Goal: Task Accomplishment & Management: Use online tool/utility

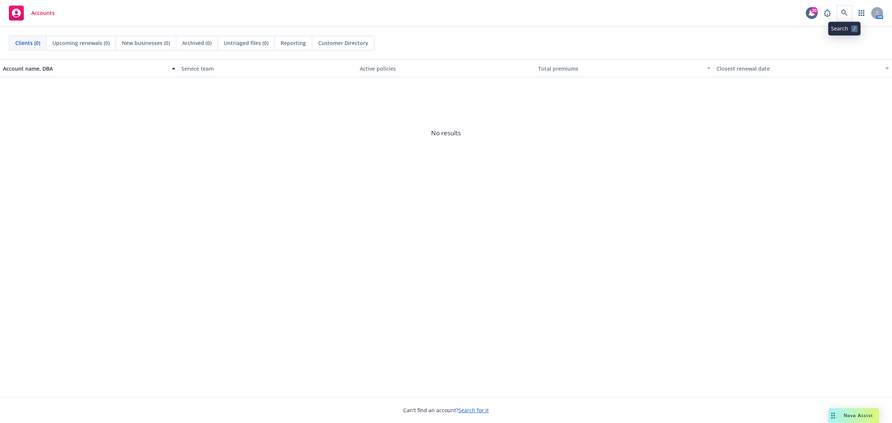
click at [713, 9] on span at bounding box center [844, 13] width 15 height 15
click at [713, 12] on icon at bounding box center [844, 13] width 7 height 7
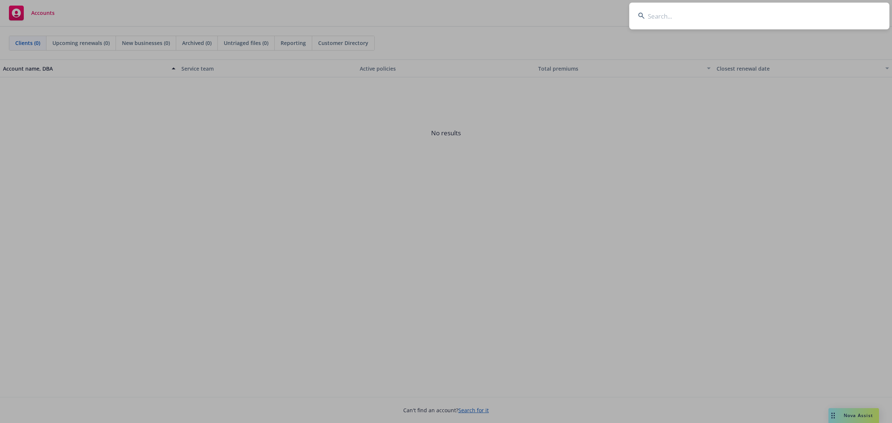
click at [713, 14] on input at bounding box center [759, 16] width 260 height 27
paste input "01APM053410"
type input "01APM053410"
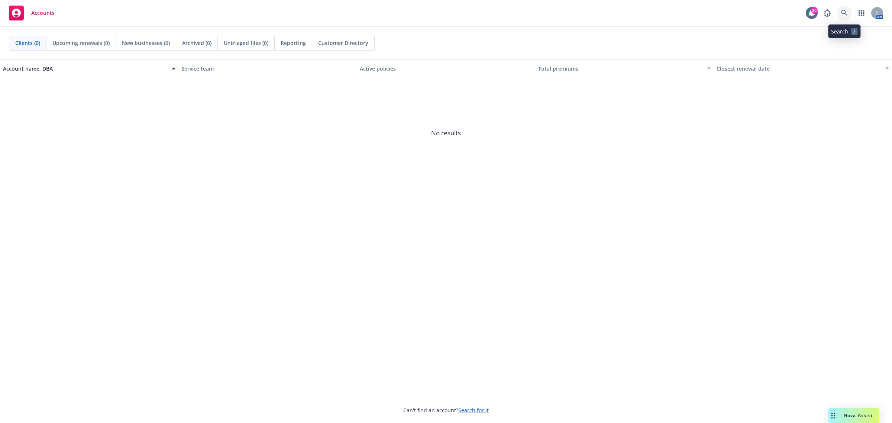
click at [713, 7] on link at bounding box center [844, 13] width 15 height 15
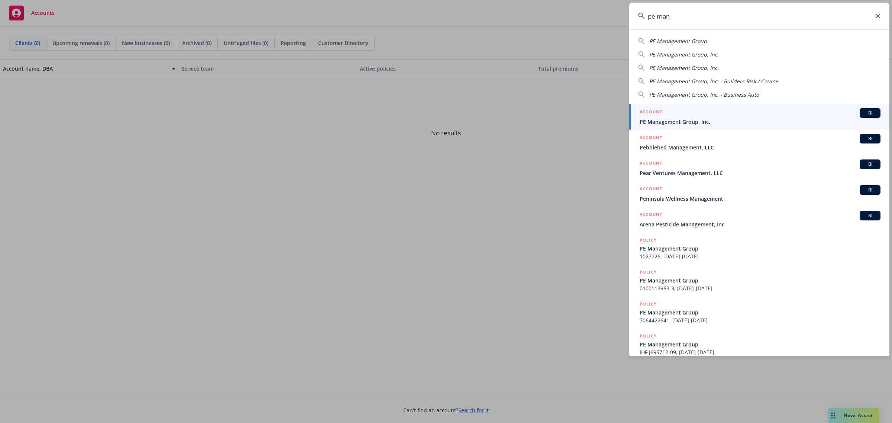
type input "pe man"
click at [713, 114] on div "ACCOUNT BI" at bounding box center [759, 113] width 241 height 10
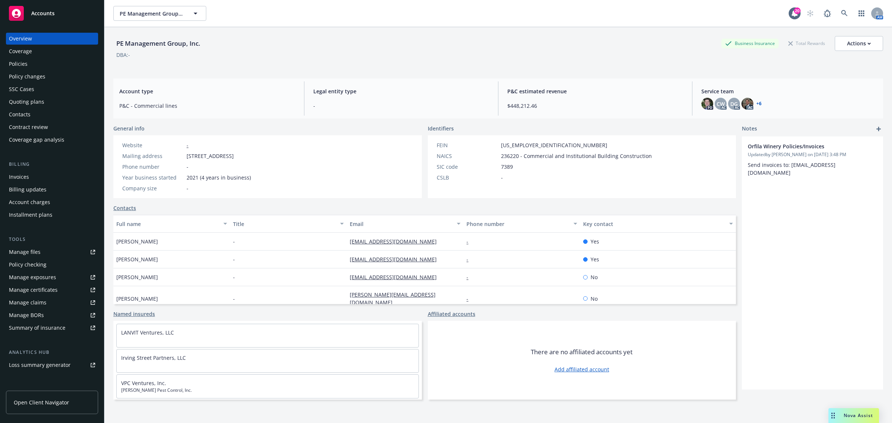
click at [32, 52] on div "Coverage" at bounding box center [52, 51] width 86 height 12
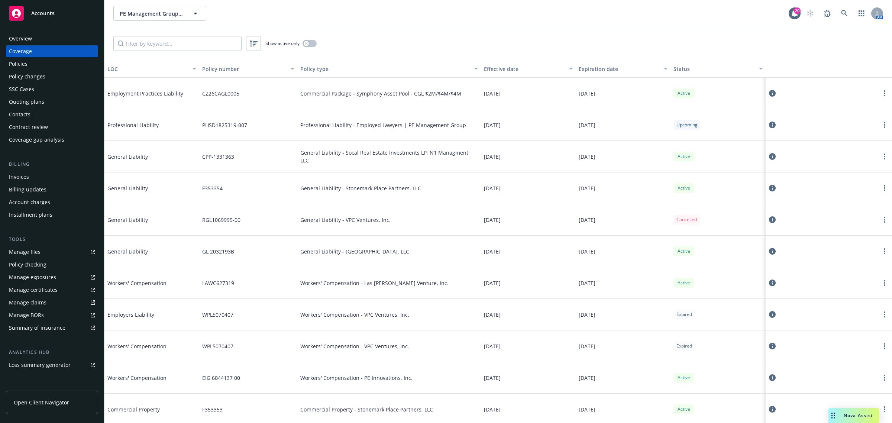
click at [331, 118] on div "Professional Liability - Employed Lawyers | PE Management Group" at bounding box center [389, 125] width 184 height 32
drag, startPoint x: 330, startPoint y: 121, endPoint x: 416, endPoint y: 124, distance: 86.3
click at [416, 124] on span "Professional Liability - Employed Lawyers | PE Management Group" at bounding box center [383, 125] width 166 height 8
click at [418, 126] on span "Professional Liability - Employed Lawyers | PE Management Group" at bounding box center [383, 125] width 166 height 8
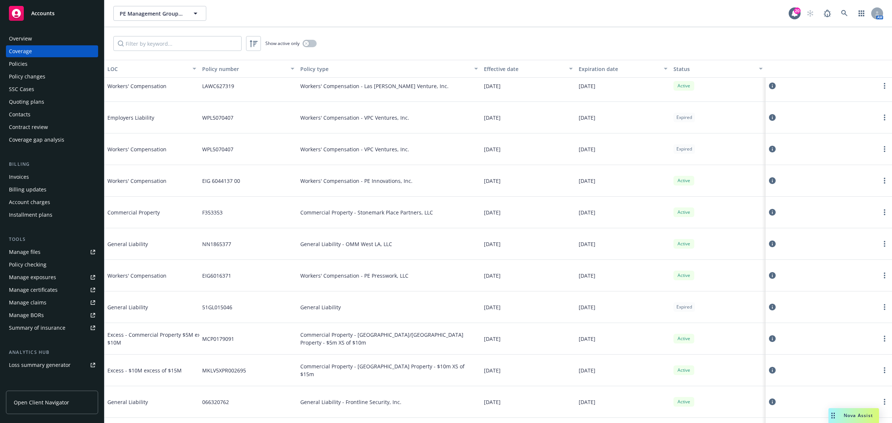
scroll to position [232, 0]
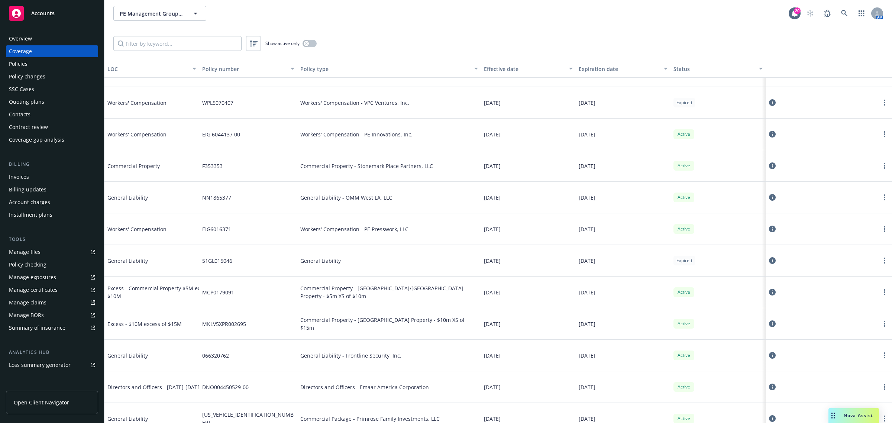
click at [140, 51] on div "Show active only" at bounding box center [497, 43] width 787 height 33
click at [143, 43] on input "Filter by keyword..." at bounding box center [177, 43] width 128 height 15
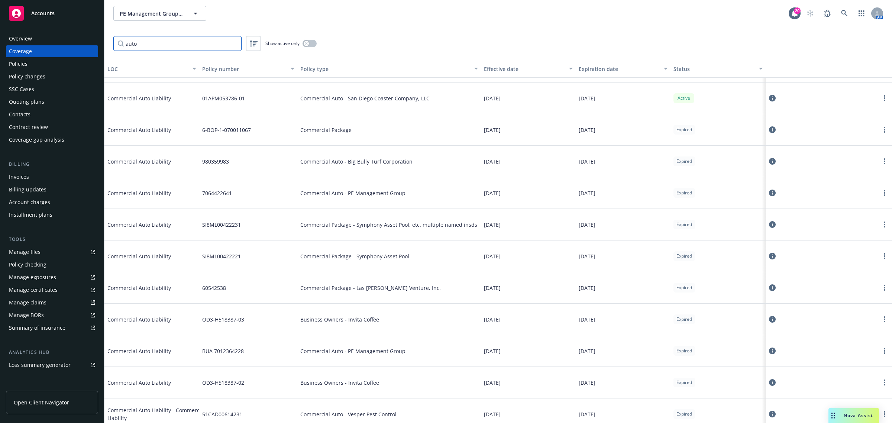
type input "auto"
click at [424, 90] on div "Commercial Auto - San Diego Coaster Company, LLC" at bounding box center [389, 98] width 184 height 32
click at [234, 105] on div "01APM053786-01" at bounding box center [248, 98] width 98 height 32
click at [713, 98] on icon at bounding box center [772, 98] width 7 height 7
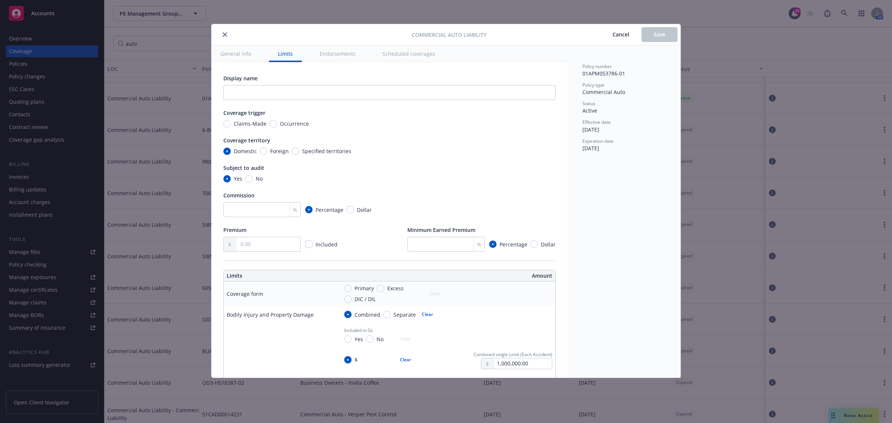
click at [625, 40] on button "Cancel" at bounding box center [620, 34] width 41 height 15
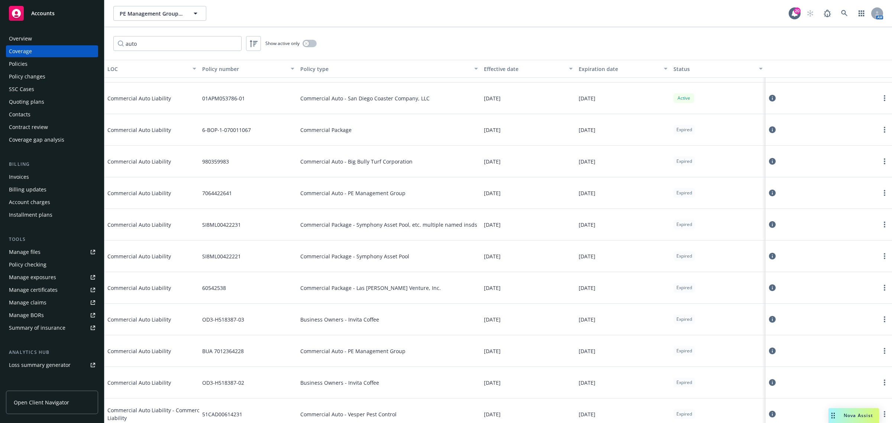
click at [370, 100] on span "Commercial Auto - San Diego Coaster Company, LLC" at bounding box center [364, 98] width 129 height 8
drag, startPoint x: 371, startPoint y: 100, endPoint x: 394, endPoint y: 100, distance: 23.0
click at [394, 100] on span "Commercial Auto - San Diego Coaster Company, LLC" at bounding box center [364, 98] width 129 height 8
click at [418, 101] on span "Commercial Auto - San Diego Coaster Company, LLC" at bounding box center [364, 98] width 129 height 8
click at [713, 97] on link "more" at bounding box center [884, 98] width 9 height 9
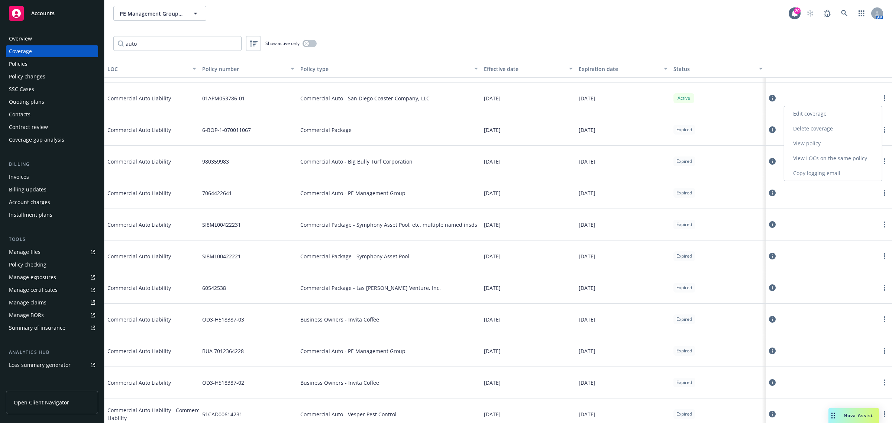
click at [713, 139] on link "View policy" at bounding box center [833, 143] width 98 height 15
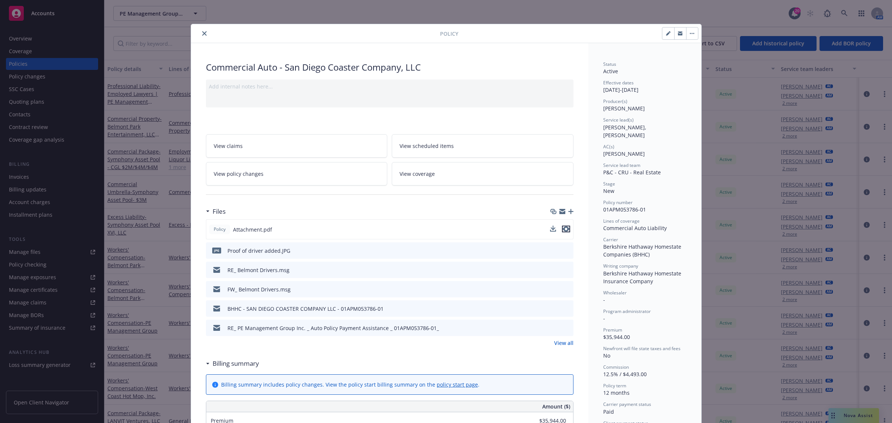
click at [562, 229] on icon "preview file" at bounding box center [565, 228] width 7 height 5
click at [563, 269] on icon "preview file" at bounding box center [566, 269] width 7 height 5
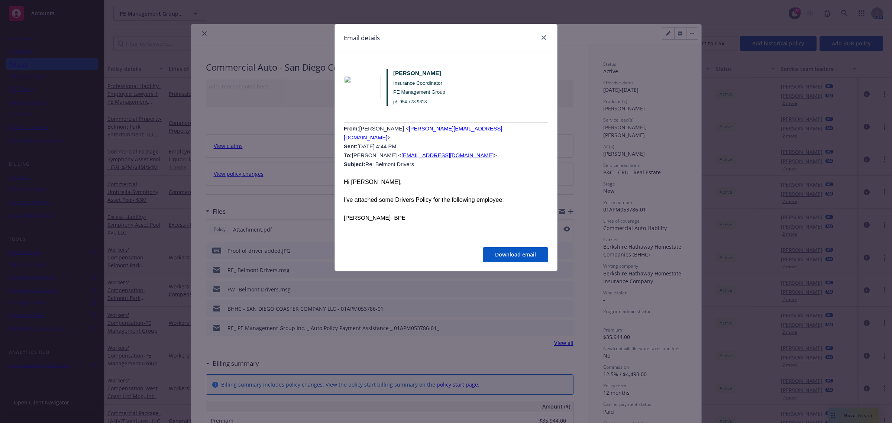
scroll to position [669, 0]
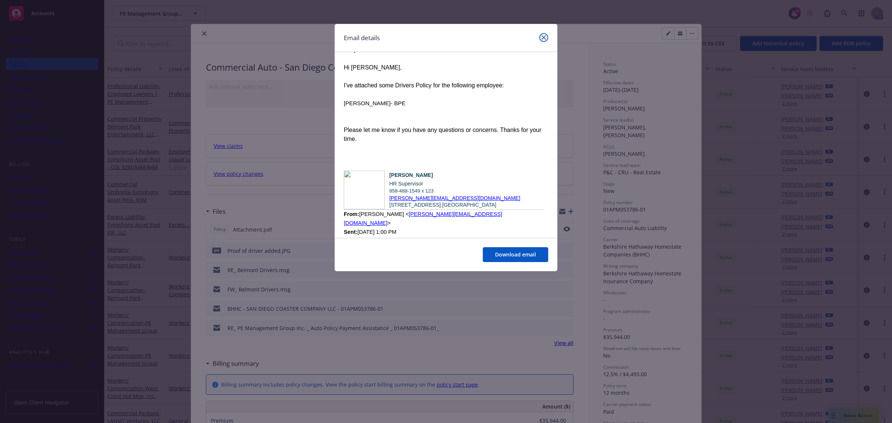
click at [545, 38] on icon "close" at bounding box center [543, 37] width 4 height 4
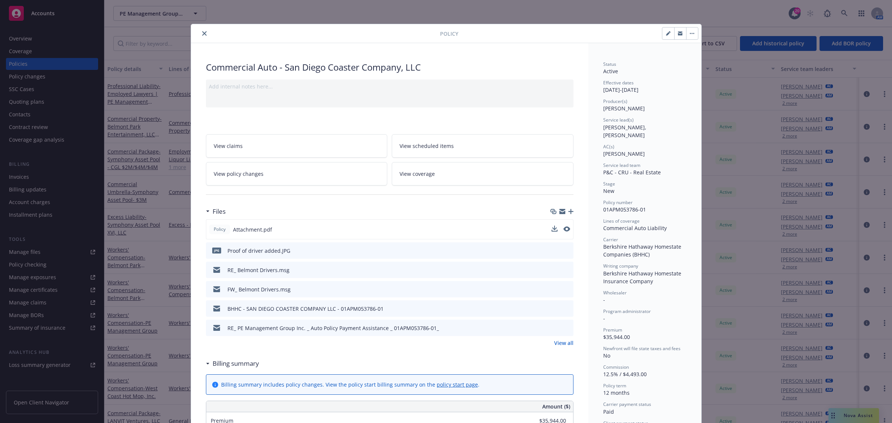
click at [202, 36] on icon "close" at bounding box center [204, 33] width 4 height 4
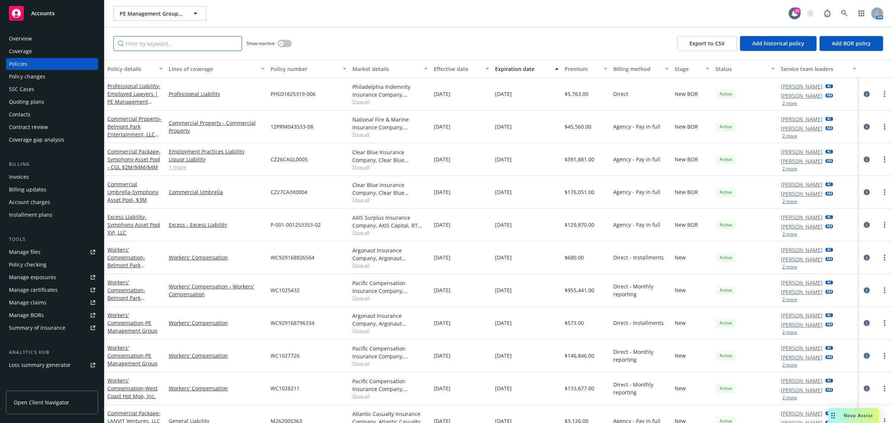
click at [143, 41] on input "Filter by keyword..." at bounding box center [177, 43] width 129 height 15
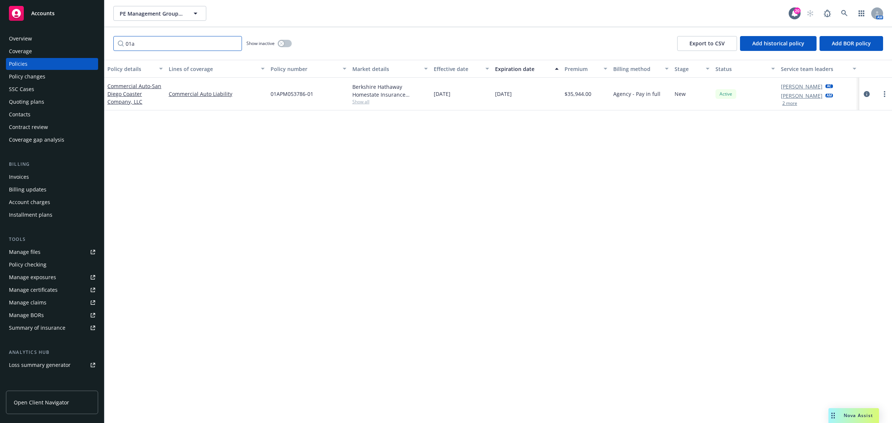
type input "01a"
click at [457, 250] on div "Policy details Lines of coverage Policy number Market details Effective date Ex…" at bounding box center [497, 241] width 787 height 363
click at [713, 91] on icon "circleInformation" at bounding box center [866, 94] width 6 height 6
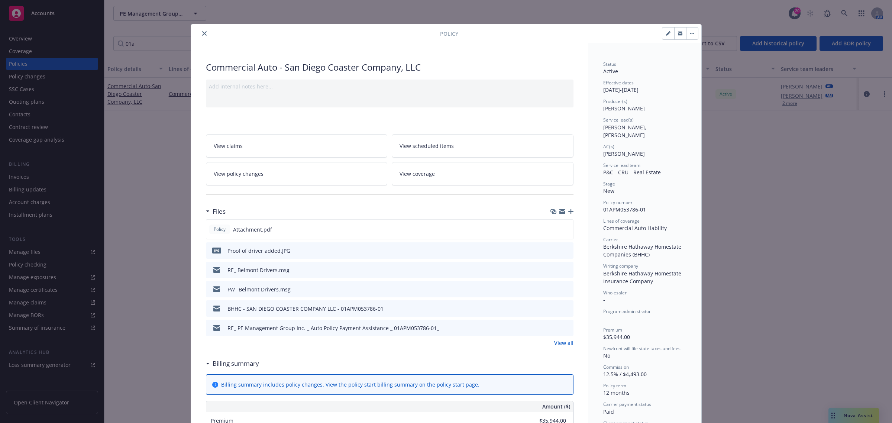
click at [201, 38] on div "Policy" at bounding box center [446, 33] width 510 height 19
click at [202, 32] on icon "close" at bounding box center [204, 33] width 4 height 4
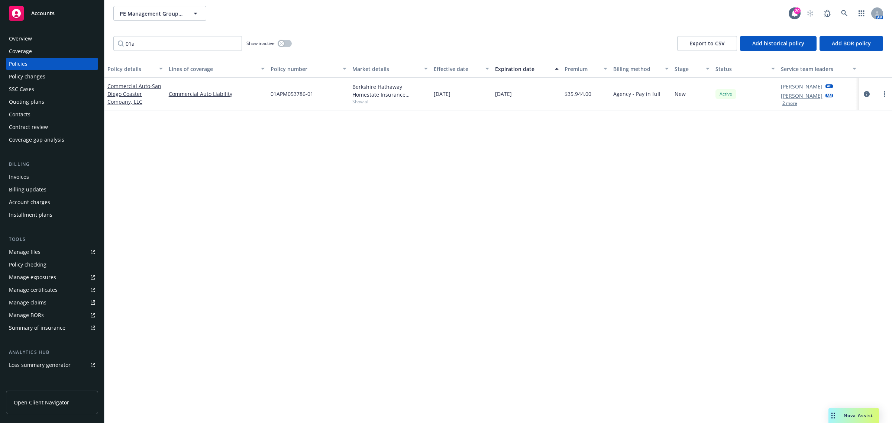
click at [44, 52] on div "Coverage" at bounding box center [52, 51] width 86 height 12
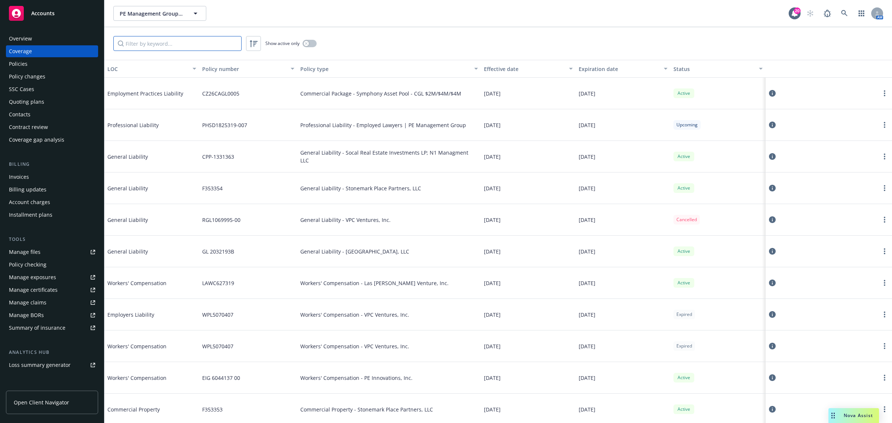
click at [205, 46] on input "Filter by keyword..." at bounding box center [177, 43] width 128 height 15
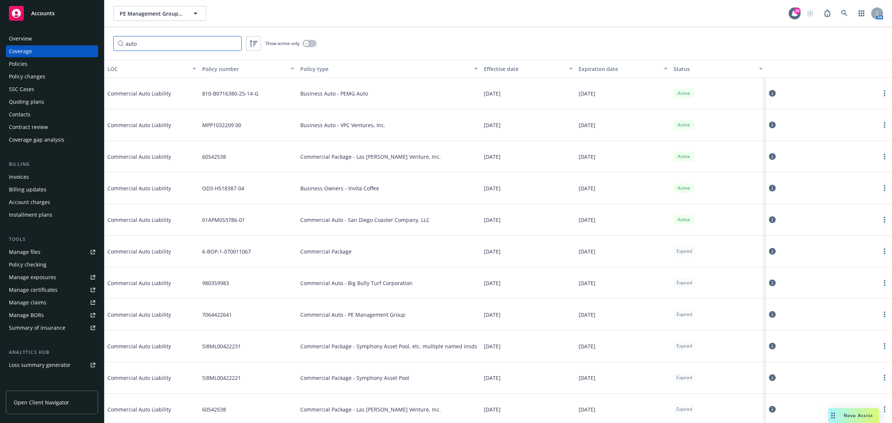
type input "auto"
click at [613, 68] on div "Expiration date" at bounding box center [618, 69] width 81 height 8
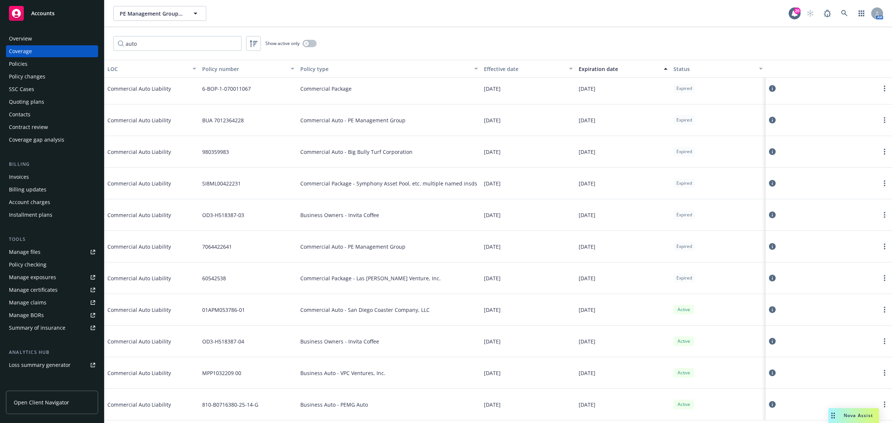
scroll to position [124, 0]
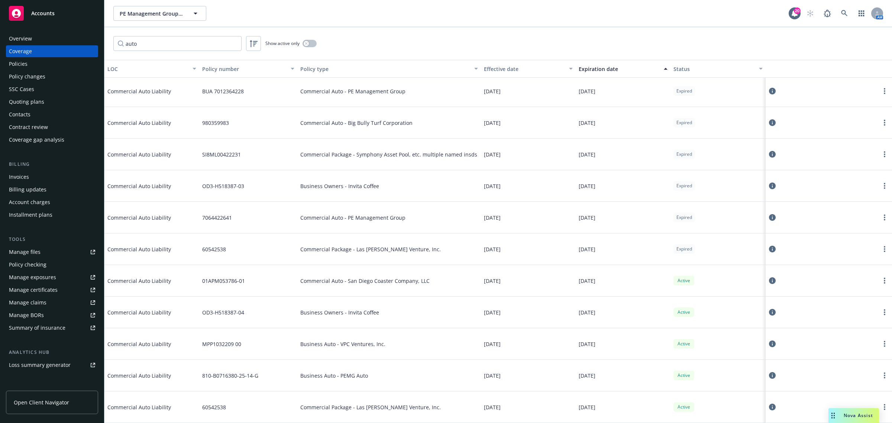
drag, startPoint x: 609, startPoint y: 177, endPoint x: 605, endPoint y: 282, distance: 104.5
click at [605, 282] on div "Commercial Auto Liability 6-BOP-1-070011067 Commercial Package 03/31/2023 03/31…" at bounding box center [497, 222] width 787 height 357
click at [591, 285] on div "11/27/2025" at bounding box center [622, 281] width 95 height 32
drag, startPoint x: 343, startPoint y: 278, endPoint x: 494, endPoint y: 282, distance: 151.3
click at [494, 282] on div "Commercial Auto Liability 01APM053786-01 Commercial Auto - San Diego Coaster Co…" at bounding box center [497, 281] width 787 height 32
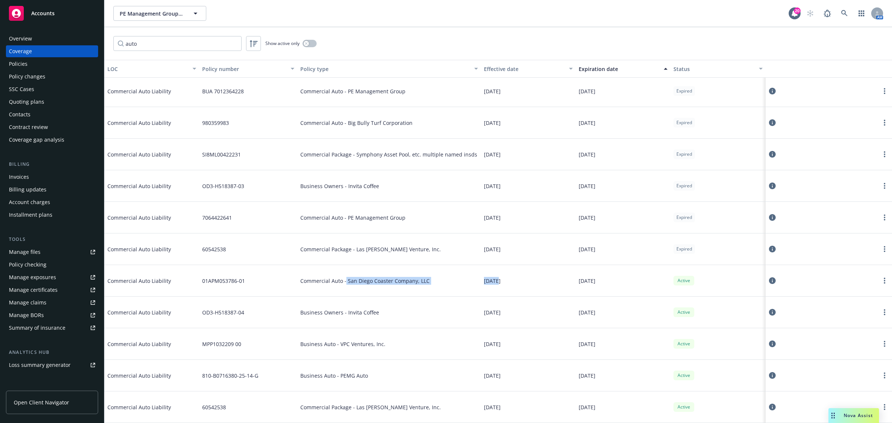
click at [494, 282] on span "11/27/2024" at bounding box center [492, 281] width 17 height 8
drag, startPoint x: 490, startPoint y: 268, endPoint x: 478, endPoint y: 242, distance: 28.3
click at [488, 266] on div "11/27/2024" at bounding box center [528, 281] width 95 height 32
click at [481, 241] on div "03/31/2024" at bounding box center [528, 249] width 95 height 32
click at [476, 209] on div "Commercial Auto - PE Management Group" at bounding box center [389, 218] width 184 height 32
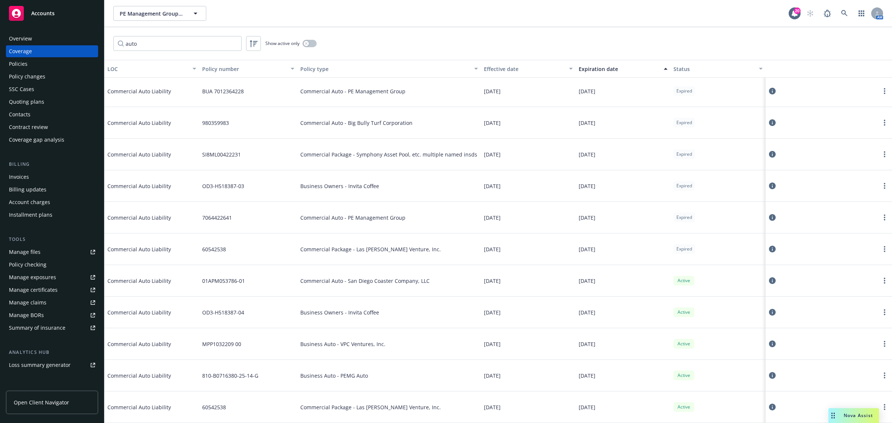
click at [513, 290] on div "11/27/2024" at bounding box center [528, 281] width 95 height 32
click at [484, 283] on span "11/27/2024" at bounding box center [492, 281] width 17 height 8
drag, startPoint x: 270, startPoint y: 279, endPoint x: 402, endPoint y: 283, distance: 131.6
click at [402, 283] on div "Commercial Auto Liability 01APM053786-01 Commercial Auto - San Diego Coaster Co…" at bounding box center [497, 281] width 787 height 32
click at [411, 296] on div "Commercial Auto - San Diego Coaster Company, LLC" at bounding box center [389, 281] width 184 height 32
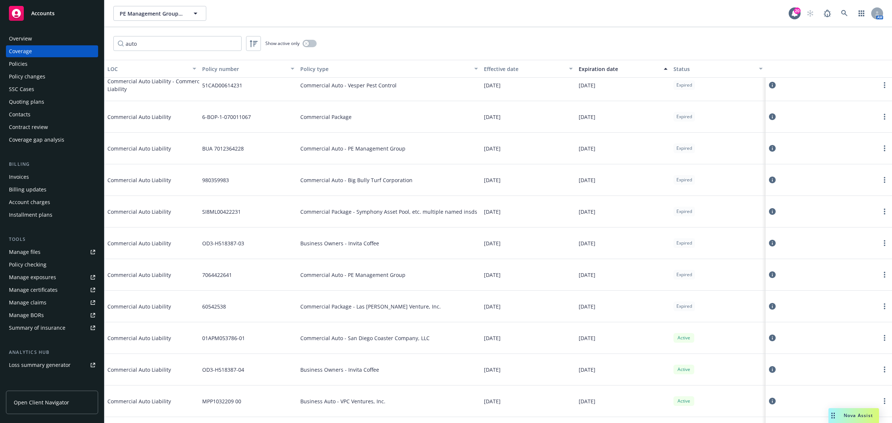
scroll to position [0, 0]
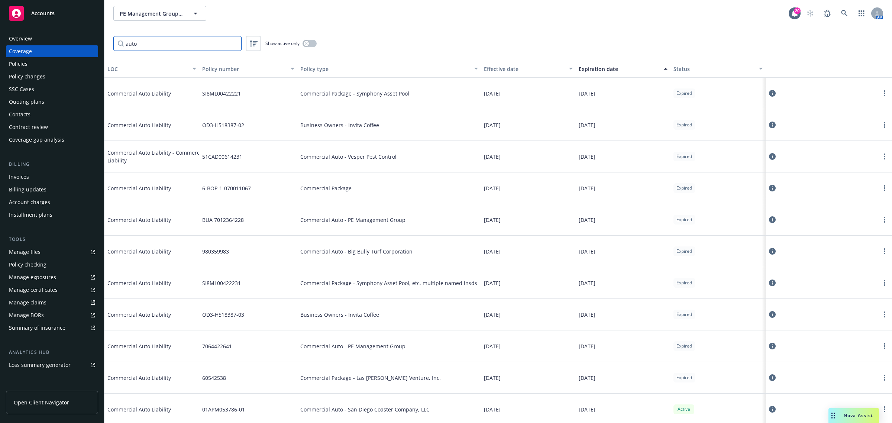
drag, startPoint x: 227, startPoint y: 40, endPoint x: 231, endPoint y: 41, distance: 4.7
click at [227, 39] on input "auto" at bounding box center [177, 43] width 128 height 15
click at [236, 41] on input "auto" at bounding box center [177, 43] width 128 height 15
click at [234, 43] on input "auto" at bounding box center [177, 43] width 128 height 15
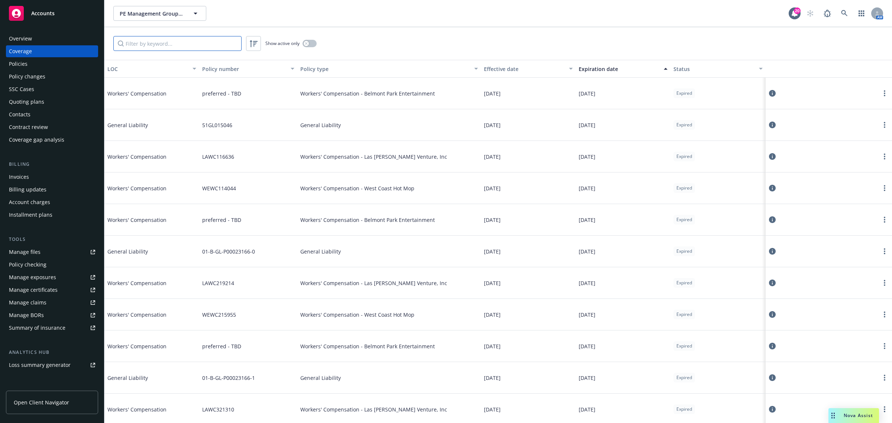
click at [204, 43] on input "Filter by keyword..." at bounding box center [177, 43] width 128 height 15
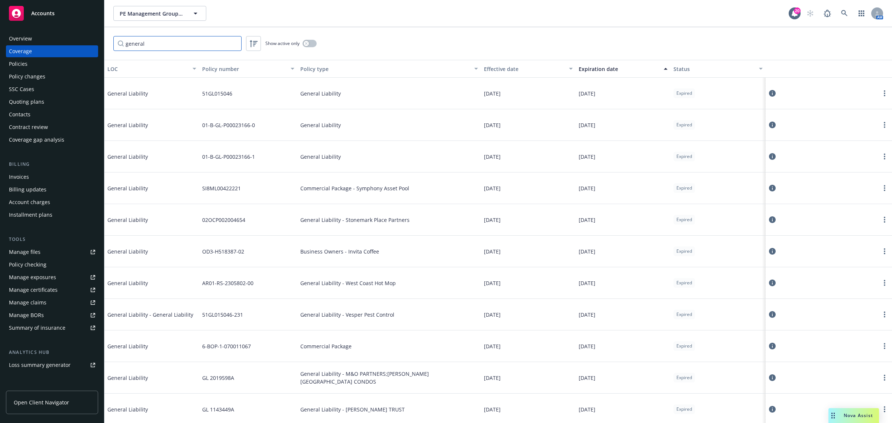
type input "general"
click at [589, 69] on div "Expiration date" at bounding box center [618, 69] width 81 height 8
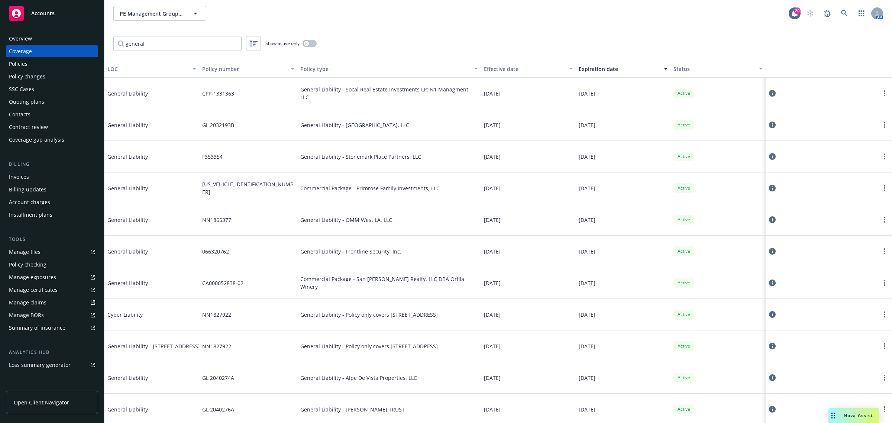
drag, startPoint x: 597, startPoint y: 68, endPoint x: 600, endPoint y: 77, distance: 10.3
click at [597, 67] on div "Expiration date" at bounding box center [618, 69] width 81 height 8
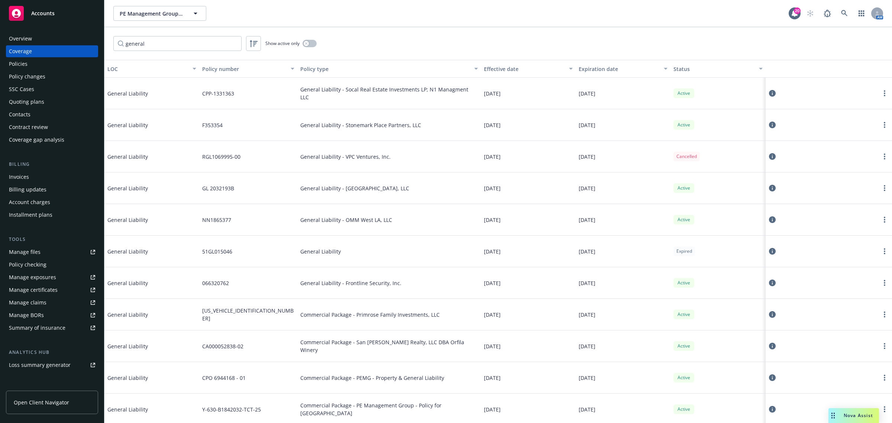
click at [599, 69] on div "Expiration date" at bounding box center [618, 69] width 81 height 8
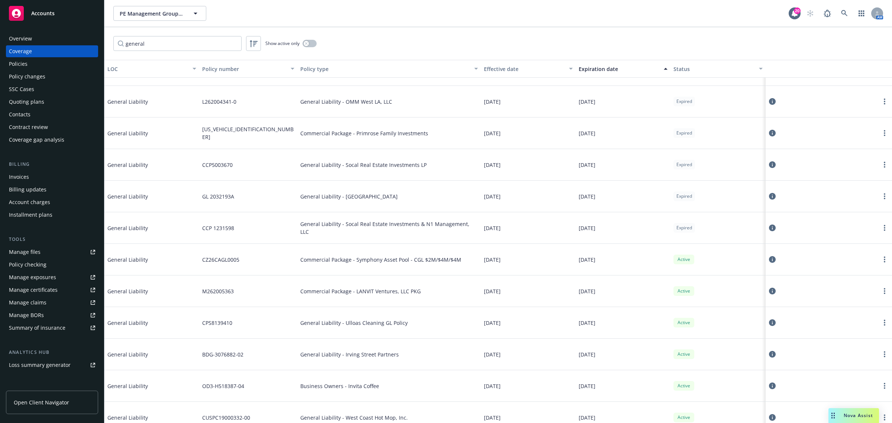
scroll to position [1062, 0]
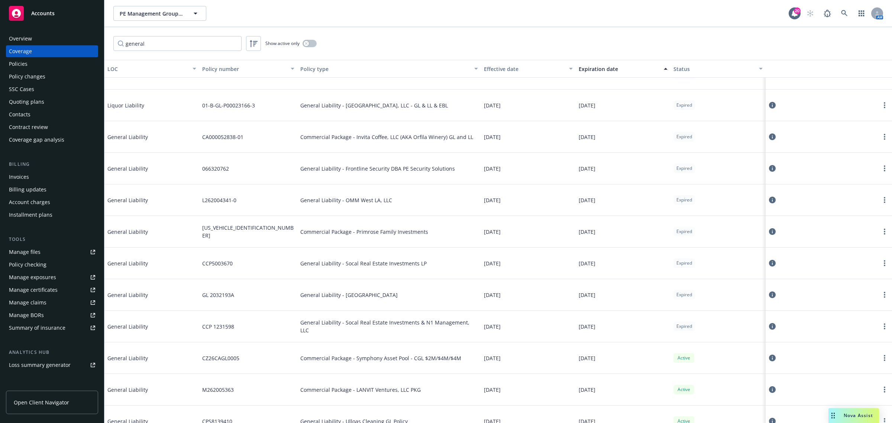
click at [626, 321] on div "[DATE]" at bounding box center [622, 327] width 95 height 32
click at [621, 338] on div "11/13/2025" at bounding box center [622, 358] width 95 height 32
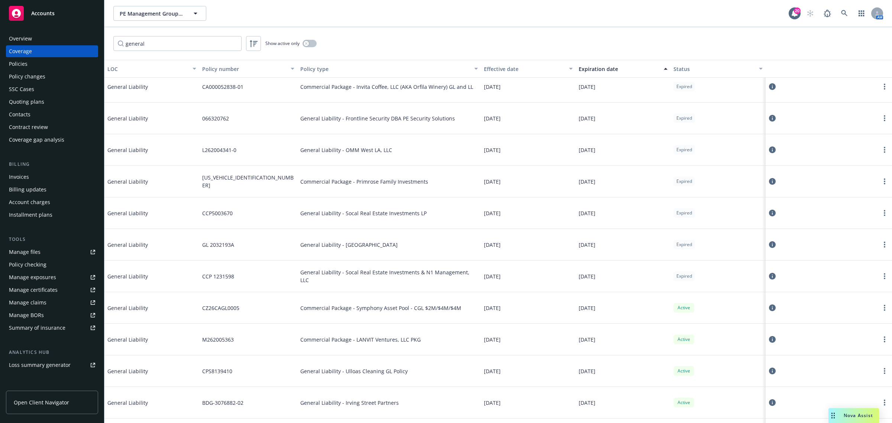
click at [370, 300] on div "Commercial Package - Symphony Asset Pool - CGL $2M/$4M/$4M" at bounding box center [389, 308] width 184 height 32
drag, startPoint x: 348, startPoint y: 306, endPoint x: 468, endPoint y: 306, distance: 120.0
click at [468, 306] on div "Commercial Package - Symphony Asset Pool - CGL $2M/$4M/$4M" at bounding box center [389, 308] width 184 height 32
click at [18, 289] on div "Manage certificates" at bounding box center [33, 290] width 49 height 12
click at [157, 45] on input "general" at bounding box center [177, 43] width 128 height 15
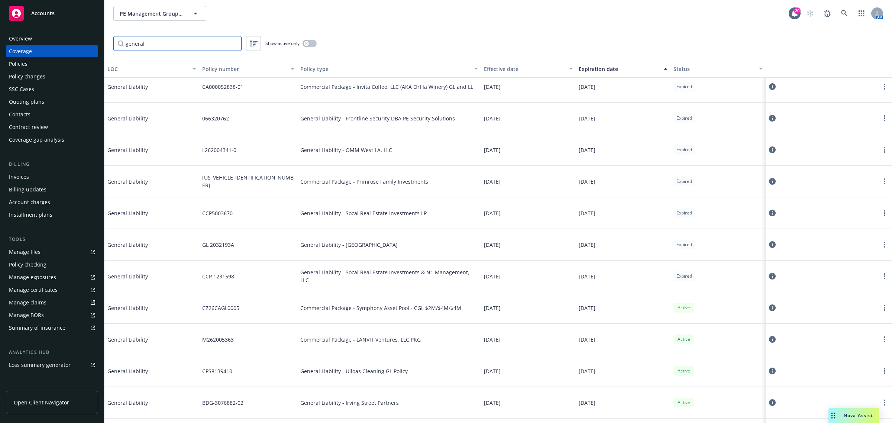
click at [157, 45] on input "general" at bounding box center [177, 43] width 128 height 15
click at [534, 307] on div "11/27/2024" at bounding box center [528, 308] width 95 height 32
click at [384, 305] on span "Commercial Package - Symphony Asset Pool - CGL $2M/$4M/$4M" at bounding box center [380, 308] width 161 height 8
drag, startPoint x: 362, startPoint y: 306, endPoint x: 649, endPoint y: 314, distance: 287.3
click at [649, 314] on div "General Liability CZ26CAGL0005 Commercial Package - Symphony Asset Pool - CGL $…" at bounding box center [497, 308] width 787 height 32
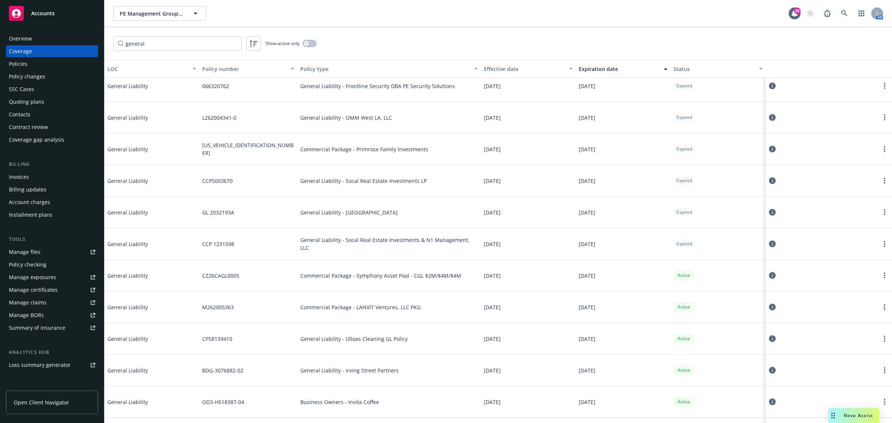
scroll to position [1155, 0]
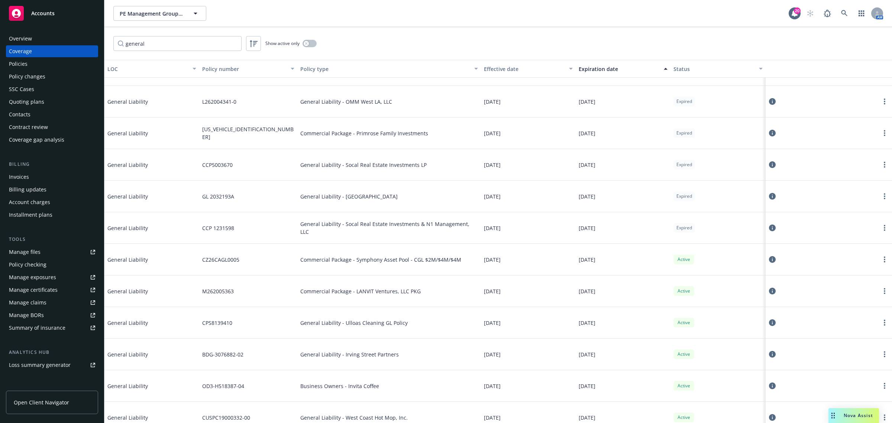
click at [621, 298] on div "11/25/2025" at bounding box center [622, 291] width 95 height 32
click at [632, 270] on div "11/13/2025" at bounding box center [622, 260] width 95 height 32
drag, startPoint x: 636, startPoint y: 259, endPoint x: 278, endPoint y: 271, distance: 358.3
click at [278, 269] on div "General Liability CZ26CAGL0005 Commercial Package - Symphony Asset Pool - CGL $…" at bounding box center [497, 260] width 787 height 32
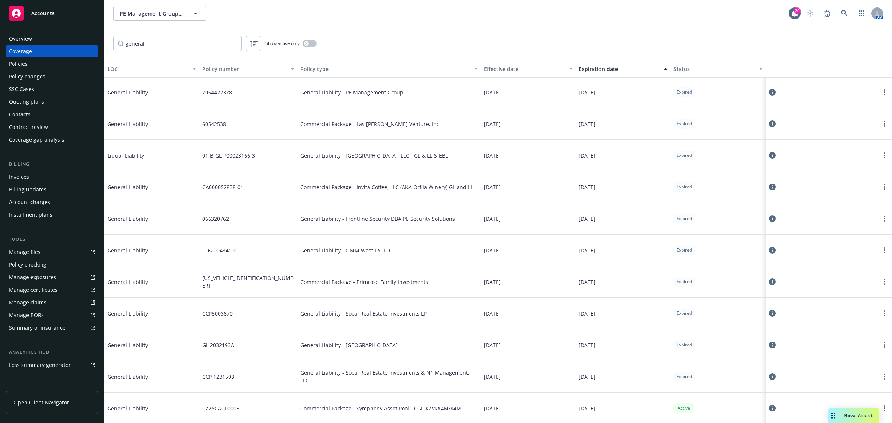
scroll to position [969, 0]
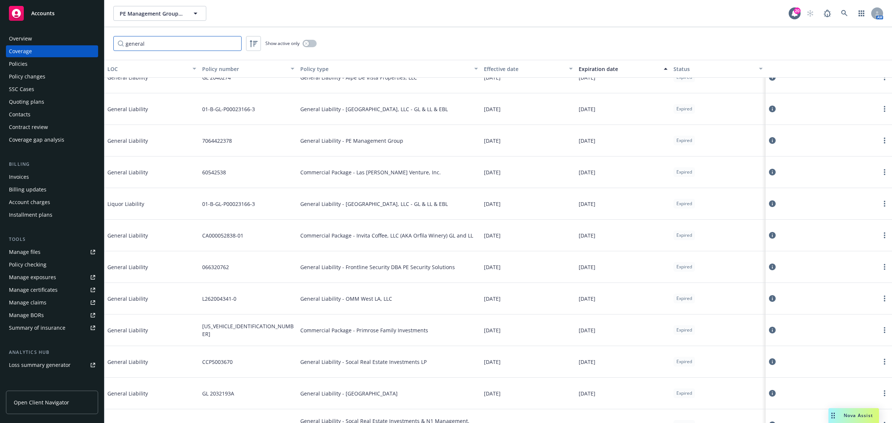
click at [153, 46] on input "general" at bounding box center [177, 43] width 128 height 15
click at [233, 42] on input "general" at bounding box center [177, 43] width 128 height 15
click at [215, 43] on input "Filter by keyword..." at bounding box center [177, 43] width 128 height 15
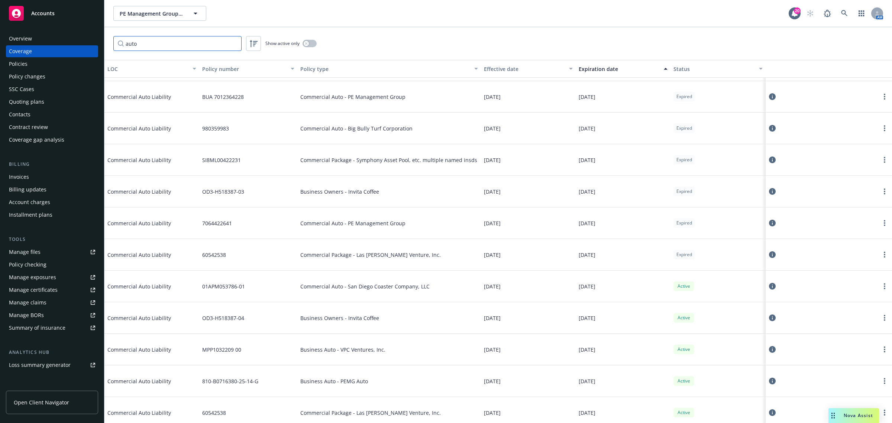
scroll to position [124, 0]
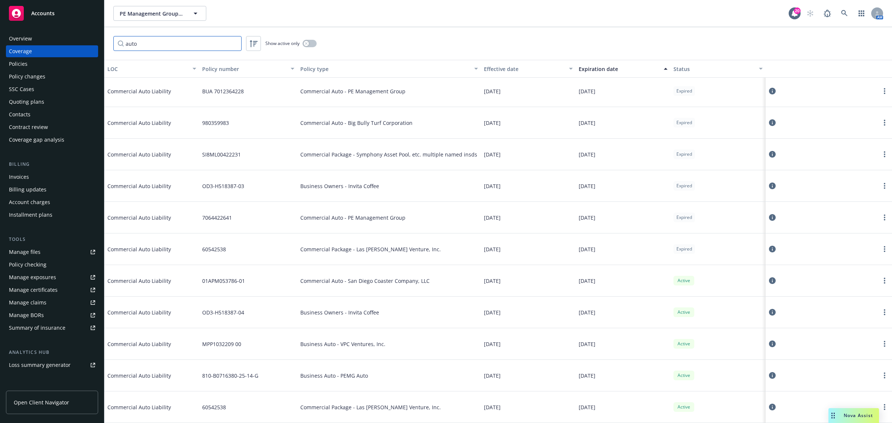
type input "auto"
click at [522, 250] on div "03/31/2024" at bounding box center [528, 249] width 95 height 32
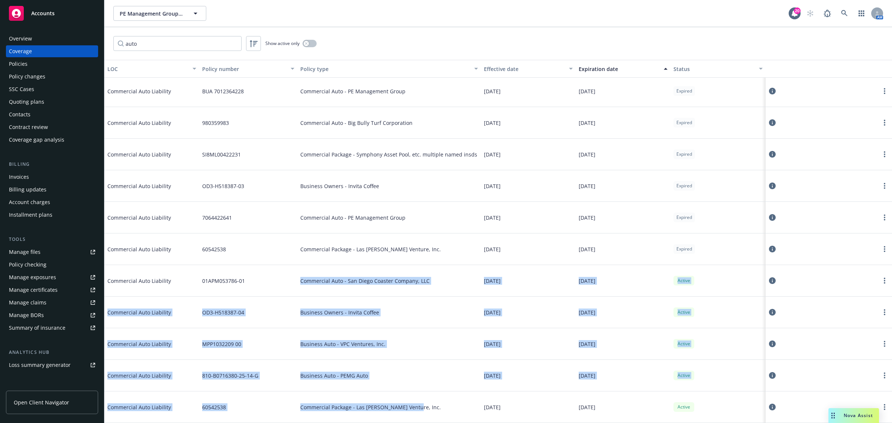
drag, startPoint x: 379, startPoint y: 279, endPoint x: 466, endPoint y: 407, distance: 154.6
click at [409, 338] on div "Business Auto - VPC Ventures, Inc." at bounding box center [389, 344] width 184 height 32
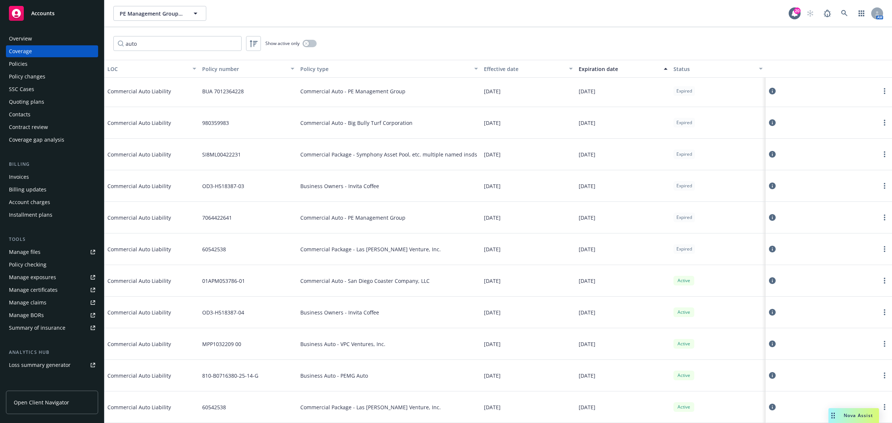
click at [202, 291] on div "01APM053786-01" at bounding box center [248, 281] width 98 height 32
drag, startPoint x: 237, startPoint y: 283, endPoint x: 244, endPoint y: 283, distance: 7.8
click at [244, 283] on div "01APM053786-01" at bounding box center [248, 281] width 98 height 32
click at [415, 287] on div "Commercial Auto - San Diego Coaster Company, LLC" at bounding box center [389, 281] width 184 height 32
click at [713, 275] on button at bounding box center [771, 280] width 7 height 15
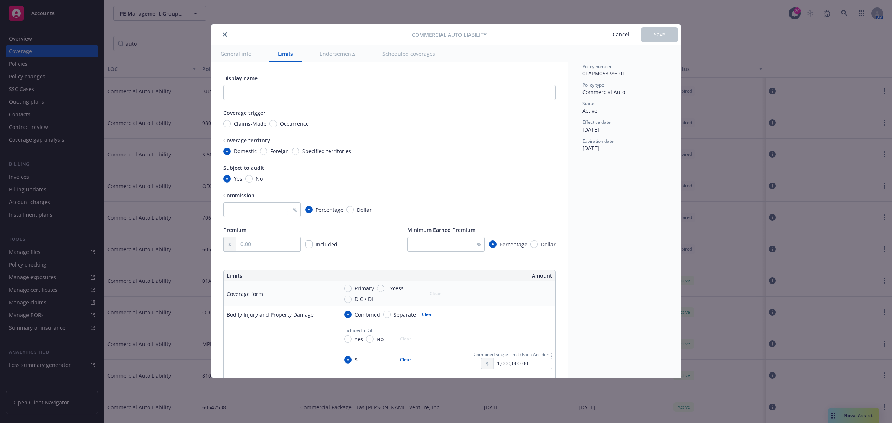
click at [620, 38] on button "Cancel" at bounding box center [620, 34] width 41 height 15
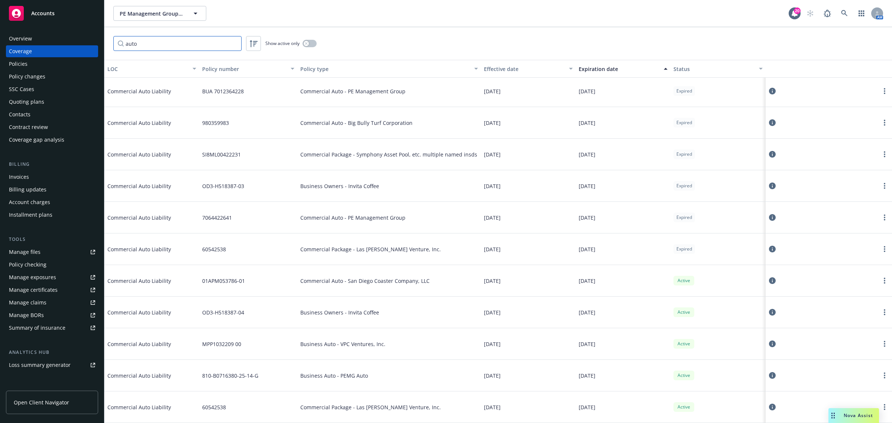
click at [161, 47] on input "auto" at bounding box center [177, 43] width 128 height 15
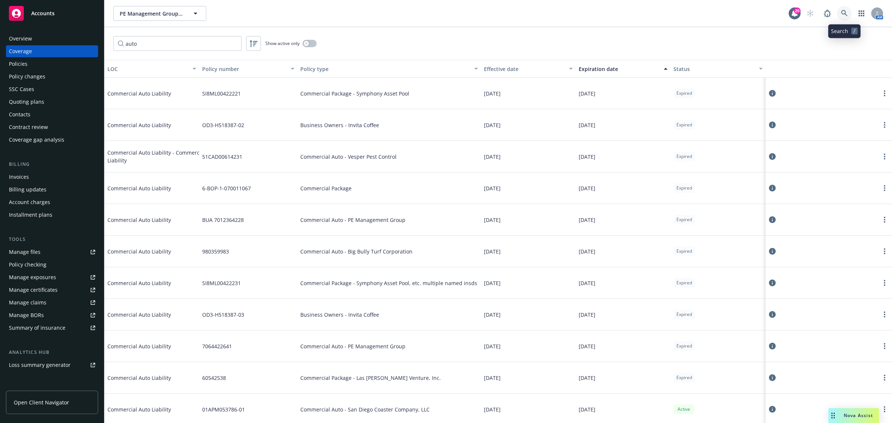
click at [713, 15] on link at bounding box center [844, 13] width 15 height 15
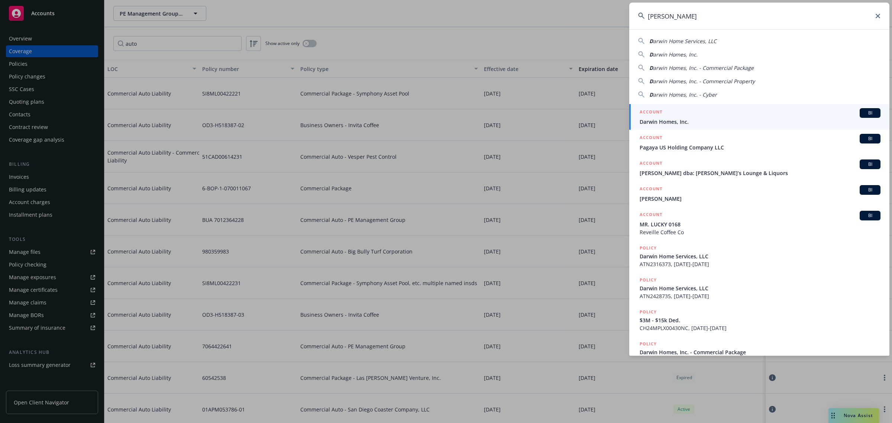
type input "DARWIN HO"
click at [713, 109] on div "ACCOUNT BI" at bounding box center [759, 113] width 241 height 10
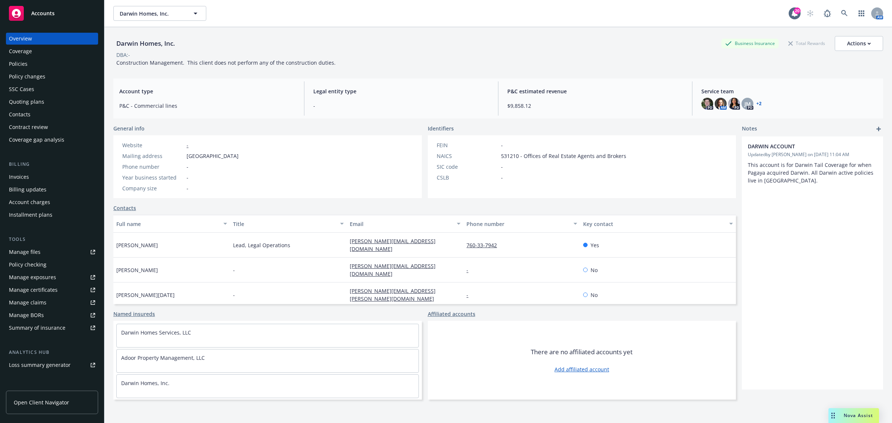
click at [16, 56] on div "Coverage" at bounding box center [20, 51] width 23 height 12
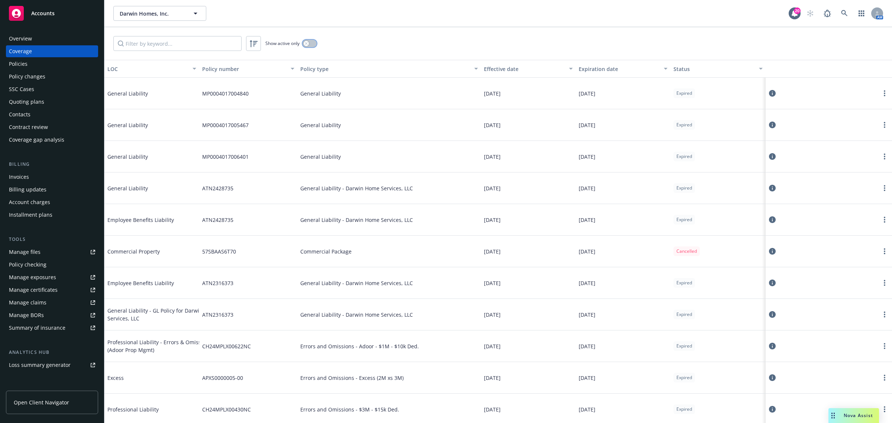
click at [311, 44] on button "button" at bounding box center [309, 43] width 14 height 7
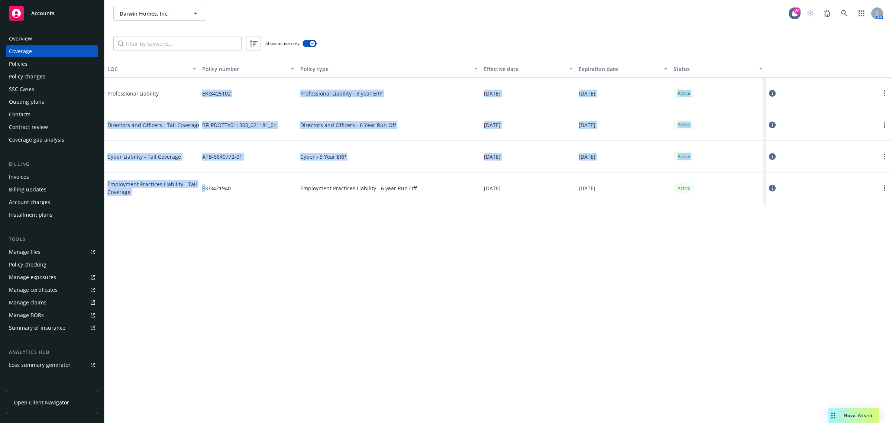
drag, startPoint x: 204, startPoint y: 133, endPoint x: 207, endPoint y: 195, distance: 62.8
click at [207, 195] on div "Professional Liability EKI3425102 Professional Liability - 3 year ERP 03/06/202…" at bounding box center [497, 137] width 787 height 119
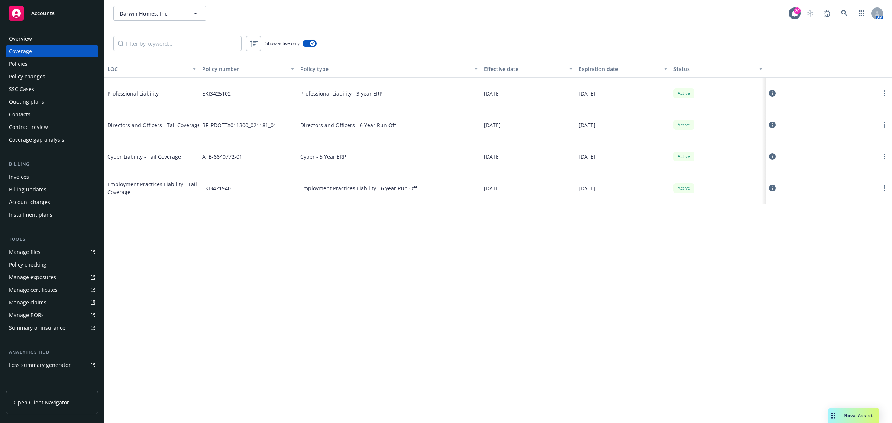
click at [216, 242] on div "LOC Policy number Policy type Effective date Expiration date Status Professiona…" at bounding box center [497, 241] width 787 height 363
click at [305, 42] on button "button" at bounding box center [309, 43] width 14 height 7
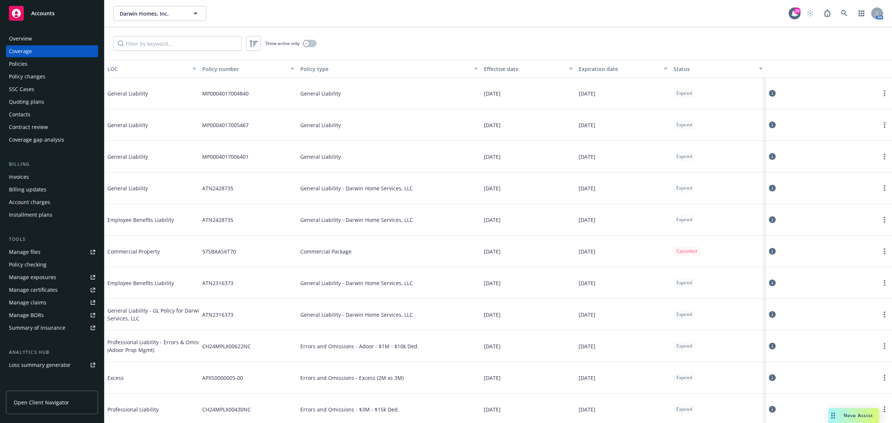
click at [595, 64] on button "Expiration date" at bounding box center [622, 69] width 95 height 18
click at [240, 189] on div "ATN2428735" at bounding box center [248, 188] width 98 height 32
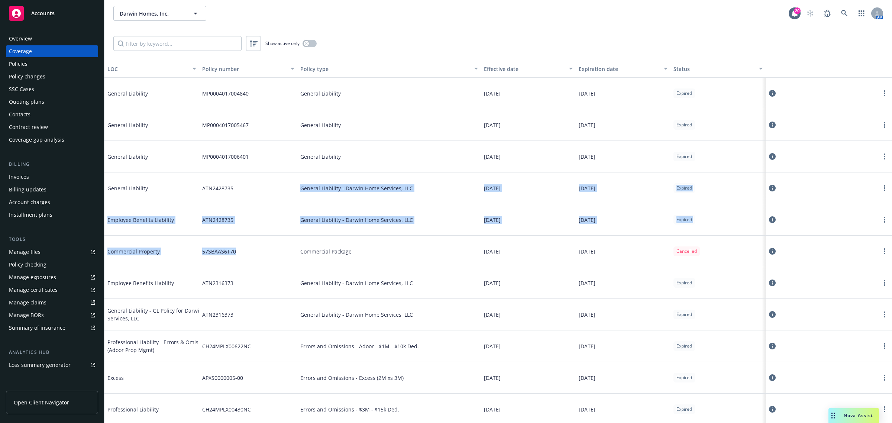
drag, startPoint x: 240, startPoint y: 189, endPoint x: 248, endPoint y: 253, distance: 64.8
click at [248, 253] on div "General Liability MP0004017004840 General Liability 08/26/2019 08/26/2020 Expir…" at bounding box center [497, 375] width 787 height 594
click at [248, 253] on div "57SBAAS6T70" at bounding box center [248, 252] width 98 height 32
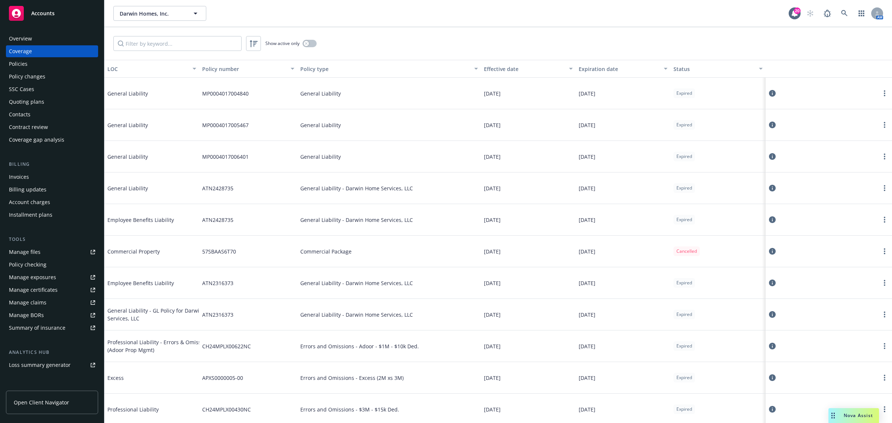
click at [248, 253] on div "57SBAAS6T70" at bounding box center [248, 252] width 98 height 32
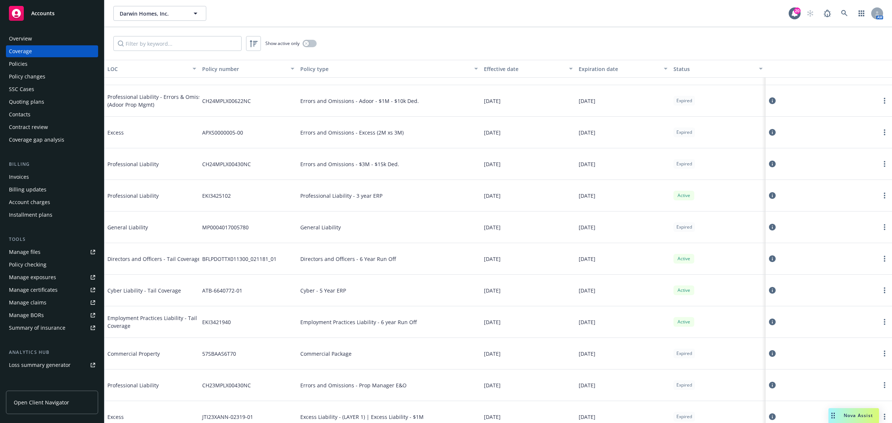
scroll to position [272, 0]
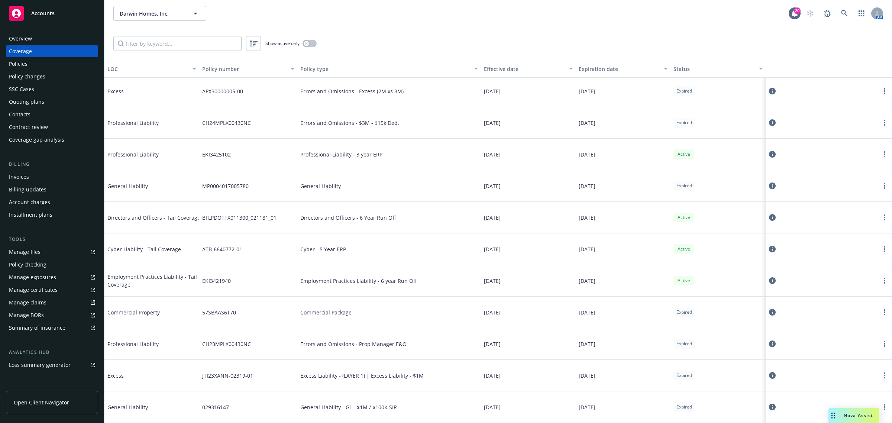
click at [346, 304] on div "Commercial Package" at bounding box center [389, 312] width 184 height 32
click at [313, 45] on button "button" at bounding box center [309, 43] width 14 height 7
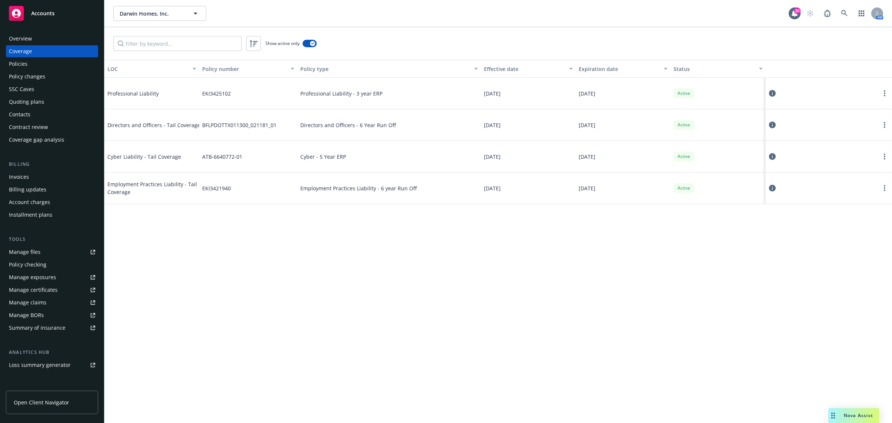
click at [217, 85] on div "EKI3425102" at bounding box center [248, 94] width 98 height 32
click at [32, 36] on div "Overview" at bounding box center [52, 39] width 86 height 12
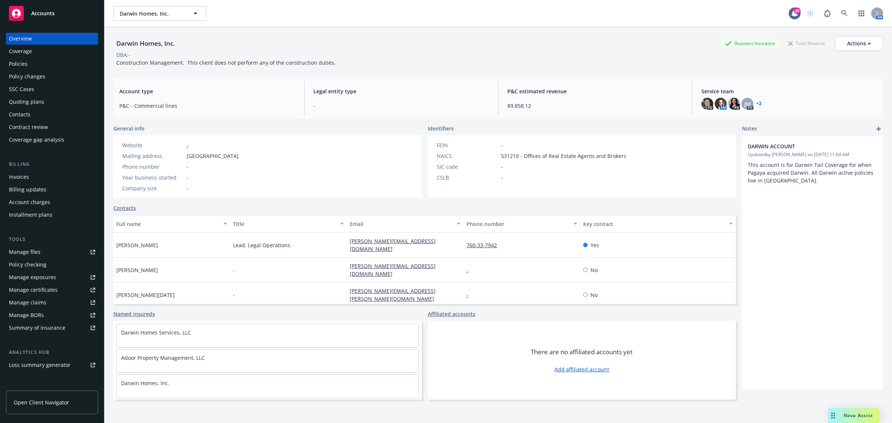
click at [30, 54] on div "Coverage" at bounding box center [20, 51] width 23 height 12
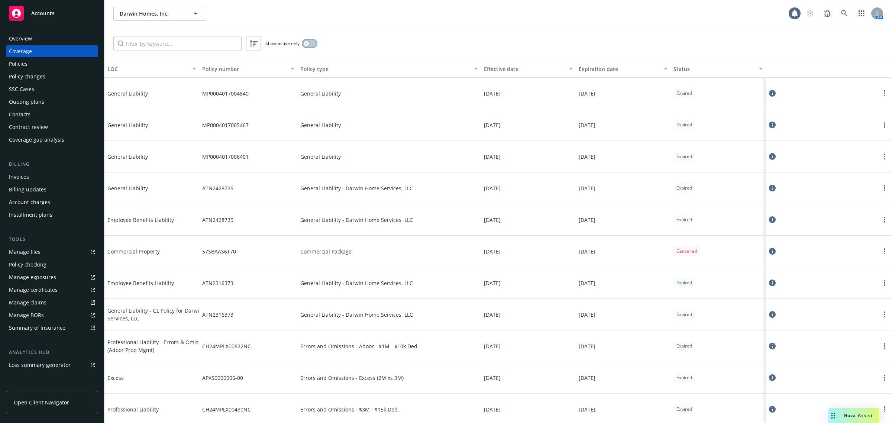
click at [311, 43] on button "button" at bounding box center [309, 43] width 14 height 7
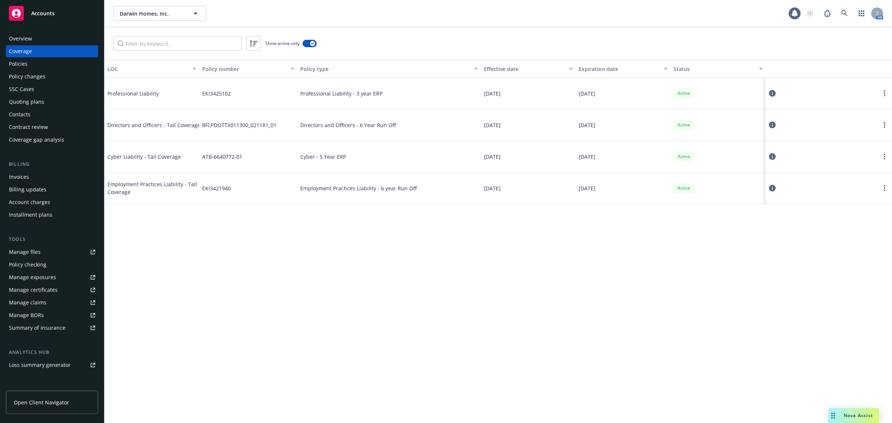
click at [359, 303] on div "LOC Policy number Policy type Effective date Expiration date Status Professiona…" at bounding box center [497, 241] width 787 height 363
click at [502, 277] on div "LOC Policy number Policy type Effective date Expiration date Status Professiona…" at bounding box center [497, 241] width 787 height 363
click at [713, 13] on link at bounding box center [844, 13] width 15 height 15
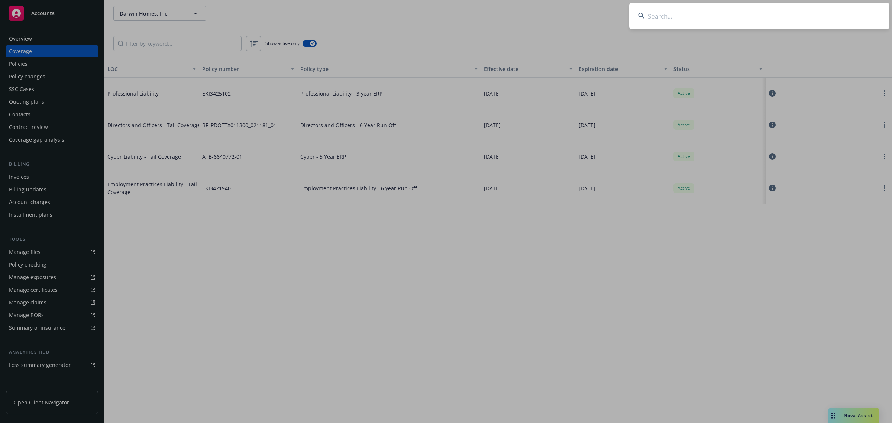
click at [713, 15] on input at bounding box center [759, 16] width 260 height 27
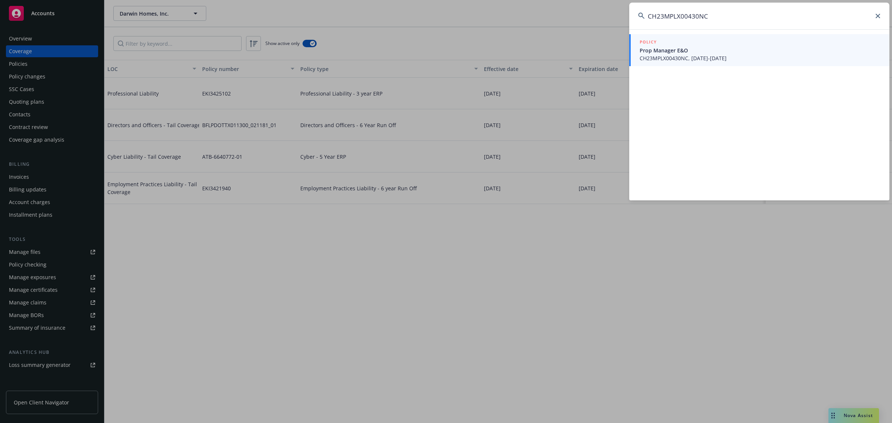
type input "CH23MPLX00430NC"
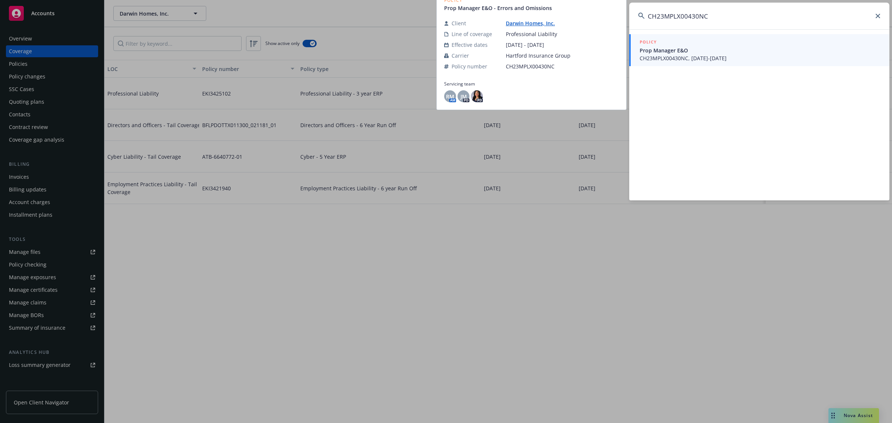
click at [713, 49] on span "Prop Manager E&O" at bounding box center [759, 50] width 241 height 8
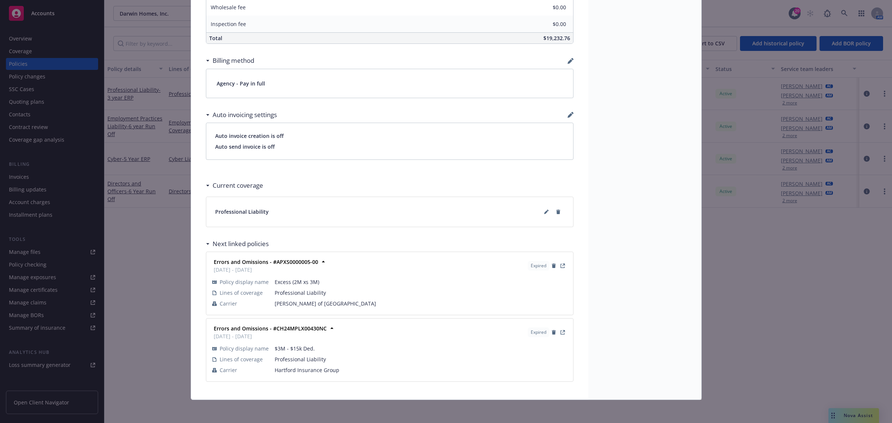
scroll to position [517, 0]
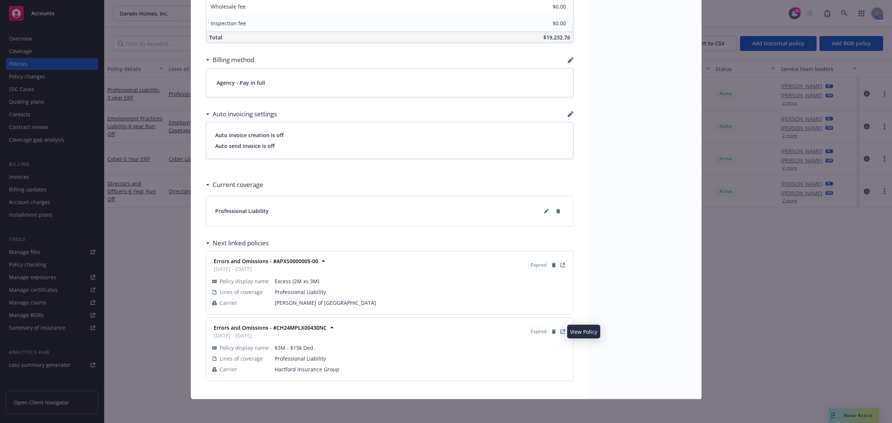
click at [562, 330] on icon "View Policy" at bounding box center [563, 330] width 3 height 3
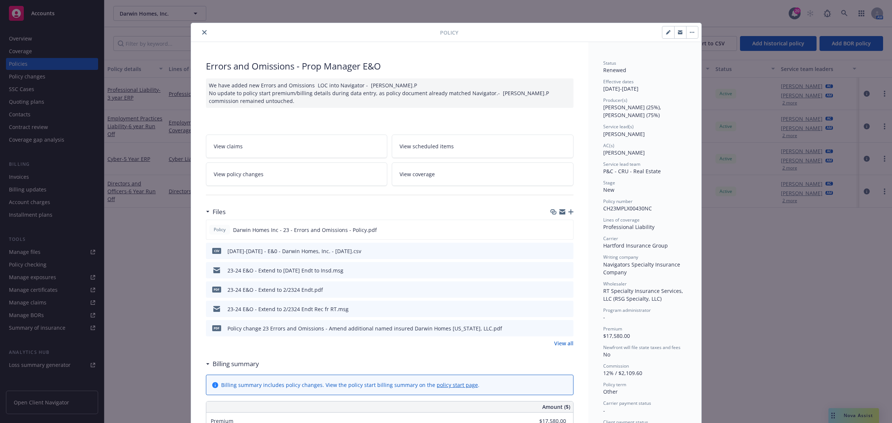
scroll to position [0, 0]
click at [202, 33] on icon "close" at bounding box center [204, 33] width 4 height 4
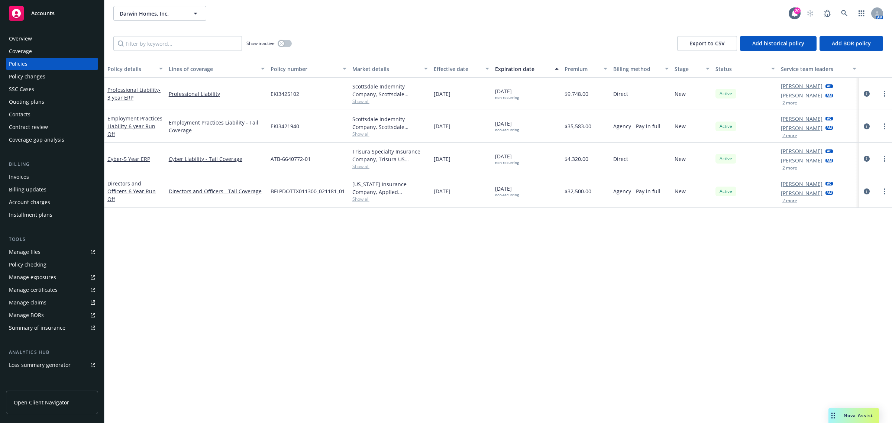
click at [65, 57] on div "Coverage" at bounding box center [52, 51] width 86 height 12
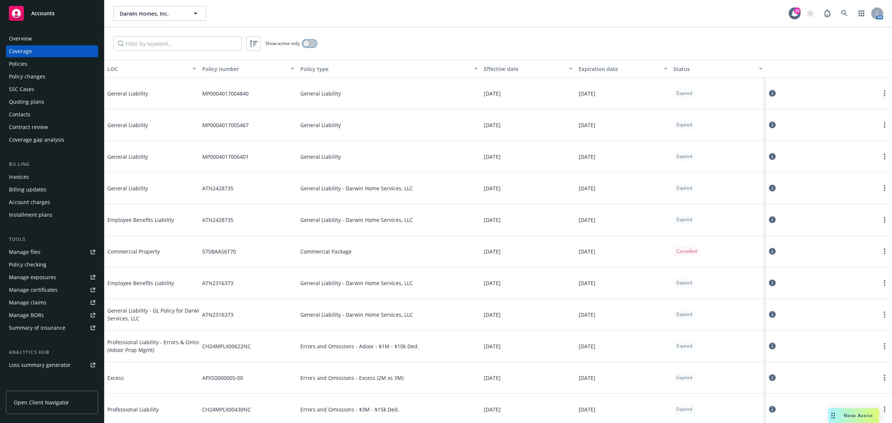
click at [311, 45] on button "button" at bounding box center [309, 43] width 14 height 7
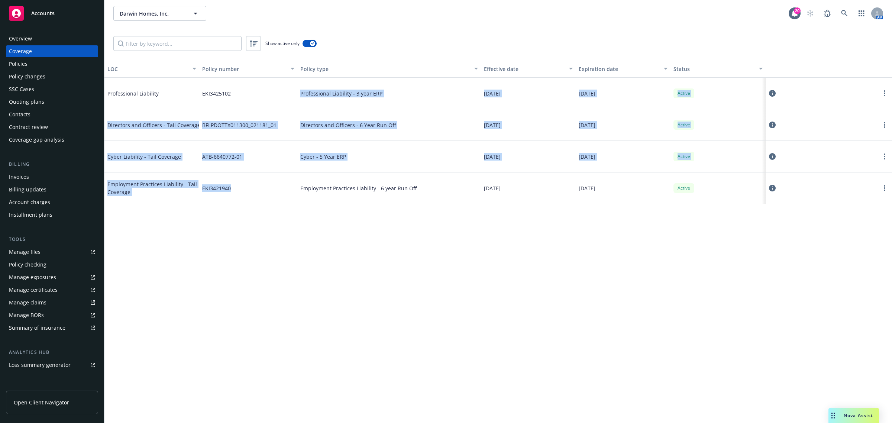
drag, startPoint x: 296, startPoint y: 107, endPoint x: 295, endPoint y: 197, distance: 89.9
click at [295, 194] on div "Professional Liability EKI3425102 Professional Liability - 3 year ERP 03/06/202…" at bounding box center [497, 137] width 787 height 119
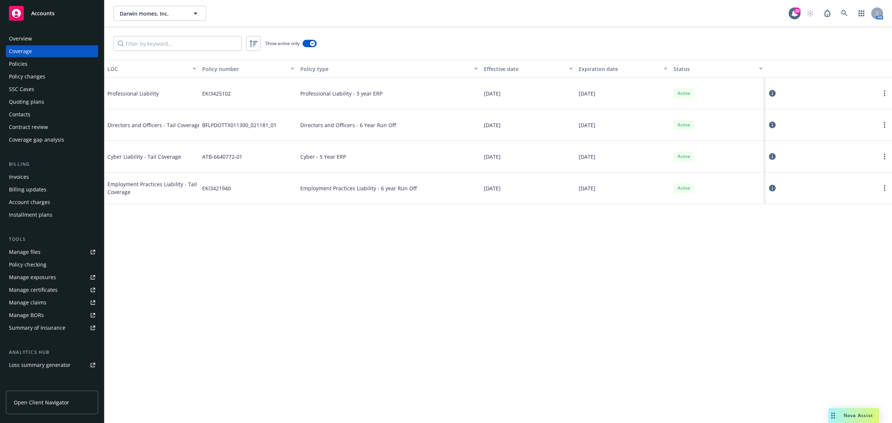
click at [297, 259] on div "LOC Policy number Policy type Effective date Expiration date Status Professiona…" at bounding box center [497, 241] width 787 height 363
click at [713, 12] on link at bounding box center [844, 13] width 15 height 15
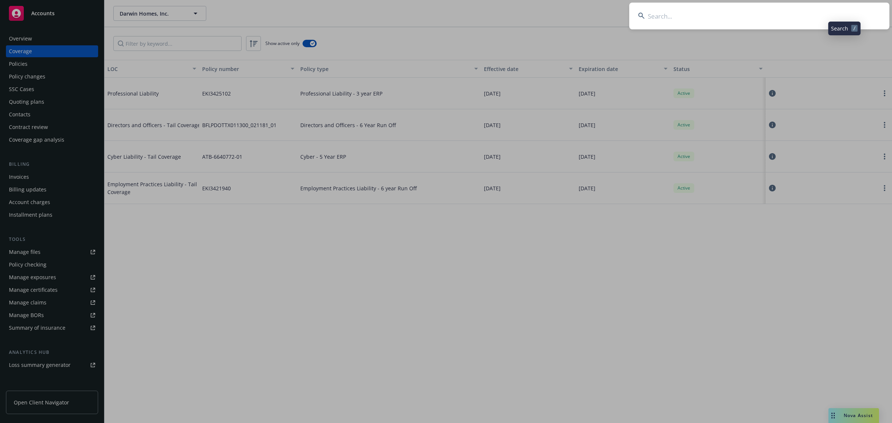
click at [713, 15] on input at bounding box center [759, 16] width 260 height 27
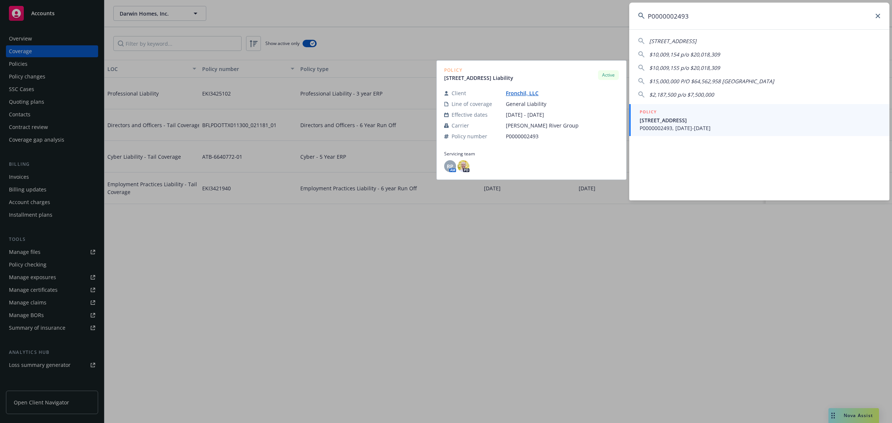
type input "P0000002493"
click at [674, 124] on span "P0000002493, 09/23/2024-09/23/2025" at bounding box center [759, 128] width 241 height 8
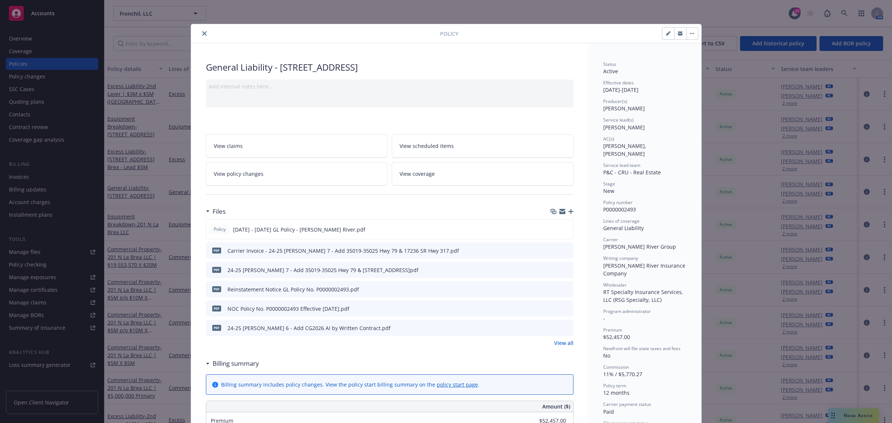
click at [202, 35] on icon "close" at bounding box center [204, 33] width 4 height 4
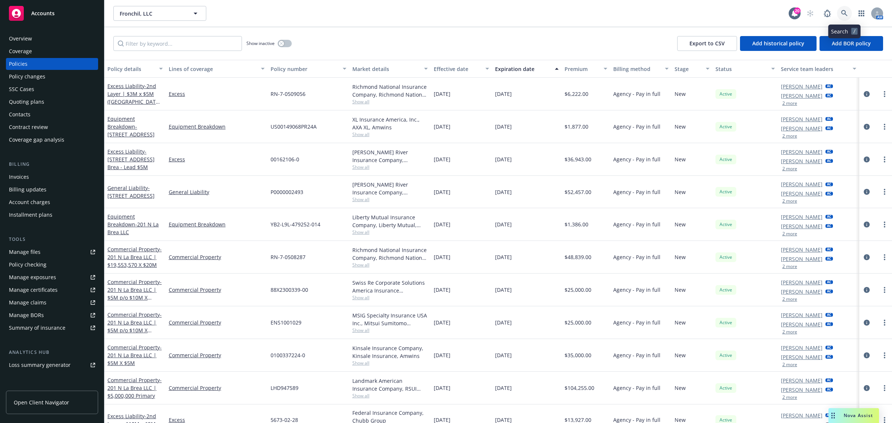
click at [713, 10] on icon at bounding box center [844, 13] width 7 height 7
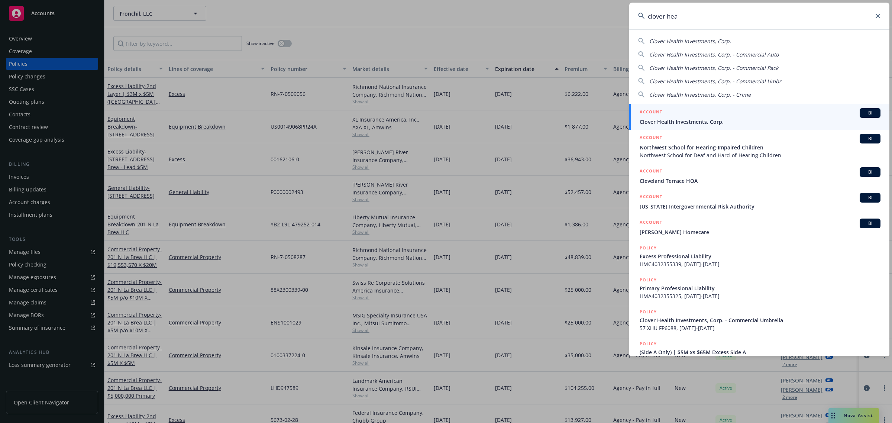
type input "clover hea"
click at [713, 117] on div "ACCOUNT BI" at bounding box center [759, 113] width 241 height 10
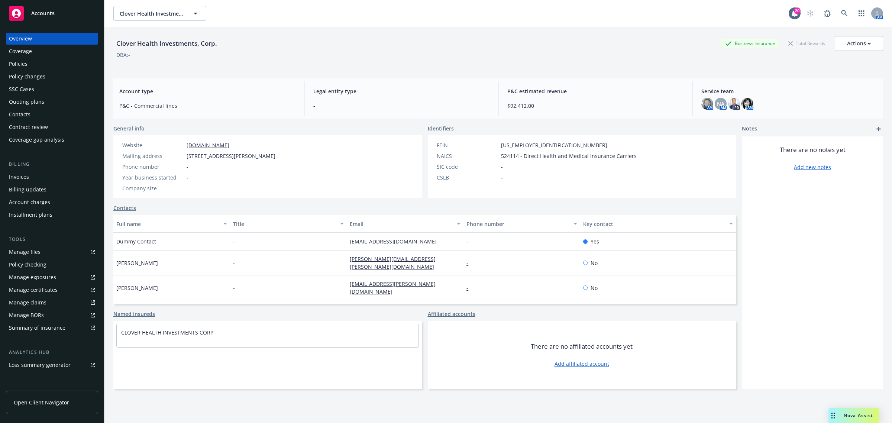
click at [29, 51] on div "Coverage" at bounding box center [20, 51] width 23 height 12
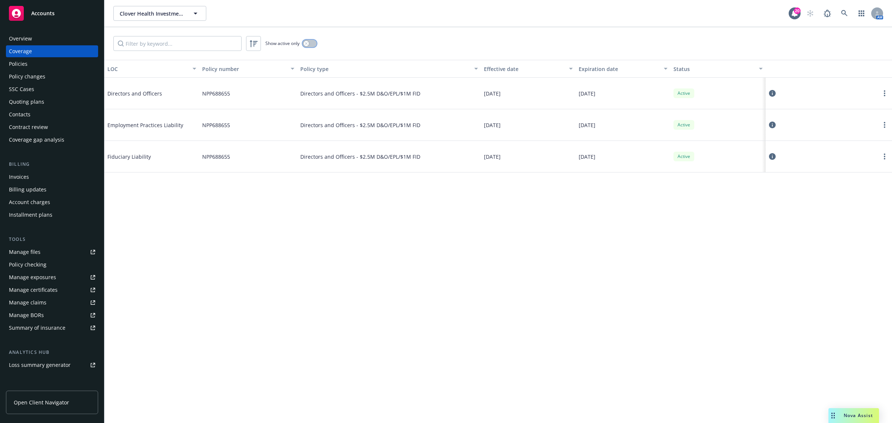
click at [314, 45] on button "button" at bounding box center [309, 43] width 14 height 7
click at [307, 45] on button "button" at bounding box center [309, 43] width 14 height 7
click at [358, 300] on div "LOC Policy number Policy type Effective date Expiration date Status Directors a…" at bounding box center [497, 241] width 787 height 363
click at [713, 16] on icon at bounding box center [844, 13] width 6 height 6
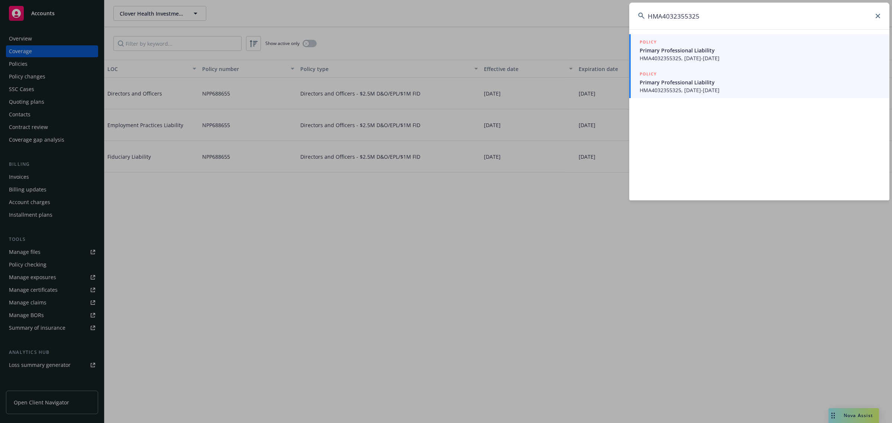
type input "HMA4032355325"
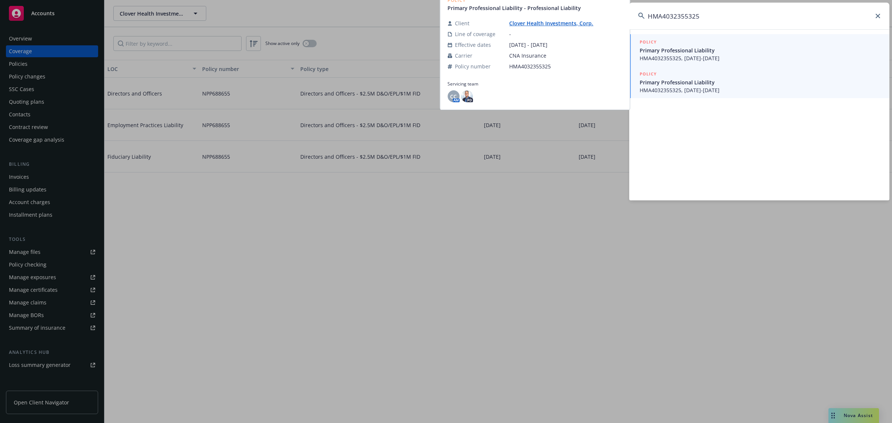
click at [713, 81] on span "Primary Professional Liability" at bounding box center [759, 82] width 241 height 8
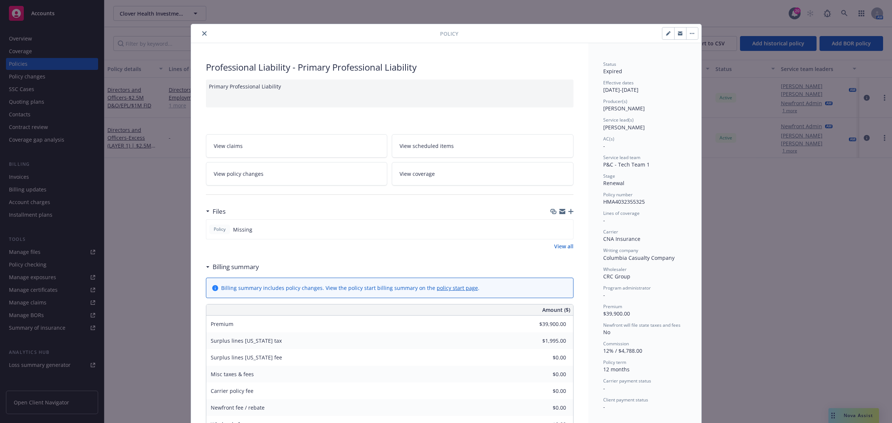
click at [202, 34] on icon "close" at bounding box center [204, 33] width 4 height 4
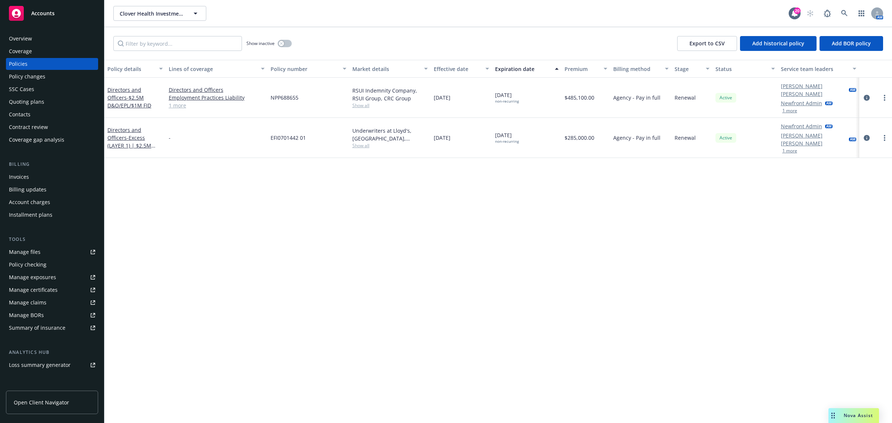
click at [47, 56] on div "Coverage" at bounding box center [52, 51] width 86 height 12
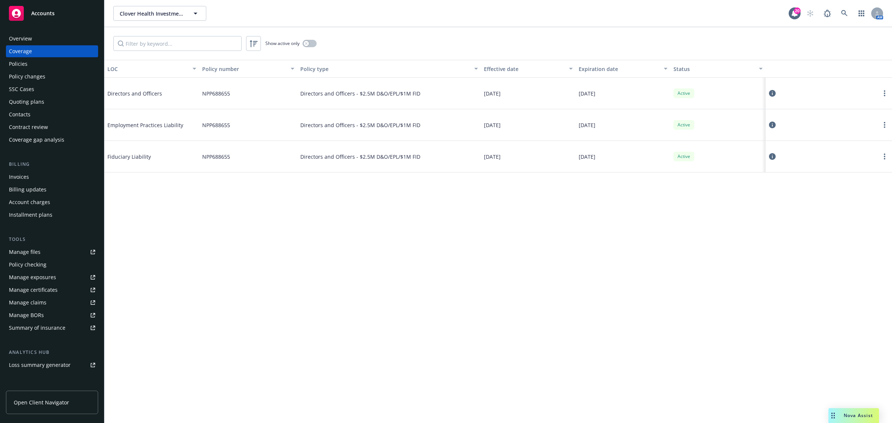
click at [46, 43] on div "Overview" at bounding box center [52, 39] width 86 height 12
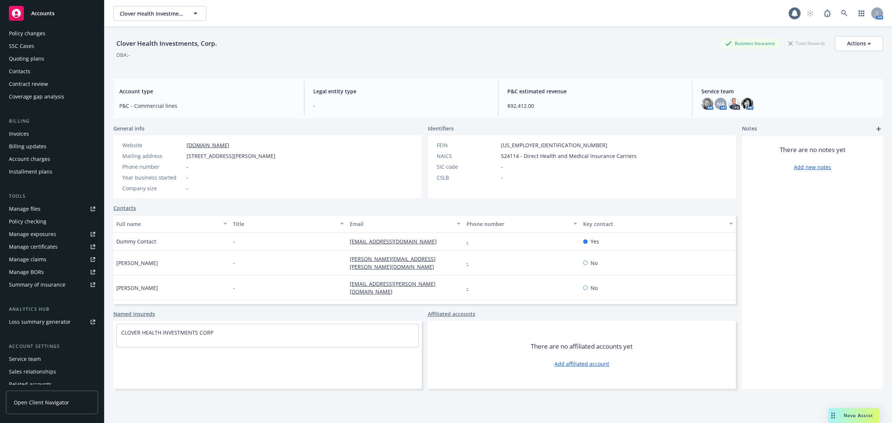
scroll to position [73, 0]
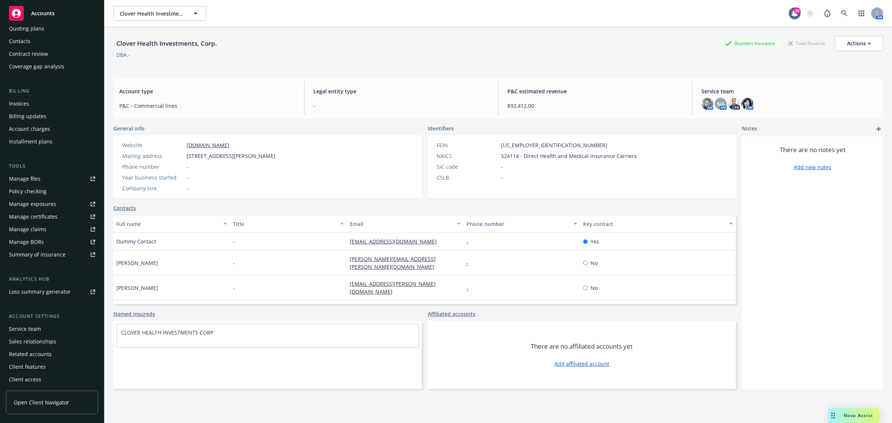
click at [34, 332] on div "Service team" at bounding box center [25, 329] width 32 height 12
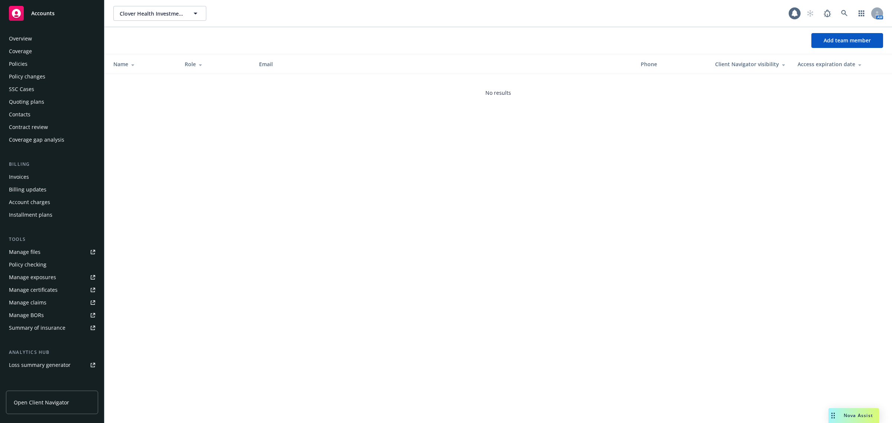
scroll to position [73, 0]
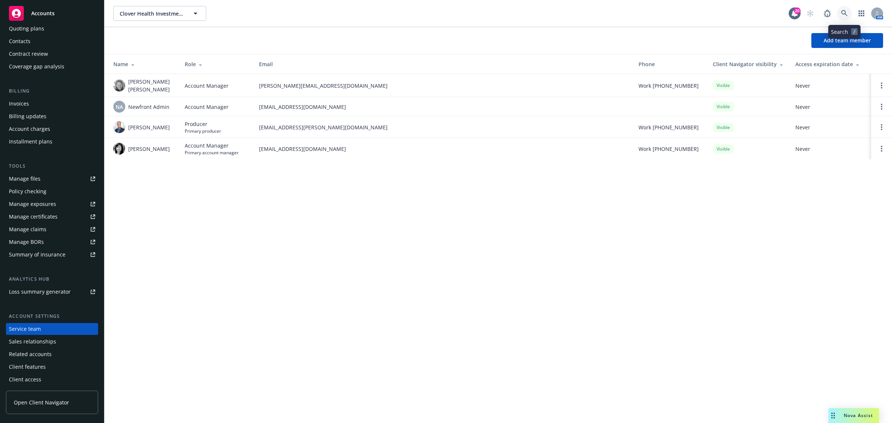
click at [713, 12] on link at bounding box center [844, 13] width 15 height 15
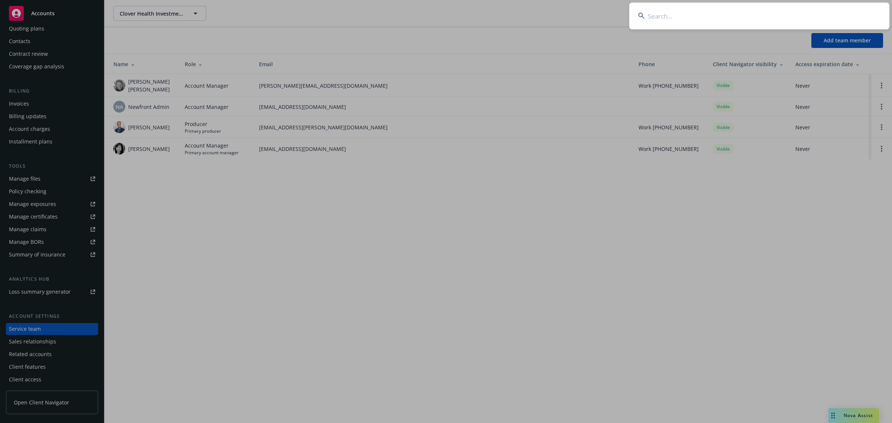
click at [713, 12] on input at bounding box center [759, 16] width 260 height 27
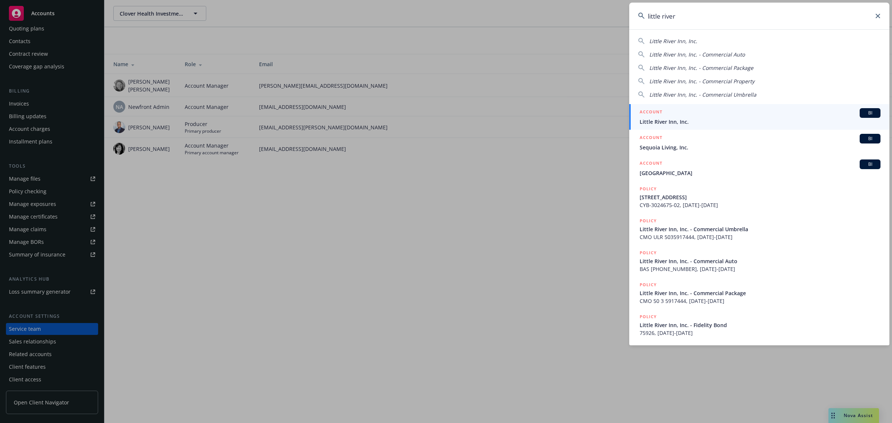
type input "little river"
click at [713, 108] on div "ACCOUNT BI" at bounding box center [759, 113] width 241 height 10
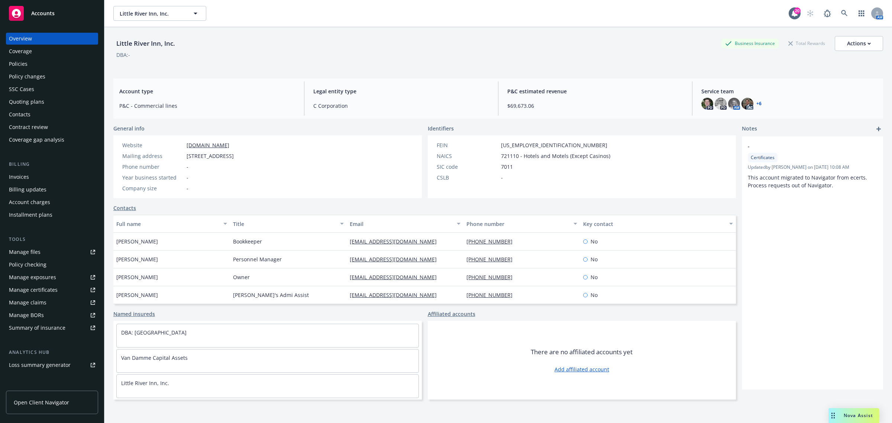
click at [49, 287] on div "Manage certificates" at bounding box center [33, 290] width 49 height 12
click at [713, 14] on link at bounding box center [844, 13] width 15 height 15
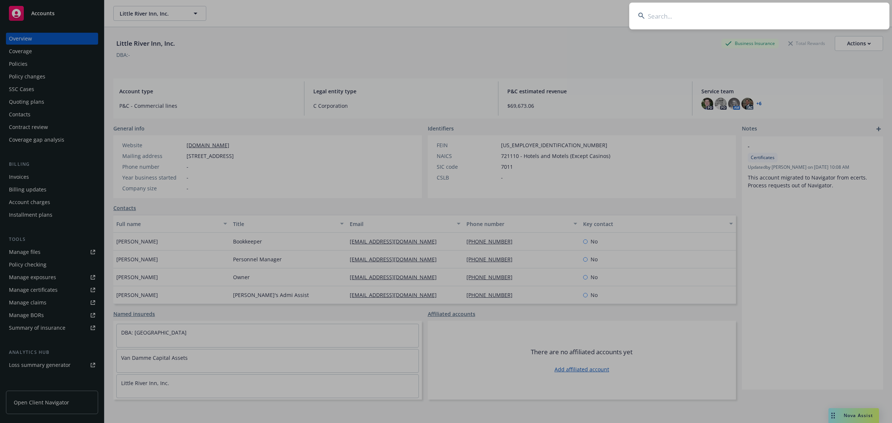
click at [713, 24] on input at bounding box center [759, 16] width 260 height 27
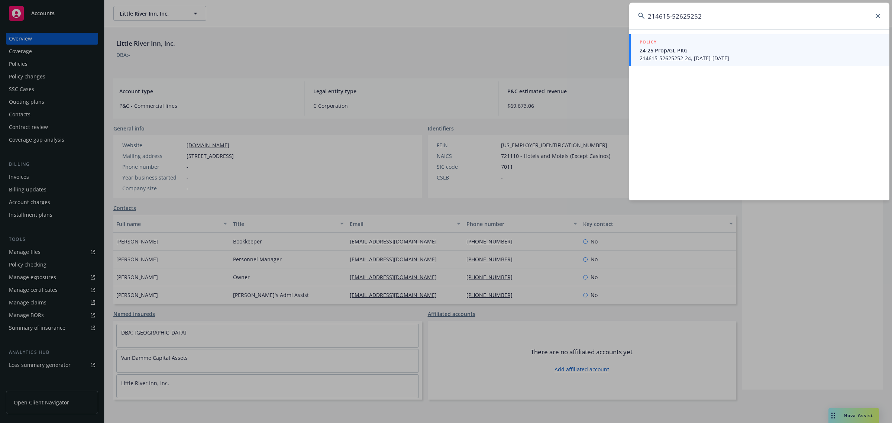
type input "214615-52625252"
click at [713, 50] on span "24-25 Prop/GL PKG" at bounding box center [759, 50] width 241 height 8
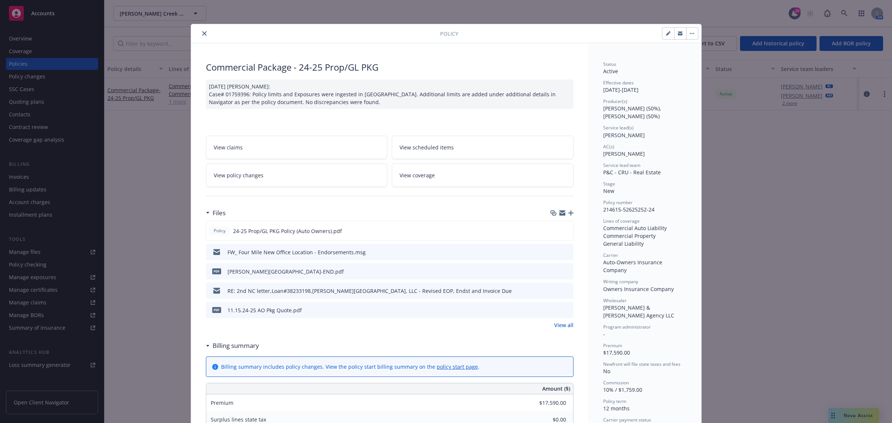
click at [202, 35] on icon "close" at bounding box center [204, 33] width 4 height 4
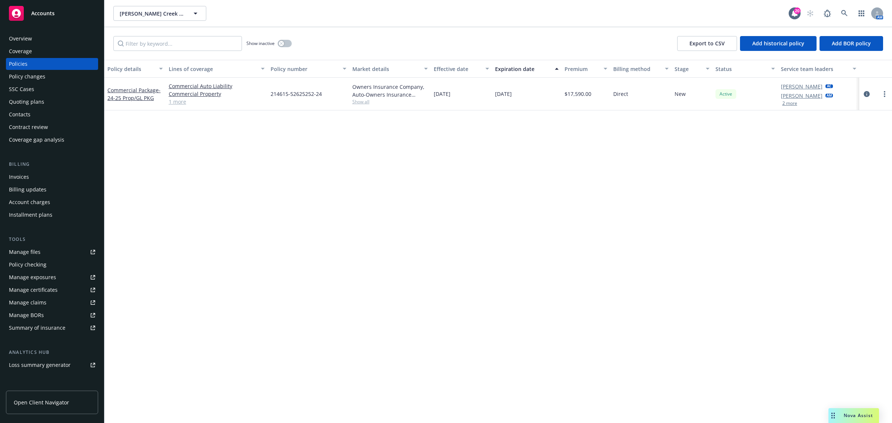
click at [64, 42] on div "Overview" at bounding box center [52, 39] width 86 height 12
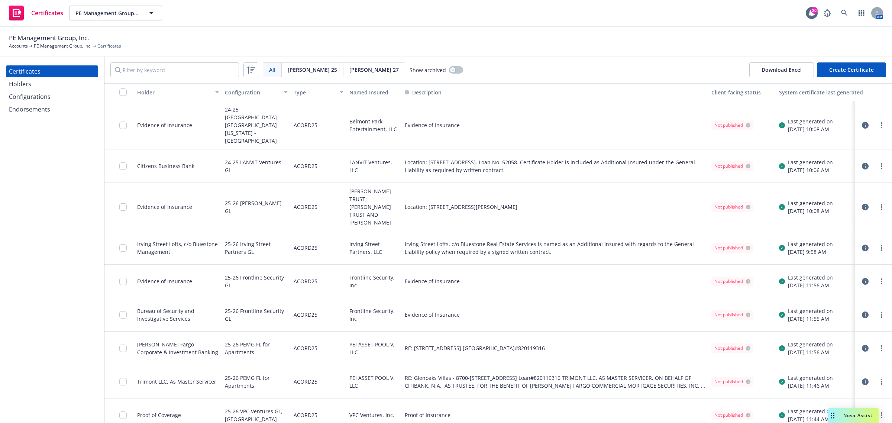
click at [42, 94] on div "Configurations" at bounding box center [30, 97] width 42 height 12
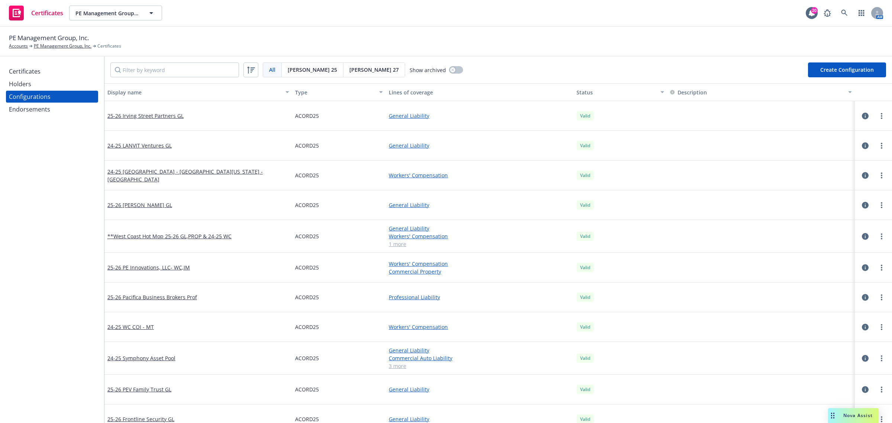
click at [120, 92] on div "Display name" at bounding box center [193, 92] width 173 height 8
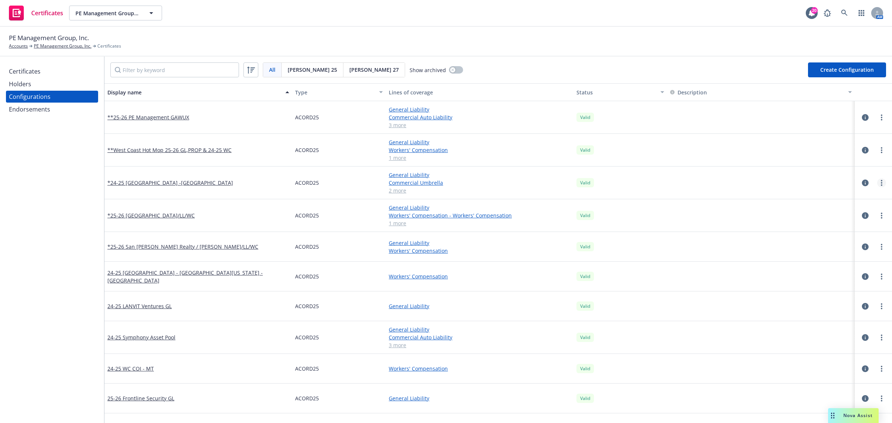
click at [877, 182] on link "more" at bounding box center [881, 182] width 9 height 9
click at [833, 274] on link "Preview an ACORD" at bounding box center [838, 272] width 82 height 15
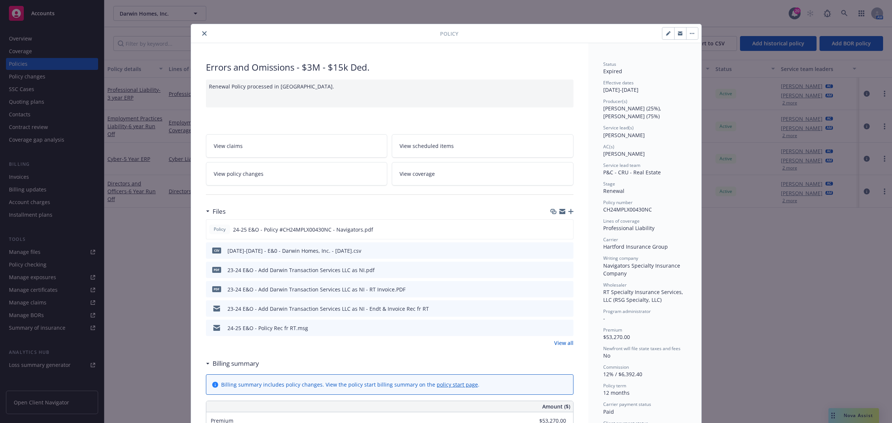
click at [202, 33] on icon "close" at bounding box center [204, 33] width 4 height 4
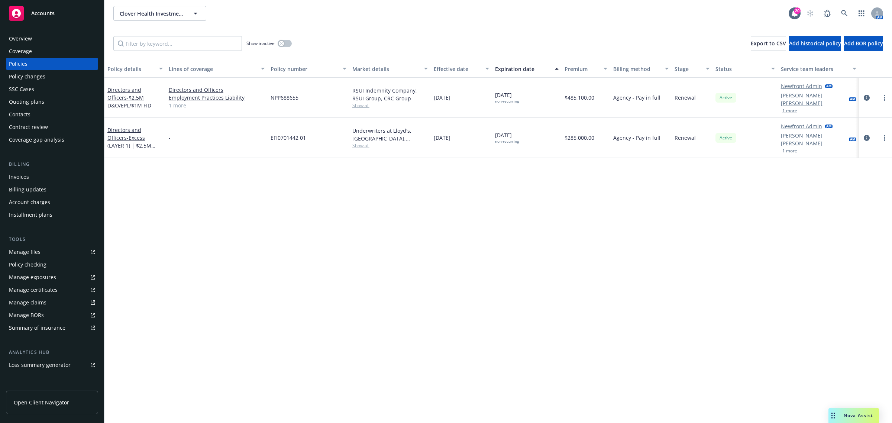
click at [435, 340] on div "Policy details Lines of coverage Policy number Market details Effective date Ex…" at bounding box center [497, 241] width 787 height 363
drag, startPoint x: 487, startPoint y: 244, endPoint x: 443, endPoint y: 100, distance: 150.9
click at [487, 244] on div "Policy details Lines of coverage Policy number Market details Effective date Ex…" at bounding box center [497, 241] width 787 height 363
click at [848, 15] on link at bounding box center [844, 13] width 15 height 15
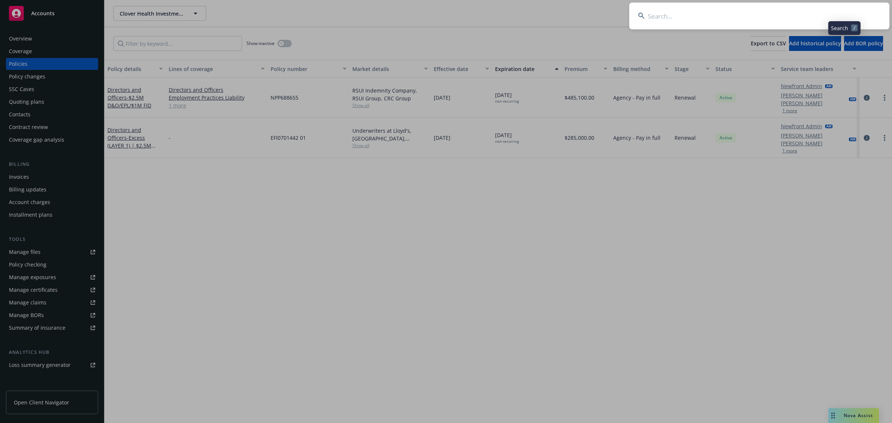
click at [846, 15] on input at bounding box center [759, 16] width 260 height 27
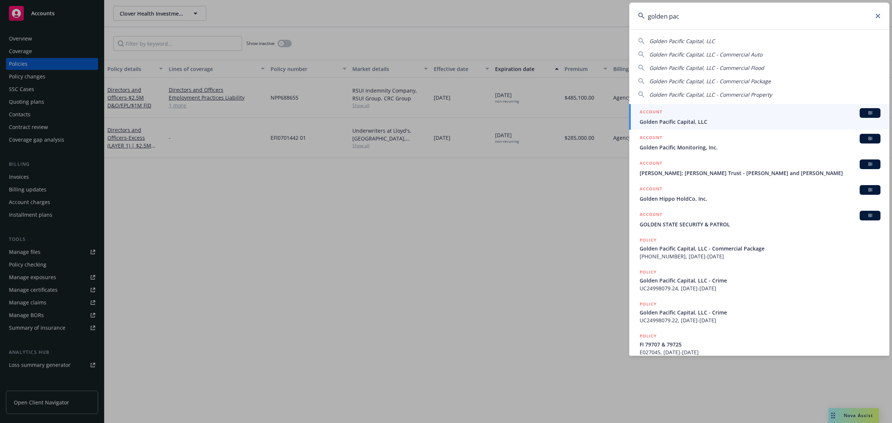
type input "golden pac"
click at [698, 106] on link "ACCOUNT BI Golden Pacific Capital, LLC" at bounding box center [759, 117] width 260 height 26
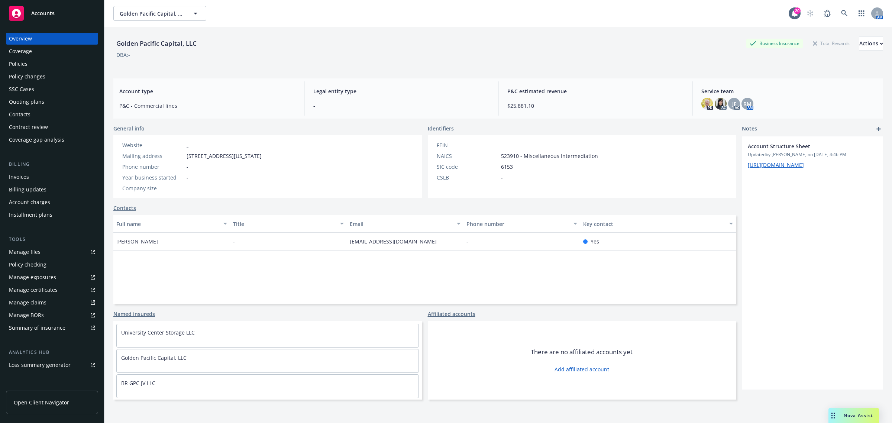
click at [47, 287] on div "Manage certificates" at bounding box center [33, 290] width 49 height 12
click at [46, 52] on div "Coverage" at bounding box center [52, 51] width 86 height 12
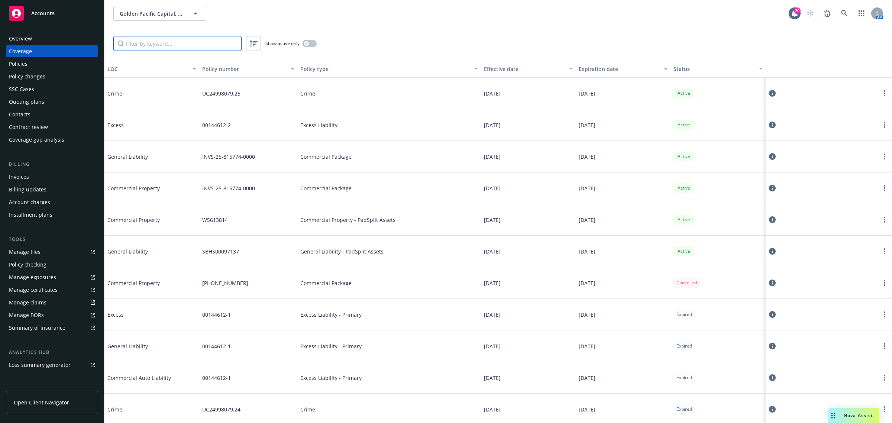
click at [205, 45] on input "Filter by keyword..." at bounding box center [177, 43] width 128 height 15
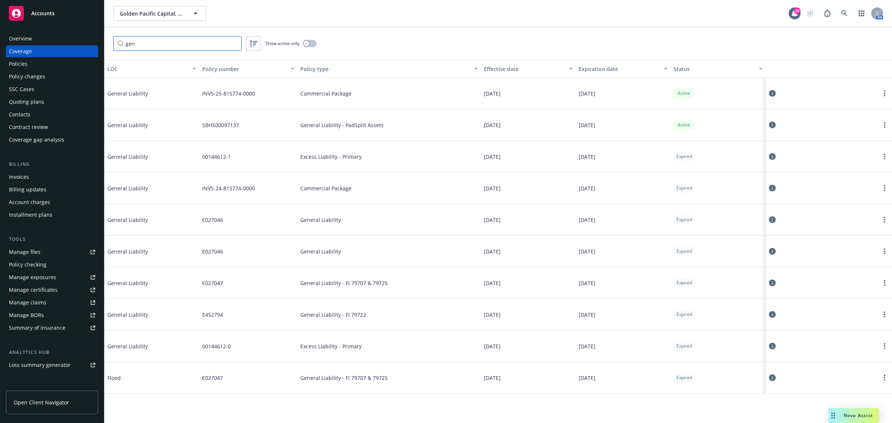
type input "gen"
click at [311, 42] on button "button" at bounding box center [309, 43] width 14 height 7
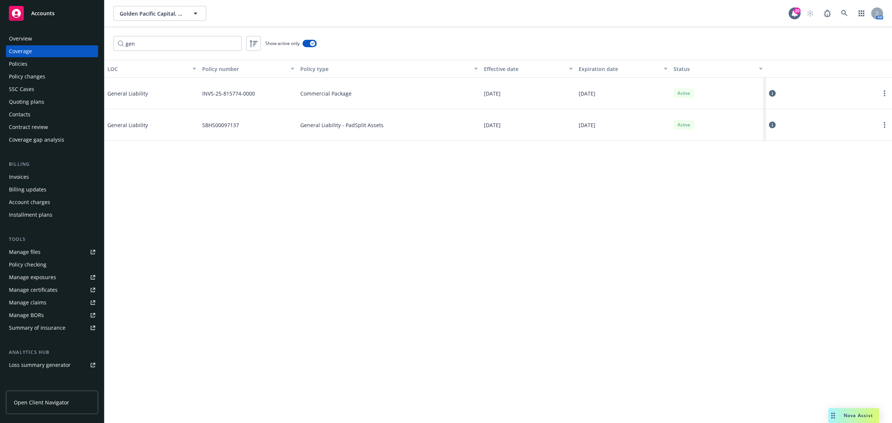
click at [315, 107] on div "Commercial Package" at bounding box center [389, 94] width 184 height 32
drag, startPoint x: 315, startPoint y: 97, endPoint x: 312, endPoint y: 117, distance: 20.2
click at [312, 117] on div "General Liability INVS-25-815774-0000 Commercial Package 06/05/2025 06/05/2026 …" at bounding box center [497, 107] width 787 height 59
drag, startPoint x: 316, startPoint y: 150, endPoint x: 324, endPoint y: 200, distance: 50.8
click at [316, 150] on div "LOC Policy number Policy type Effective date Expiration date Status General Lia…" at bounding box center [497, 241] width 787 height 363
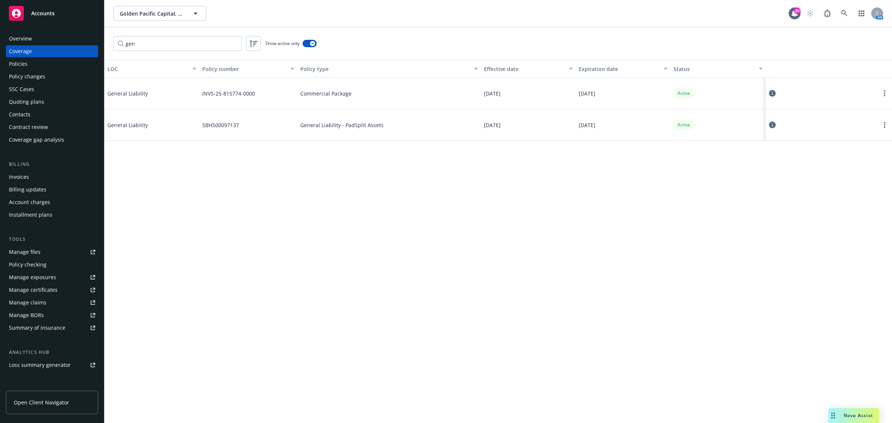
drag, startPoint x: 324, startPoint y: 202, endPoint x: 325, endPoint y: 209, distance: 6.8
click at [325, 209] on div "LOC Policy number Policy type Effective date Expiration date Status General Lia…" at bounding box center [497, 241] width 787 height 363
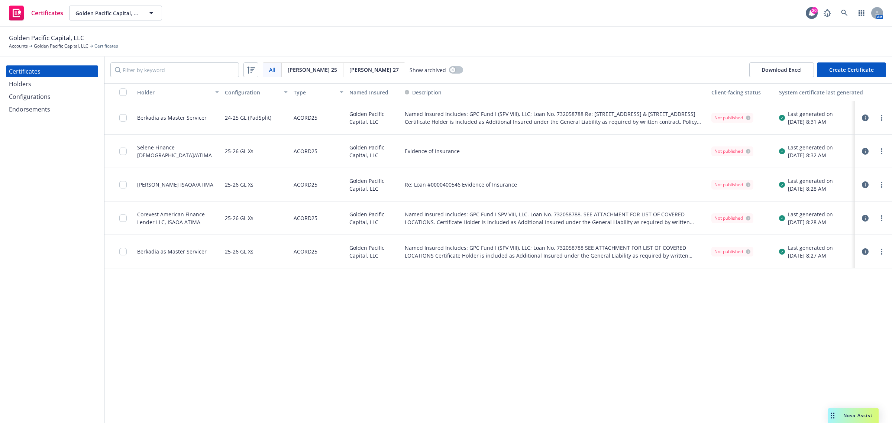
click at [52, 100] on div "Configurations" at bounding box center [52, 97] width 86 height 12
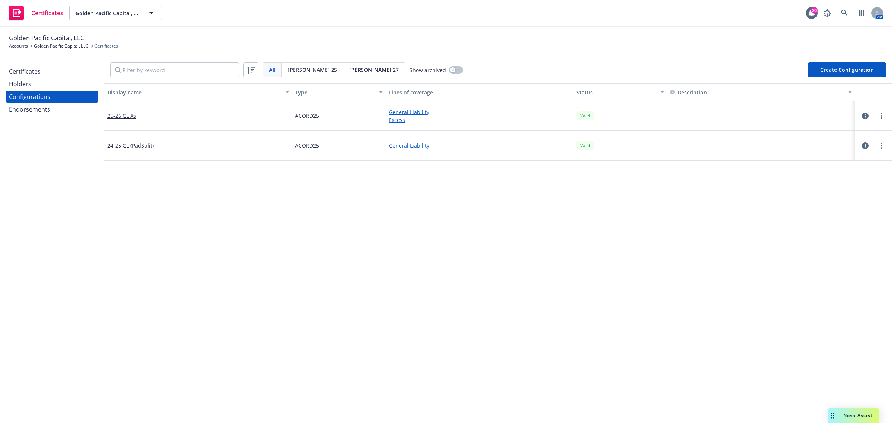
click at [26, 113] on div "Endorsements" at bounding box center [29, 109] width 41 height 12
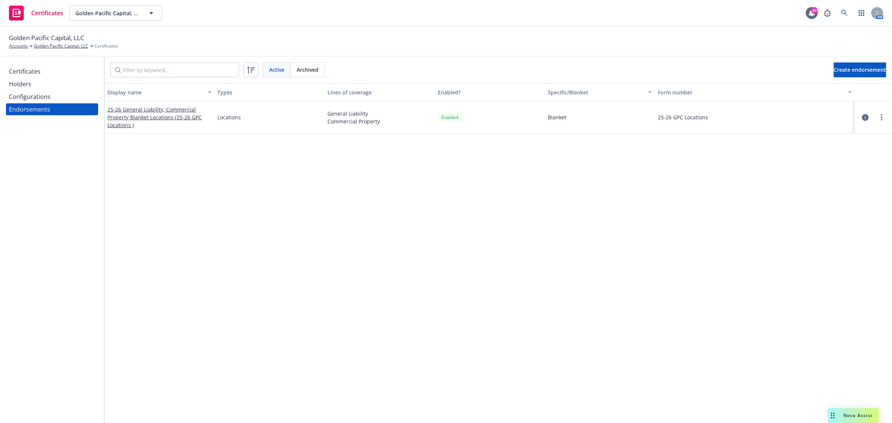
click at [307, 248] on div "Display name Types Lines of coverage Enabled? Specific/Blanket Form number 25-2…" at bounding box center [497, 223] width 787 height 280
click at [307, 249] on div "Display name Types Lines of coverage Enabled? Specific/Blanket Form number 25-2…" at bounding box center [497, 223] width 787 height 280
click at [519, 292] on div "Display name Types Lines of coverage Enabled? Specific/Blanket Form number 25-2…" at bounding box center [497, 223] width 787 height 280
click at [55, 72] on div "Certificates" at bounding box center [52, 71] width 86 height 12
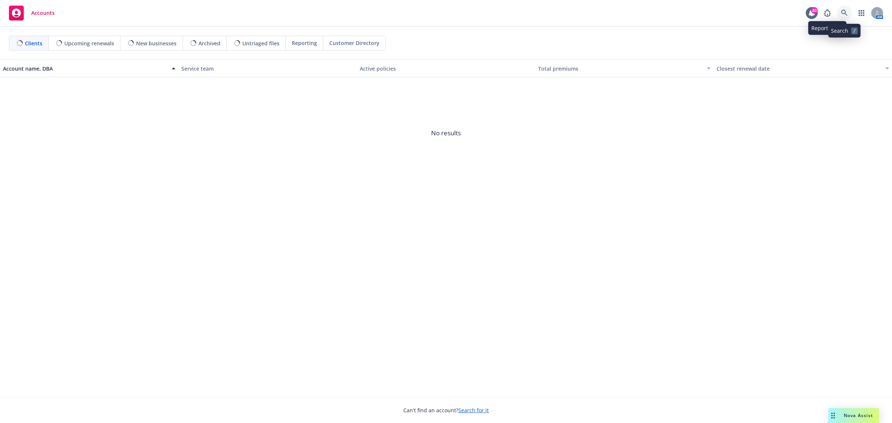
click at [841, 11] on icon at bounding box center [844, 13] width 7 height 7
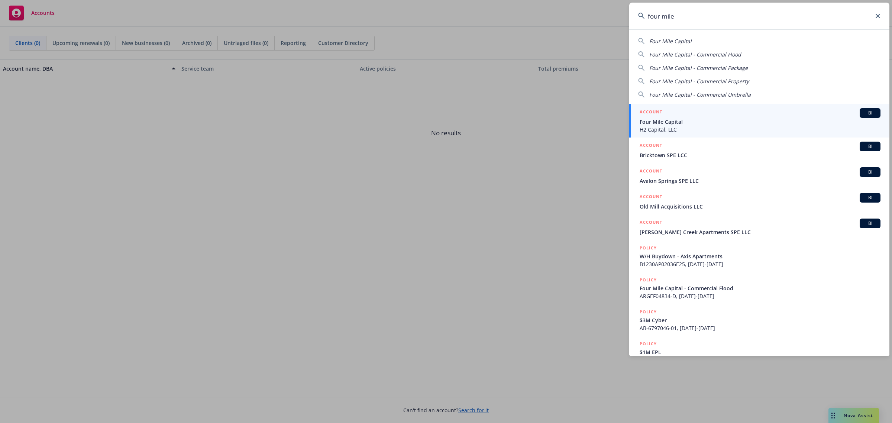
type input "four mile"
click at [682, 123] on span "Four Mile Capital" at bounding box center [759, 122] width 241 height 8
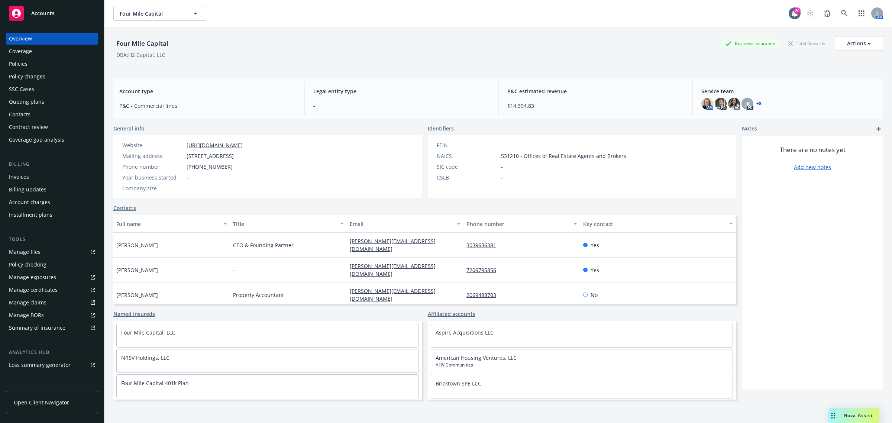
click at [60, 50] on div "Coverage" at bounding box center [52, 51] width 86 height 12
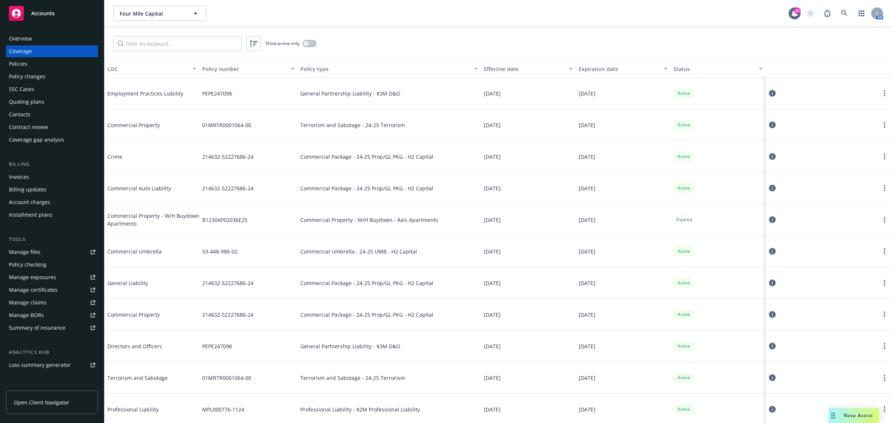
click at [51, 33] on div "Overview" at bounding box center [52, 39] width 86 height 12
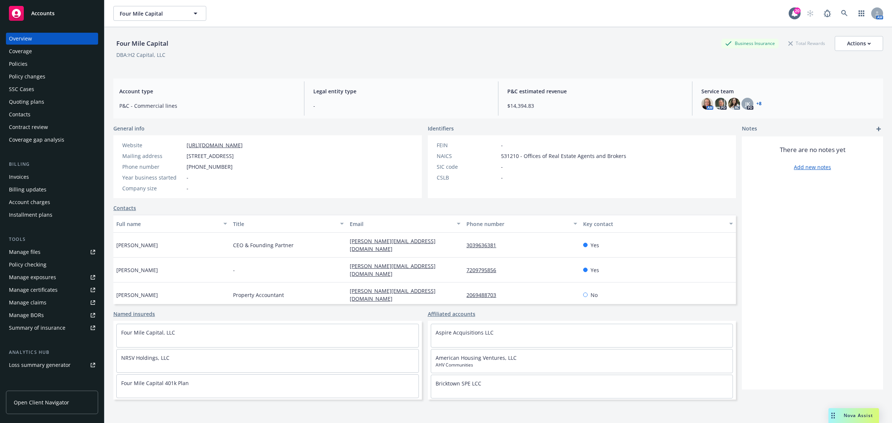
scroll to position [73, 0]
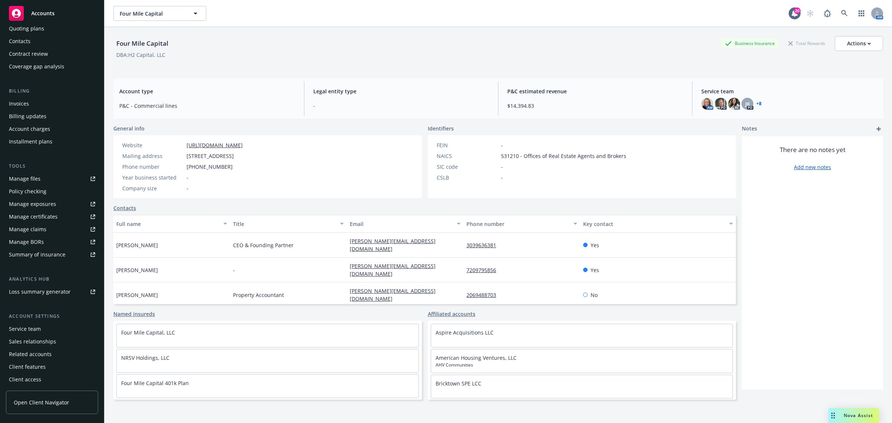
click at [59, 323] on div "Service team" at bounding box center [52, 329] width 86 height 12
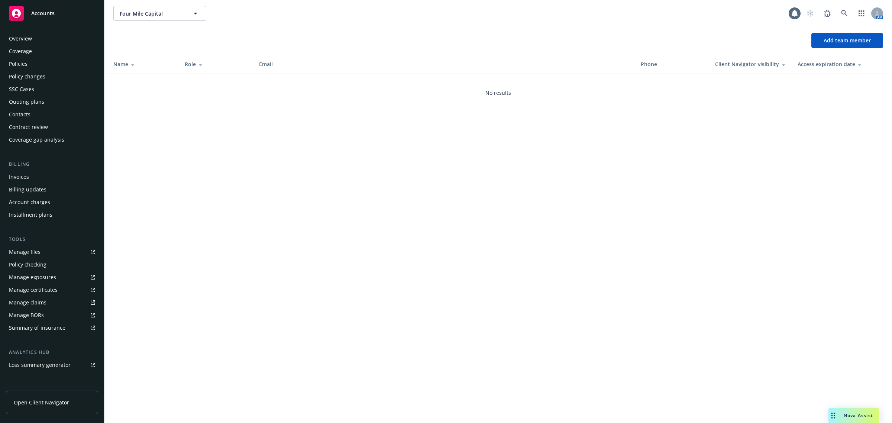
scroll to position [73, 0]
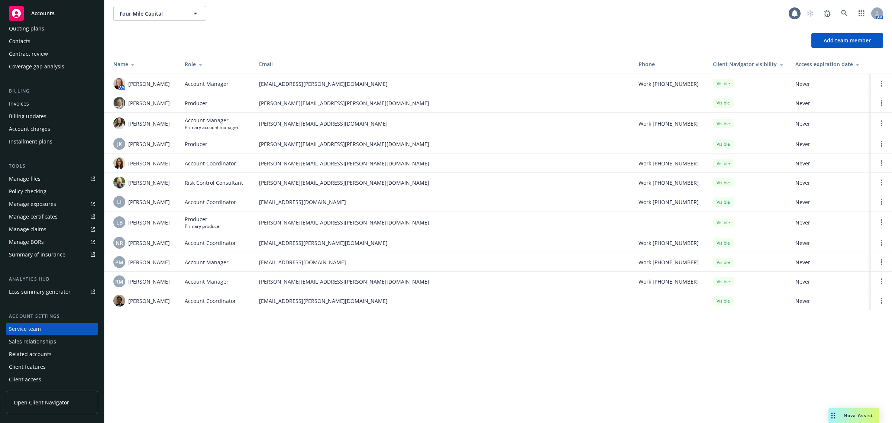
click at [197, 64] on div at bounding box center [199, 64] width 7 height 6
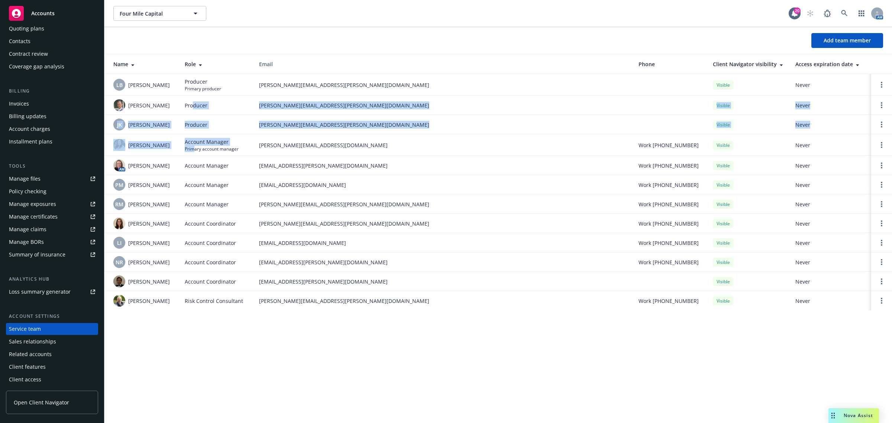
drag, startPoint x: 192, startPoint y: 95, endPoint x: 192, endPoint y: 147, distance: 51.6
click at [192, 147] on tbody "LB [PERSON_NAME] Producer Primary producer [PERSON_NAME][EMAIL_ADDRESS][PERSON_…" at bounding box center [497, 192] width 787 height 236
click at [192, 147] on span "Primary account manager" at bounding box center [212, 149] width 54 height 6
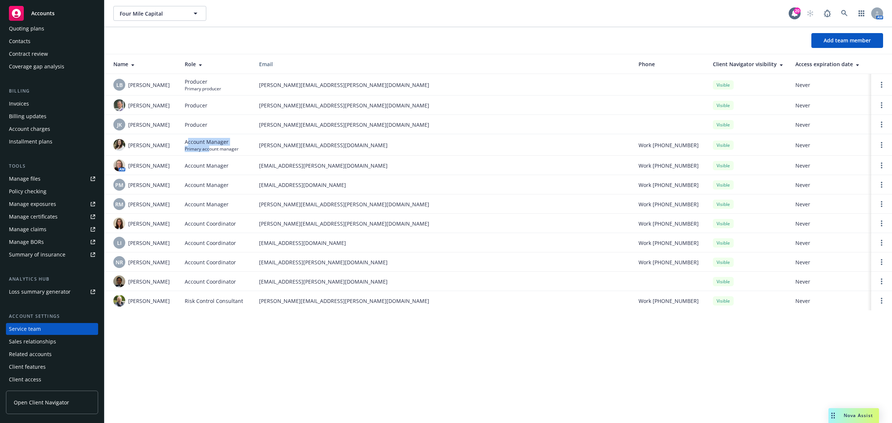
drag, startPoint x: 188, startPoint y: 143, endPoint x: 209, endPoint y: 147, distance: 21.6
click at [209, 147] on div "Account Manager Primary account manager" at bounding box center [212, 145] width 54 height 14
click at [121, 225] on img at bounding box center [119, 223] width 12 height 12
click at [161, 352] on div "Four Mile Capital Four Mile Capital 20 AM Add team member Name Role Email Phone…" at bounding box center [497, 211] width 787 height 423
click at [842, 13] on icon at bounding box center [844, 13] width 7 height 7
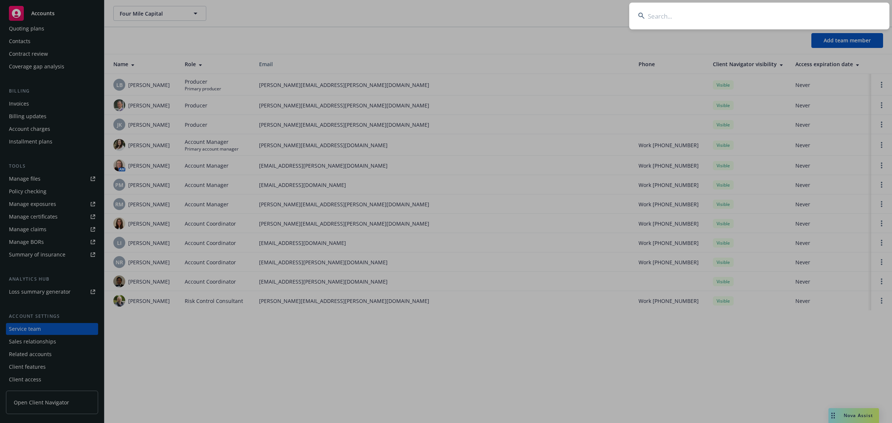
click at [680, 17] on input at bounding box center [759, 16] width 260 height 27
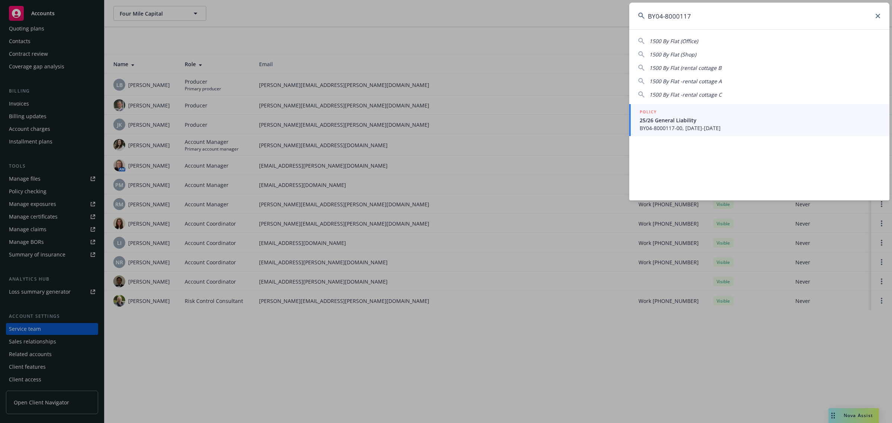
type input "BY04-8000117"
click at [677, 128] on span "BY04-8000117-00, 06/07/2025-06/07/2026" at bounding box center [759, 128] width 241 height 8
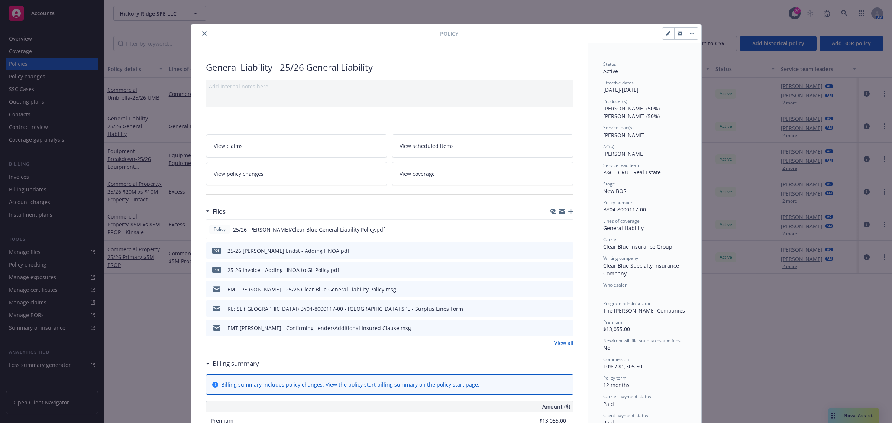
click at [200, 31] on button "close" at bounding box center [204, 33] width 9 height 9
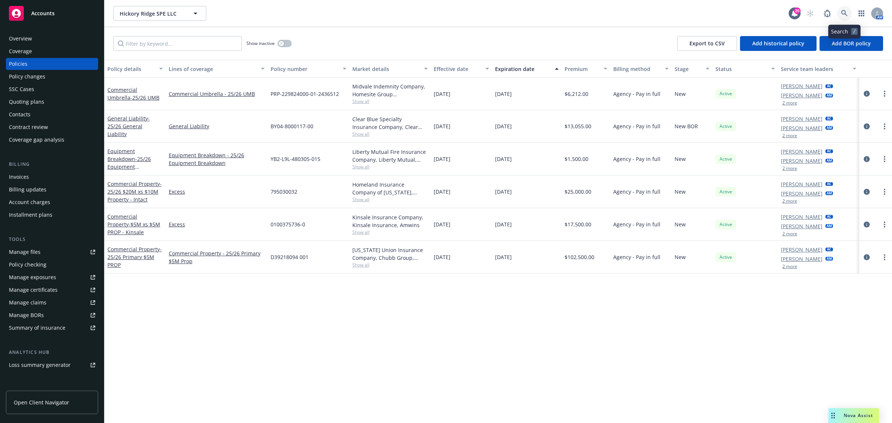
click at [841, 8] on link at bounding box center [844, 13] width 15 height 15
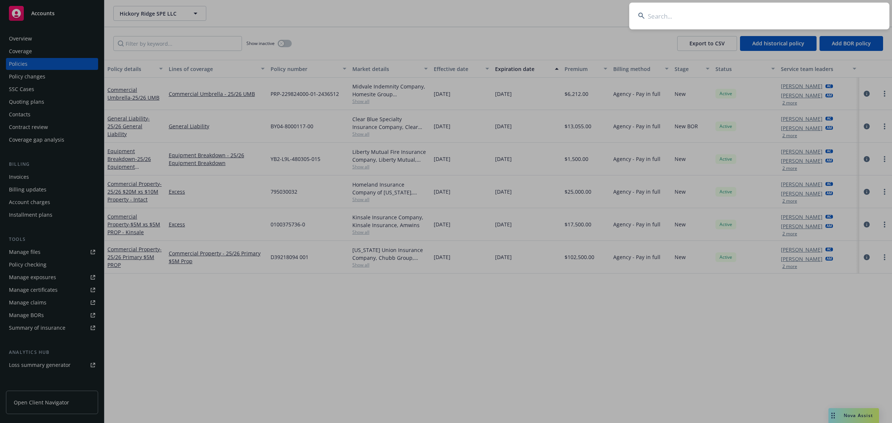
click at [679, 19] on input at bounding box center [759, 16] width 260 height 27
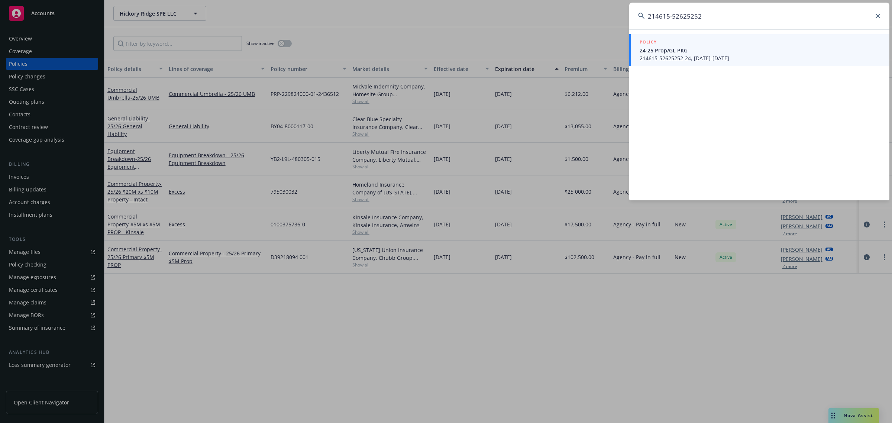
type input "214615-52625252"
click at [675, 54] on span "214615-52625252-24, 11/15/2024-11/15/2025" at bounding box center [759, 58] width 241 height 8
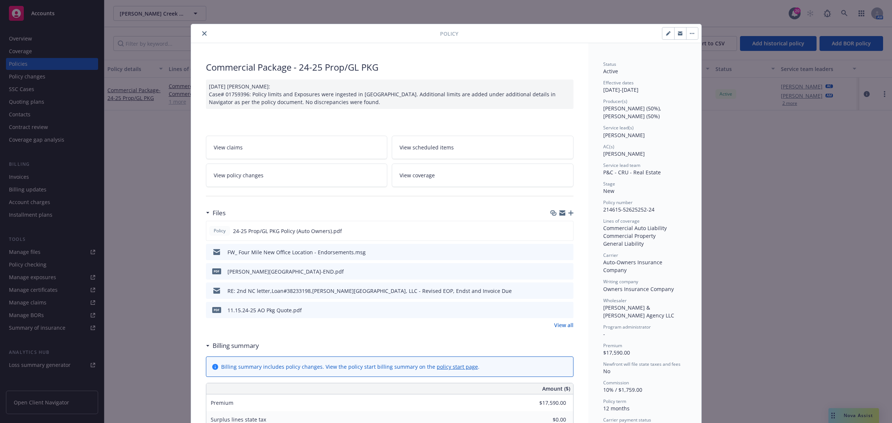
click at [202, 34] on icon "close" at bounding box center [204, 33] width 4 height 4
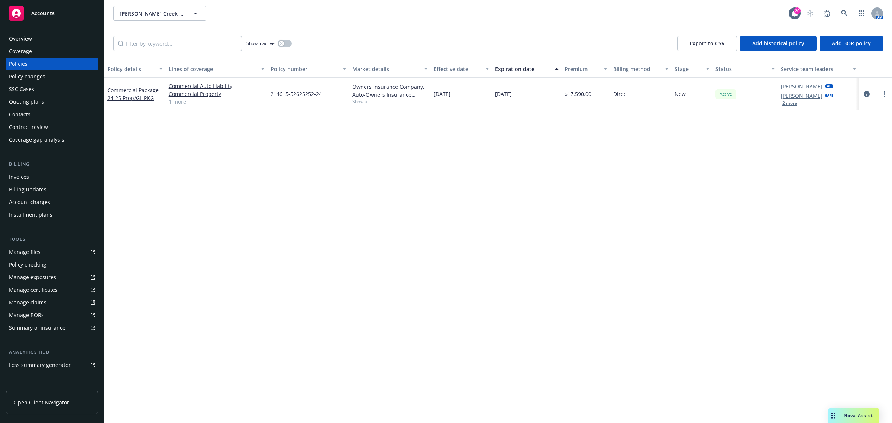
click at [33, 41] on div "Overview" at bounding box center [52, 39] width 86 height 12
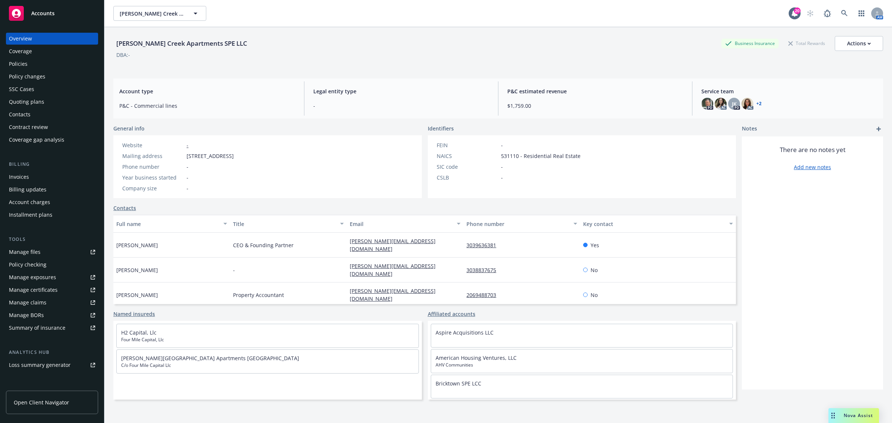
click at [32, 291] on div "Manage certificates" at bounding box center [33, 290] width 49 height 12
click at [30, 51] on div "Coverage" at bounding box center [20, 51] width 23 height 12
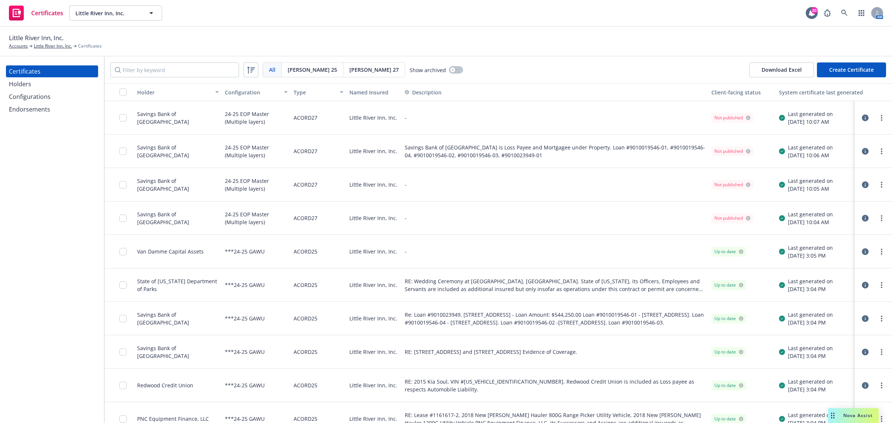
click at [229, 217] on div "24-25 EOP Master (Multiple layers)" at bounding box center [256, 218] width 63 height 24
click at [880, 119] on icon "more" at bounding box center [880, 118] width 1 height 6
click at [814, 250] on link "Preview a new version" at bounding box center [818, 251] width 119 height 15
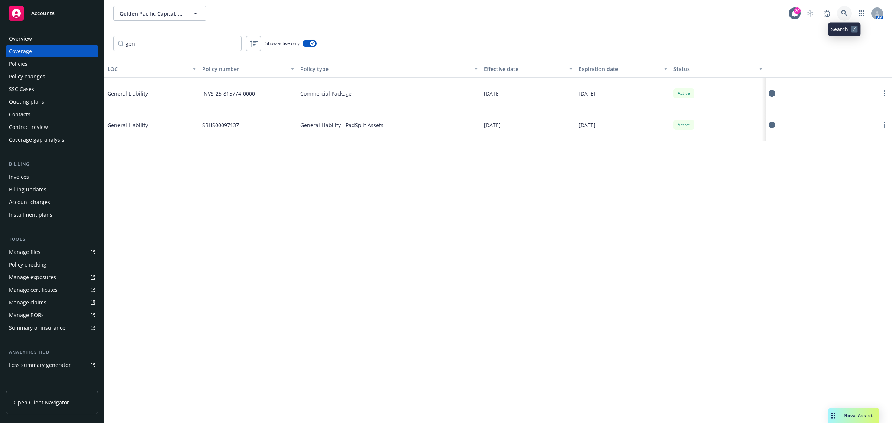
click at [846, 17] on link at bounding box center [844, 13] width 15 height 15
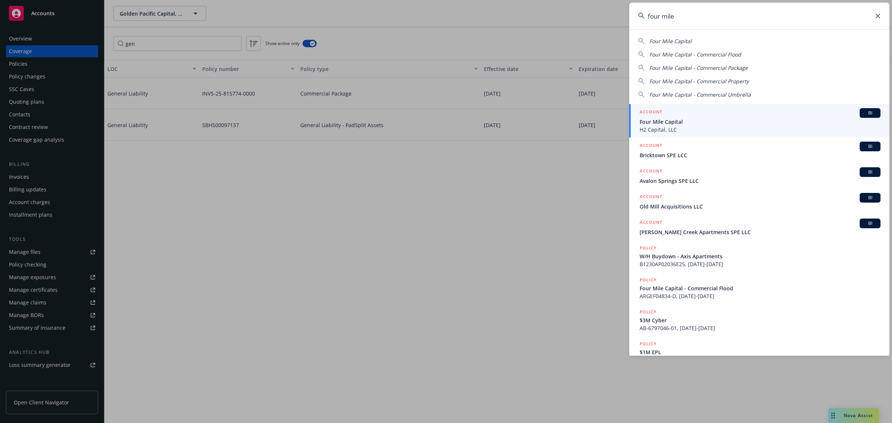
type input "four mile"
click at [728, 116] on div "ACCOUNT BI" at bounding box center [759, 113] width 241 height 10
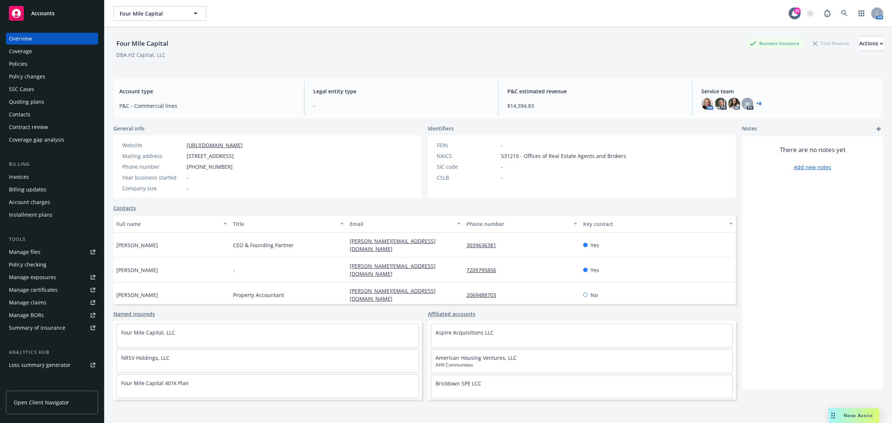
click at [51, 56] on div "Coverage" at bounding box center [52, 51] width 86 height 12
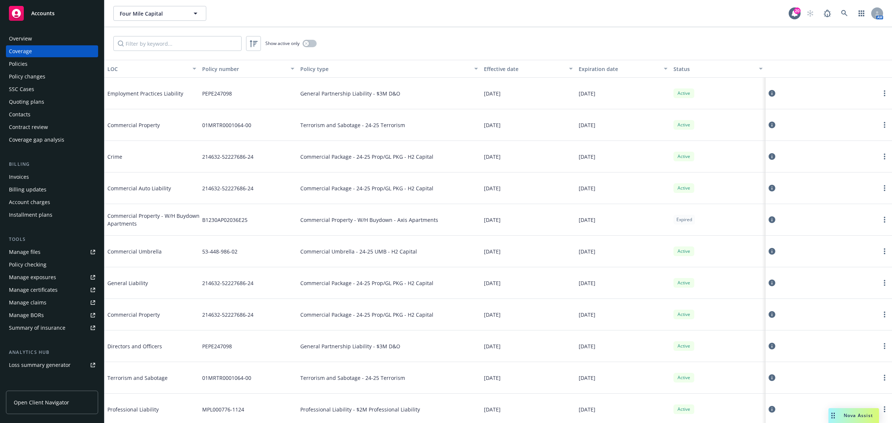
scroll to position [73, 0]
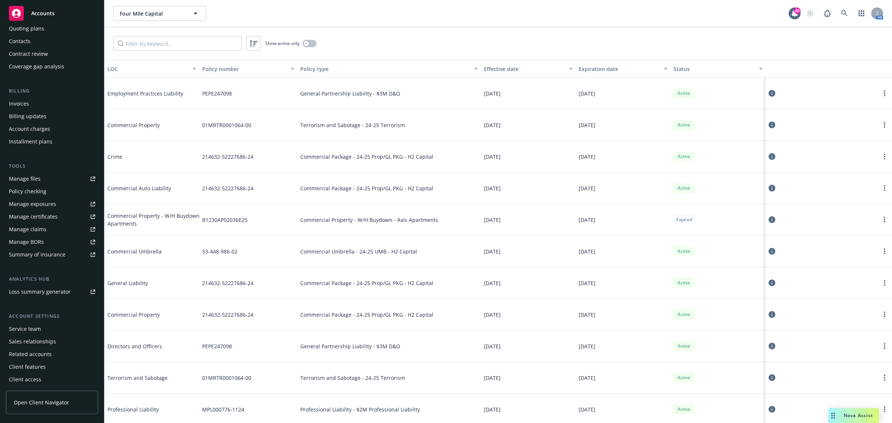
click at [53, 330] on div "Service team" at bounding box center [52, 329] width 86 height 12
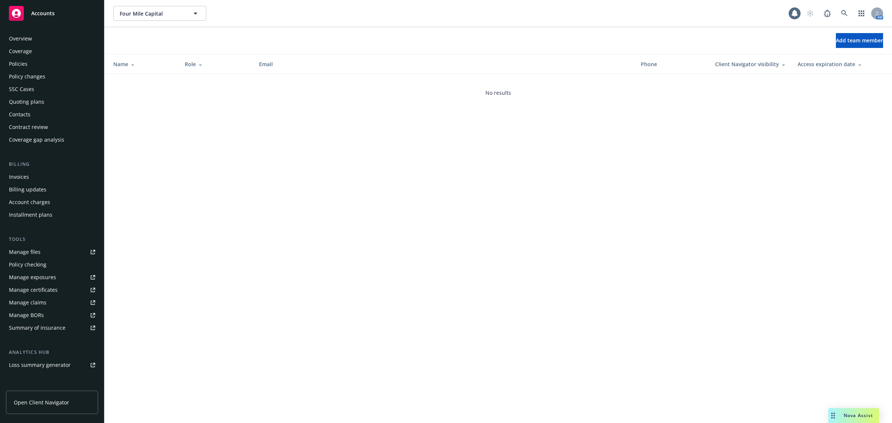
scroll to position [73, 0]
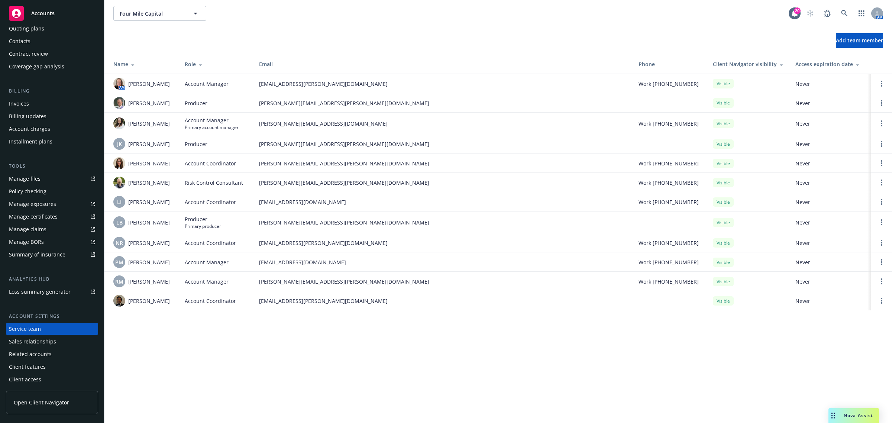
click at [216, 64] on div "Role" at bounding box center [216, 64] width 62 height 8
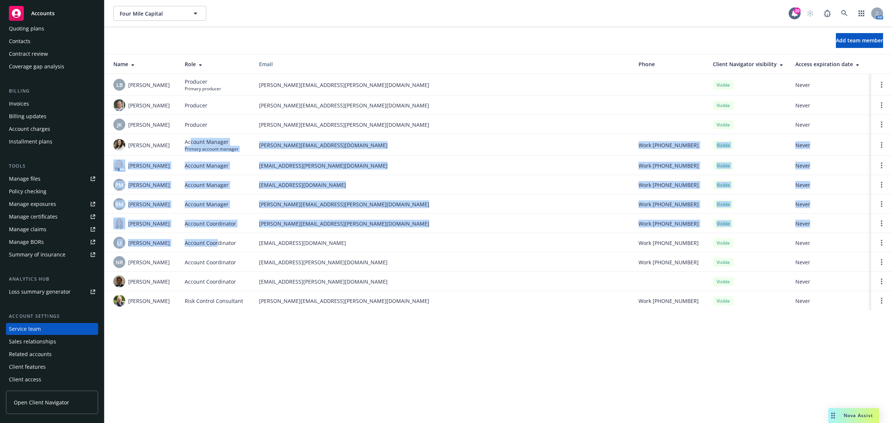
drag, startPoint x: 189, startPoint y: 139, endPoint x: 216, endPoint y: 239, distance: 102.7
click at [216, 239] on tbody "LB [PERSON_NAME] Producer Primary producer [PERSON_NAME][EMAIL_ADDRESS][PERSON_…" at bounding box center [497, 192] width 787 height 236
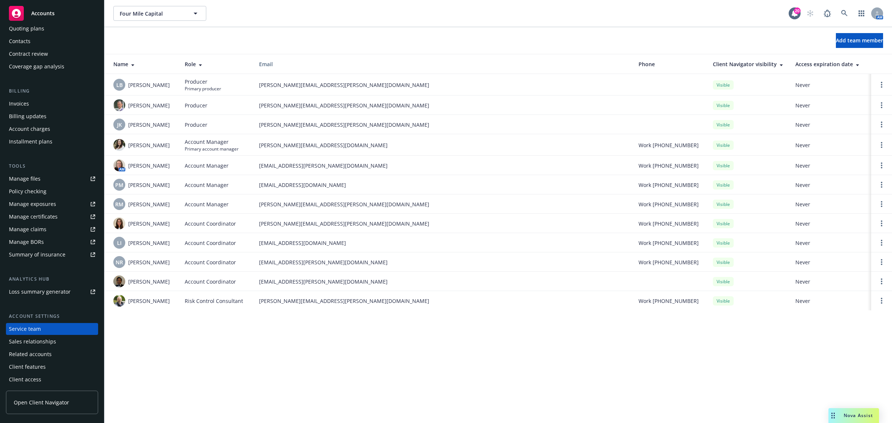
click at [172, 340] on div "Four Mile Capital Four Mile Capital 20 AM Add team member Name Role Email Phone…" at bounding box center [497, 211] width 787 height 423
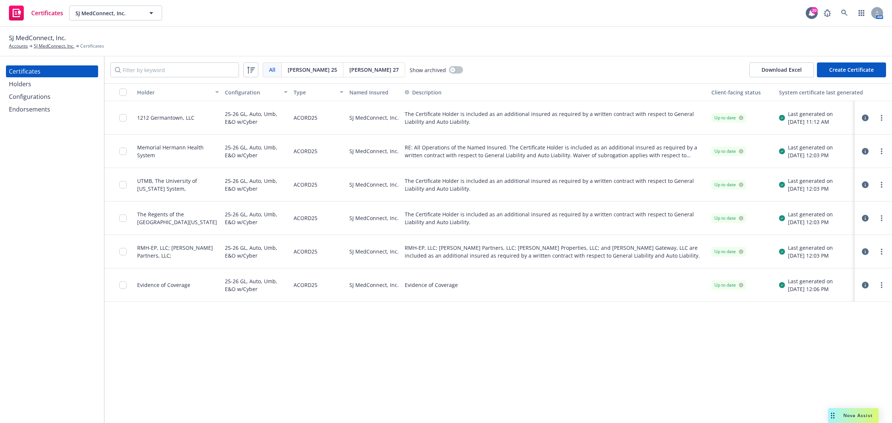
click at [344, 383] on div "Holder Configuration Type Named Insured Description Client-facing status System…" at bounding box center [497, 253] width 787 height 340
click at [13, 85] on div "Holders" at bounding box center [20, 84] width 22 height 12
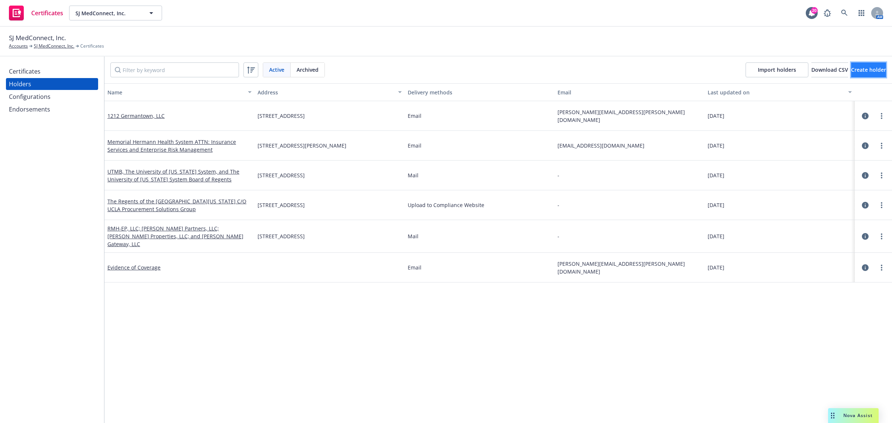
click at [851, 74] on button "Create holder" at bounding box center [868, 69] width 35 height 15
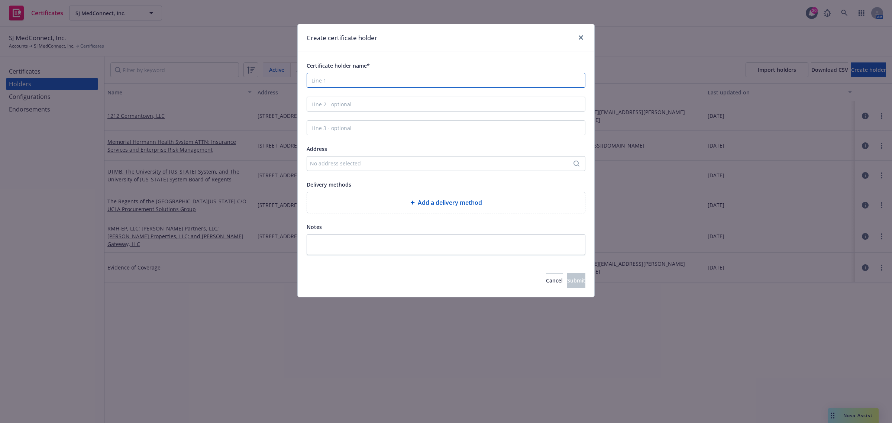
click at [386, 85] on input "Certificate holder name*" at bounding box center [445, 80] width 279 height 15
paste input "The Trustees of [GEOGRAPHIC_DATA]"
type input "The Trustees of [GEOGRAPHIC_DATA]"
click at [417, 99] on input "Line 2 - optional" at bounding box center [445, 104] width 279 height 15
paste input "In the City of [US_STATE]"
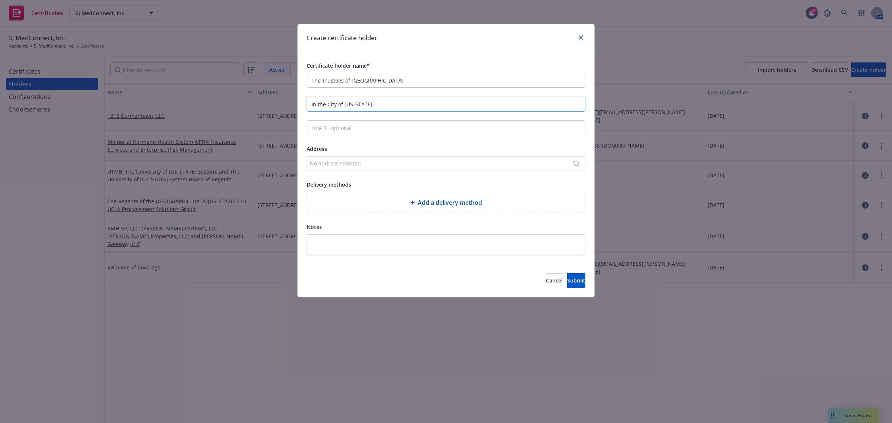
type input "In the City of [US_STATE]"
click at [421, 127] on input "Line 3 - optional" at bounding box center [445, 127] width 279 height 15
paste input "Attn: Risk Management"
type input "Attn: Risk Management"
click at [407, 165] on div "No address selected" at bounding box center [442, 163] width 265 height 8
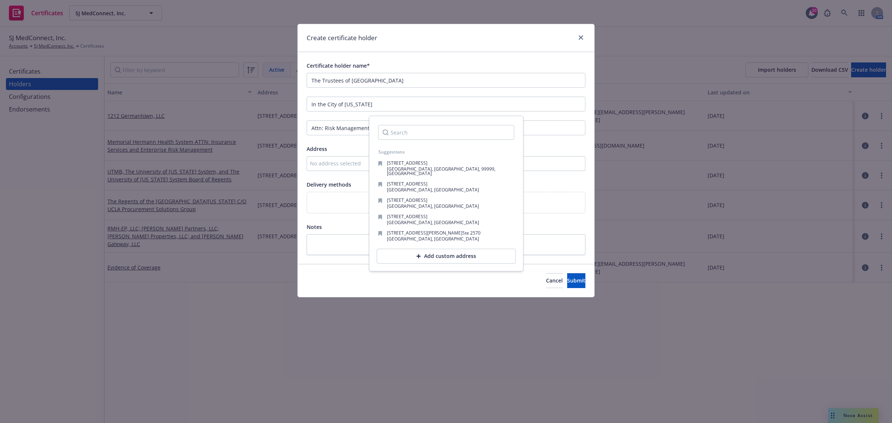
click at [439, 252] on div "Add custom address" at bounding box center [446, 256] width 139 height 15
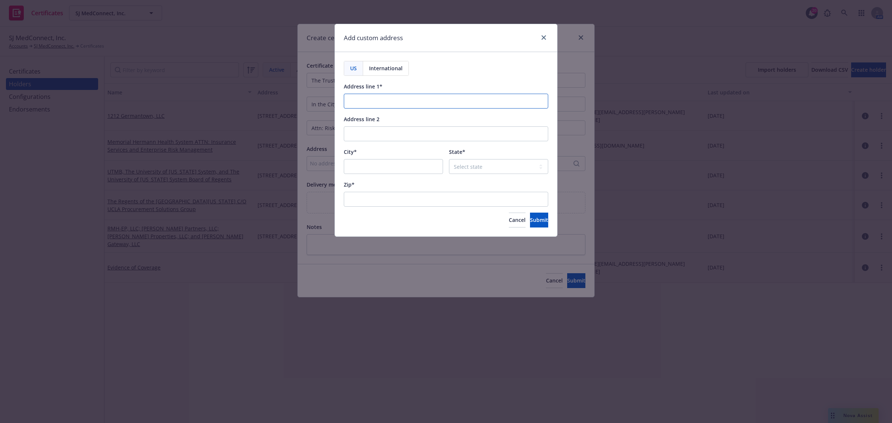
click at [427, 103] on input "Address line 1*" at bounding box center [446, 101] width 204 height 15
paste input "[STREET_ADDRESS]"
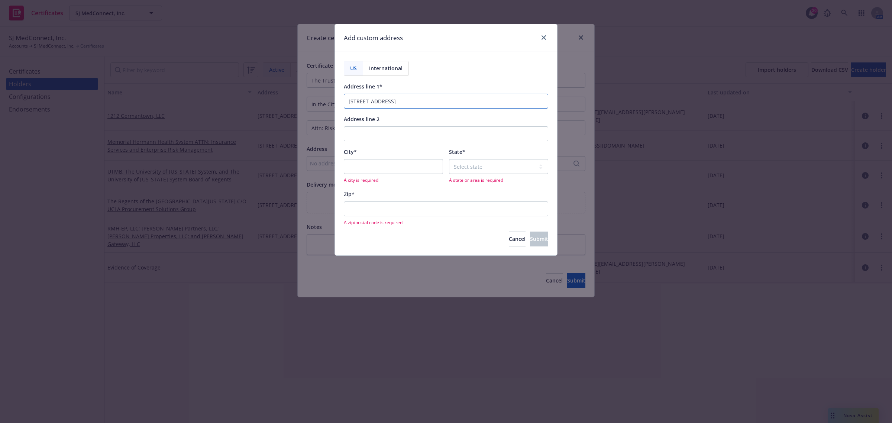
type input "[STREET_ADDRESS]"
click at [390, 165] on input "City*" at bounding box center [393, 166] width 99 height 15
paste input "[US_STATE],"
type input "[US_STATE],"
click at [474, 166] on select "Select state [US_STATE] [US_STATE] [US_STATE] [US_STATE] [US_STATE] [PERSON_NAM…" at bounding box center [498, 166] width 99 height 15
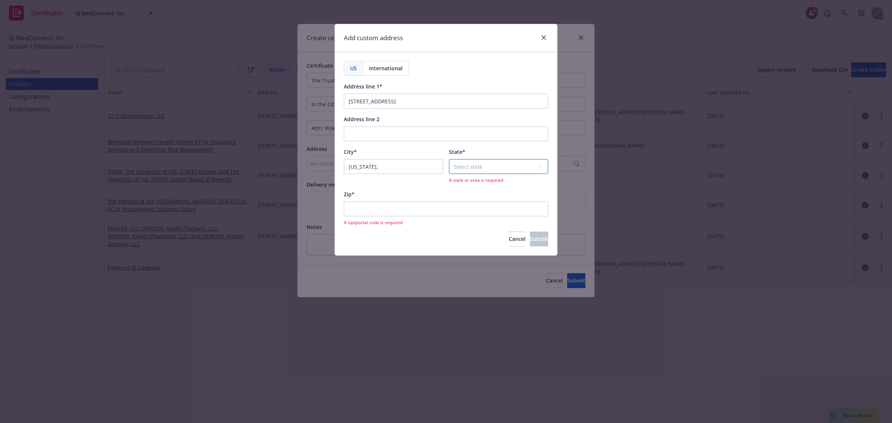
select select "NY"
click at [449, 159] on select "Select state [US_STATE] [US_STATE] [US_STATE] [US_STATE] [US_STATE] [PERSON_NAM…" at bounding box center [498, 166] width 99 height 15
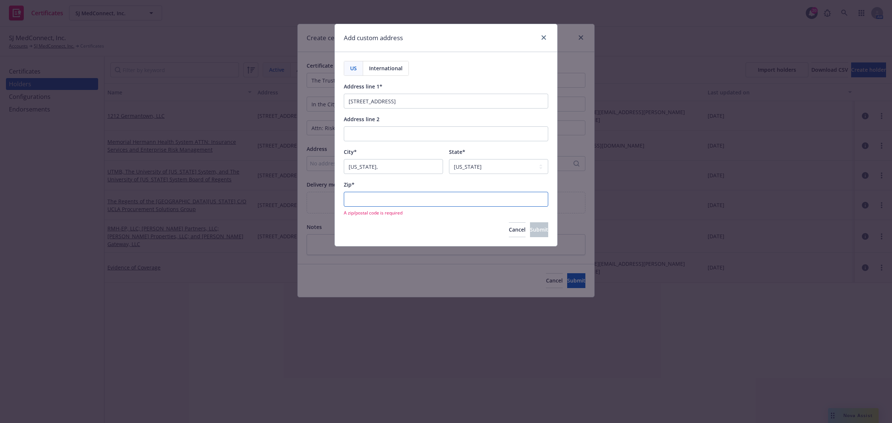
click at [491, 205] on input "Zip*" at bounding box center [446, 199] width 204 height 15
paste input "10027"
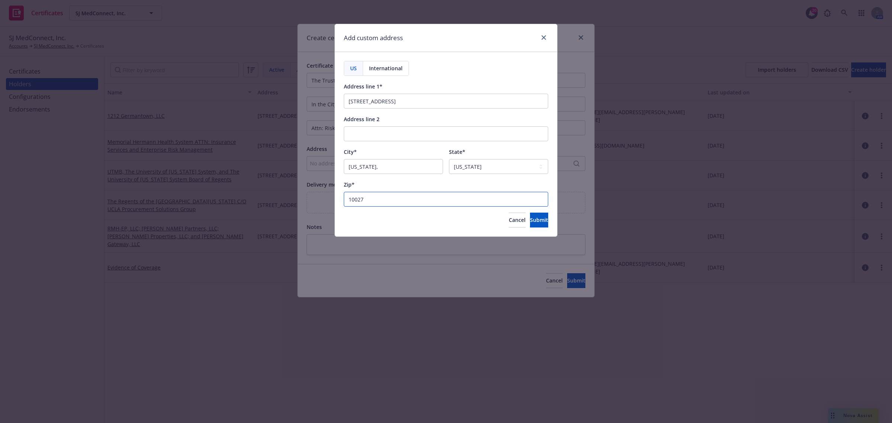
drag, startPoint x: 348, startPoint y: 199, endPoint x: 392, endPoint y: 213, distance: 46.2
click at [348, 199] on input "10027" at bounding box center [446, 199] width 204 height 15
type input "10027"
click at [537, 216] on button "Submit" at bounding box center [539, 220] width 18 height 15
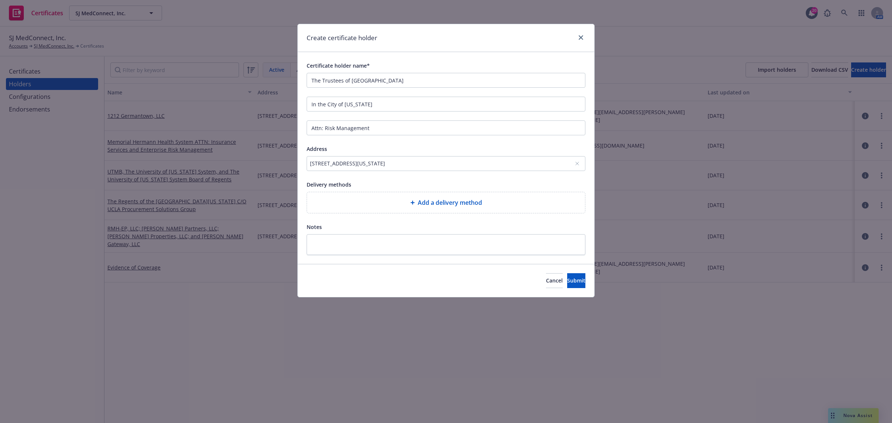
click at [416, 198] on div "Add a delivery method" at bounding box center [446, 202] width 278 height 21
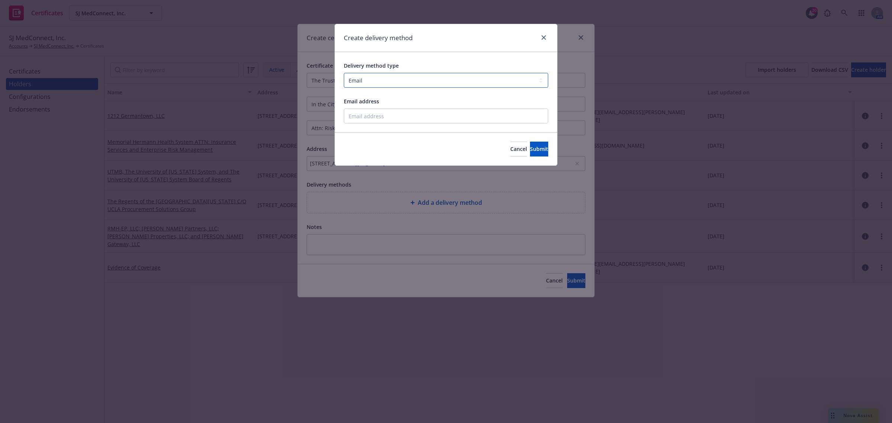
click at [387, 82] on select "Select delivery method type Email Mail Fax Upload to Compliance Website" at bounding box center [446, 80] width 204 height 15
select select "UPLOAD_TO_COMPLIANCE_WEBSITE"
click at [344, 73] on select "Select delivery method type Email Mail Fax Upload to Compliance Website" at bounding box center [446, 80] width 204 height 15
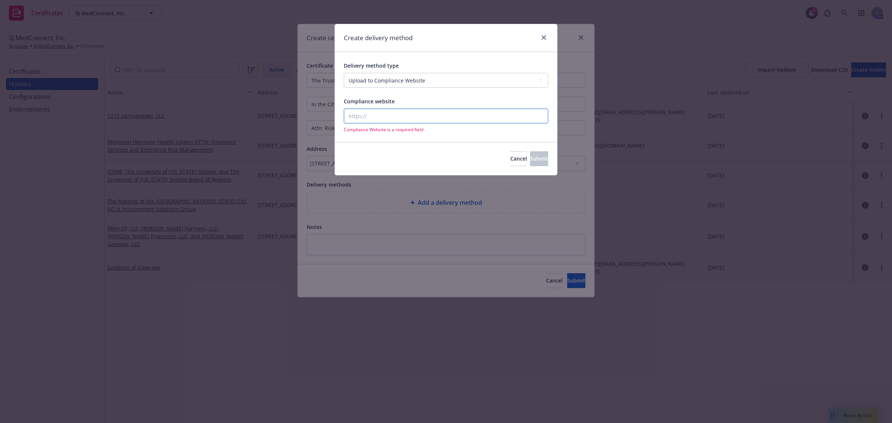
click at [395, 111] on input "Compliance website" at bounding box center [446, 115] width 204 height 15
paste input "[URL][DOMAIN_NAME]"
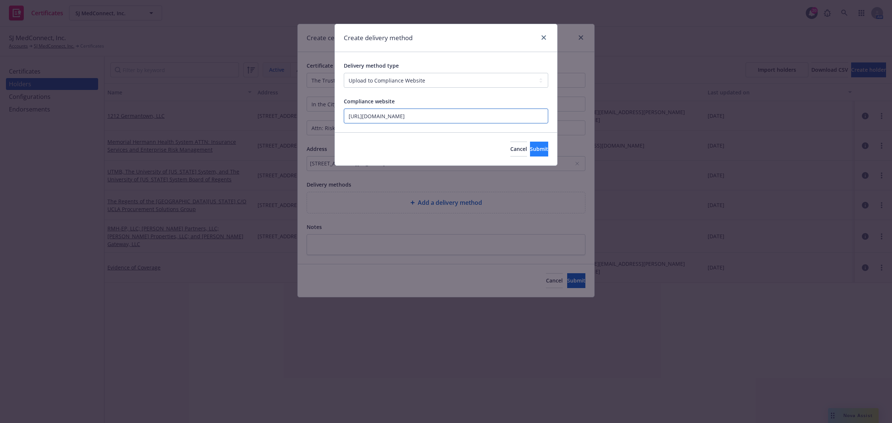
type input "[URL][DOMAIN_NAME]"
click at [534, 149] on span "Submit" at bounding box center [539, 148] width 18 height 7
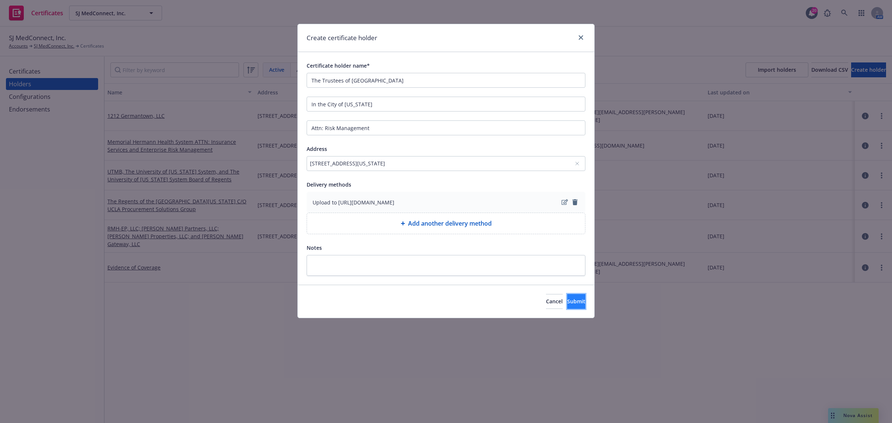
click at [567, 301] on span "Submit" at bounding box center [576, 301] width 18 height 7
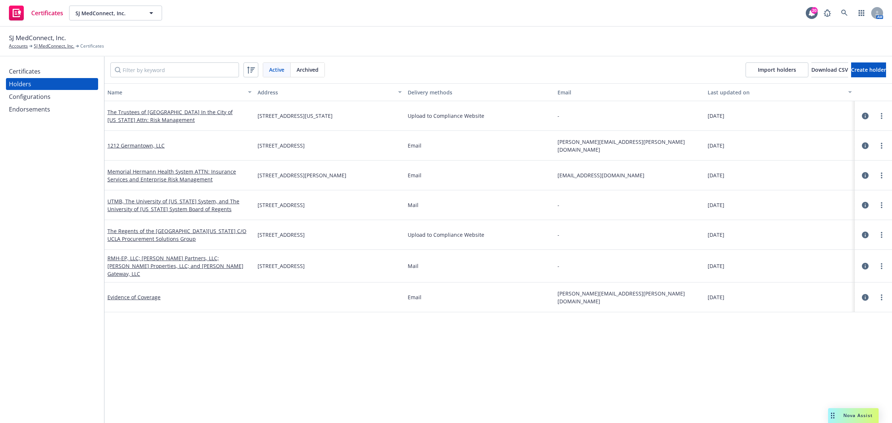
click at [40, 70] on div "Certificates" at bounding box center [52, 71] width 86 height 12
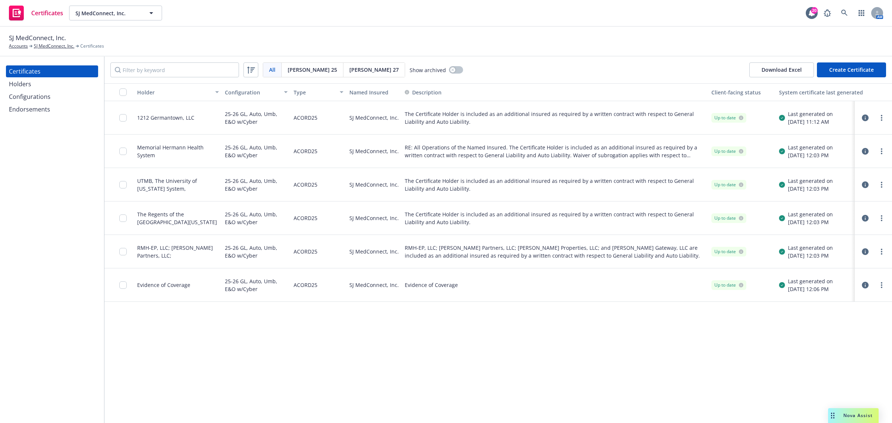
click at [873, 69] on button "Create Certificate" at bounding box center [851, 69] width 69 height 15
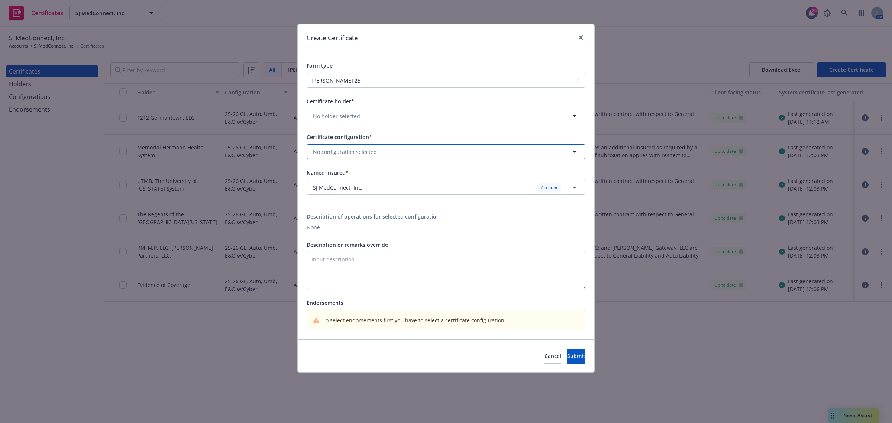
click at [396, 148] on button "No configuration selected" at bounding box center [445, 151] width 279 height 15
click at [395, 175] on strong "25-26 GL, Auto, Umb, E&O w/Cyber" at bounding box center [359, 172] width 88 height 7
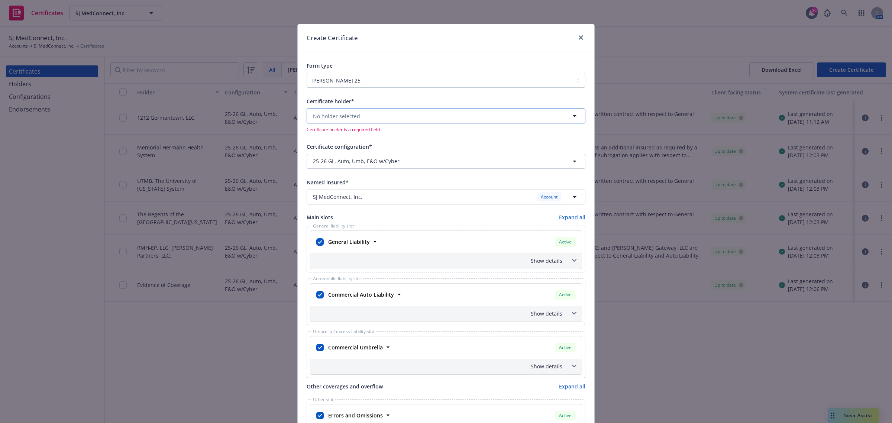
click at [396, 120] on button "No holder selected" at bounding box center [445, 115] width 279 height 15
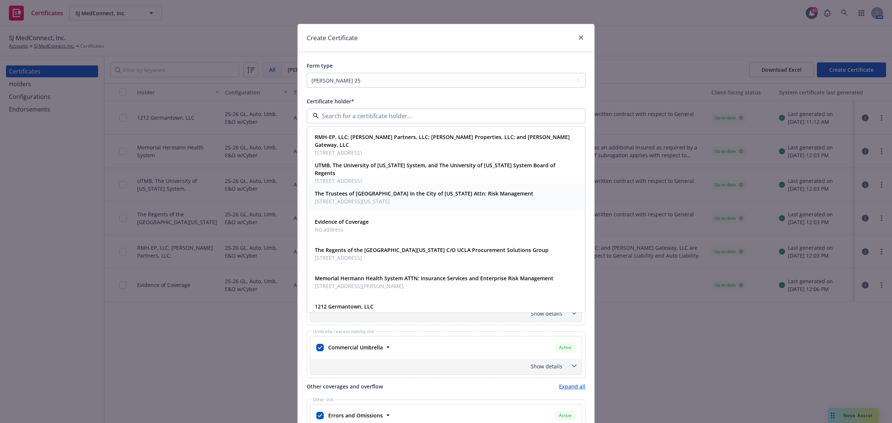
click at [400, 199] on span "[STREET_ADDRESS][US_STATE]" at bounding box center [424, 201] width 218 height 8
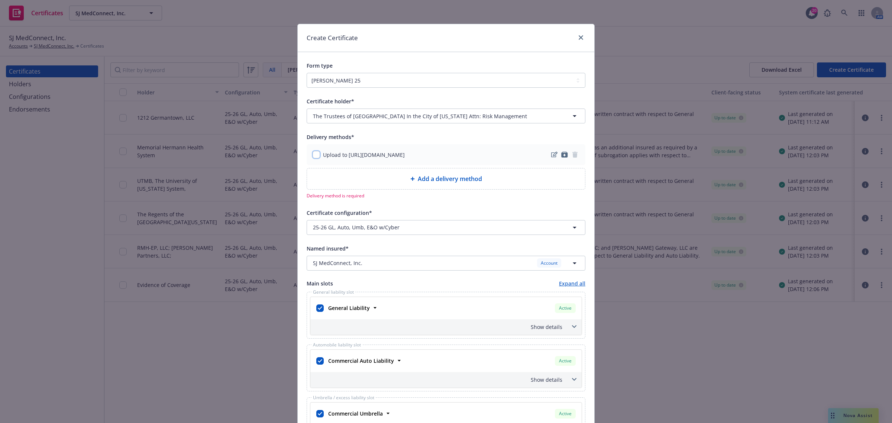
click at [313, 153] on input "checkbox" at bounding box center [315, 154] width 7 height 7
checkbox input "true"
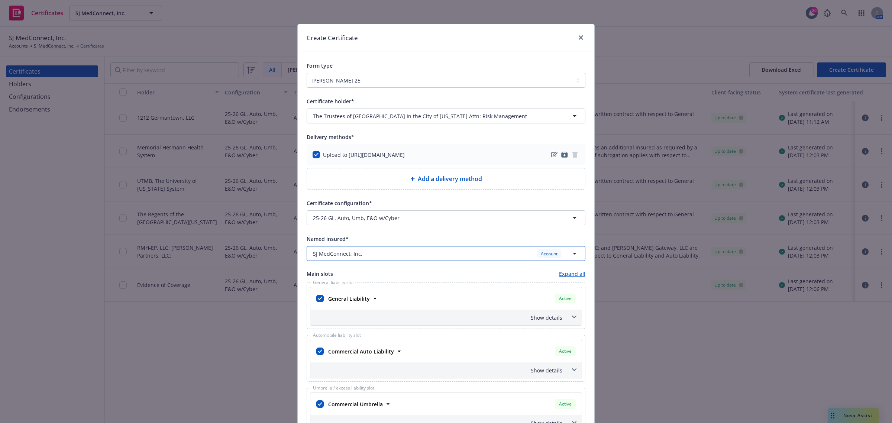
click at [365, 251] on div "SJ MedConnect, Inc. Account" at bounding box center [441, 253] width 257 height 9
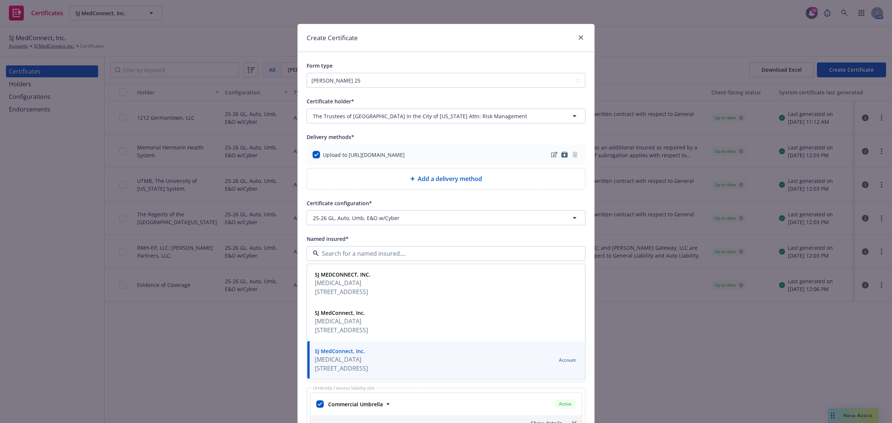
click at [365, 251] on input at bounding box center [444, 253] width 251 height 9
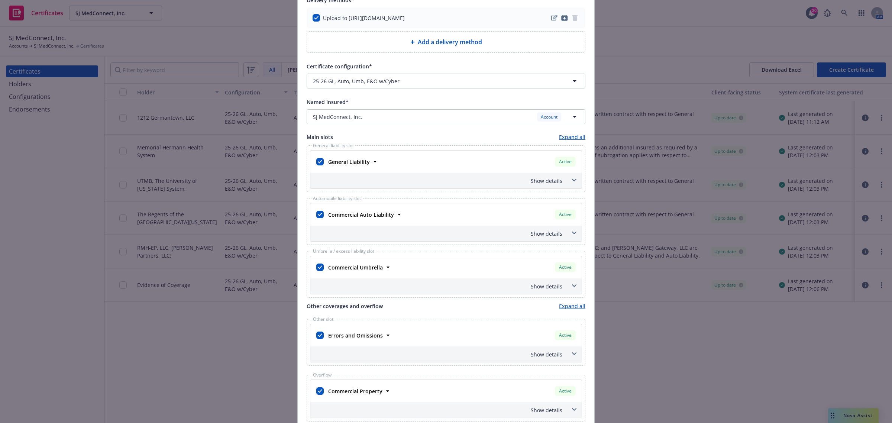
scroll to position [139, 0]
click at [316, 265] on input "checkbox" at bounding box center [319, 264] width 7 height 7
checkbox input "false"
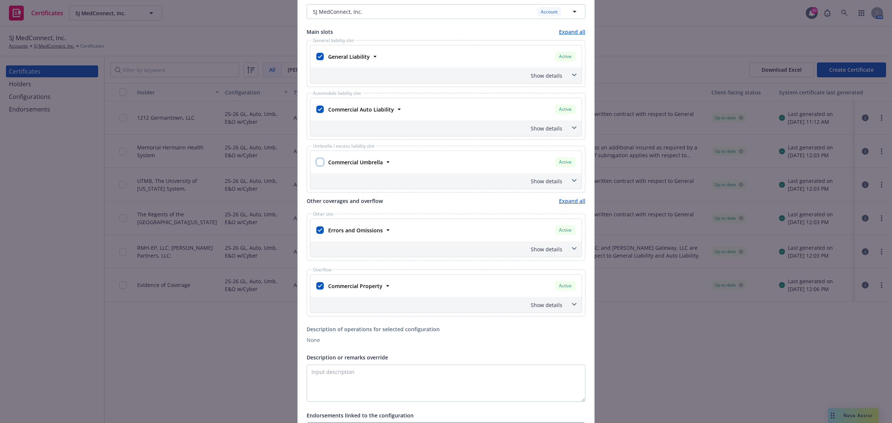
scroll to position [279, 0]
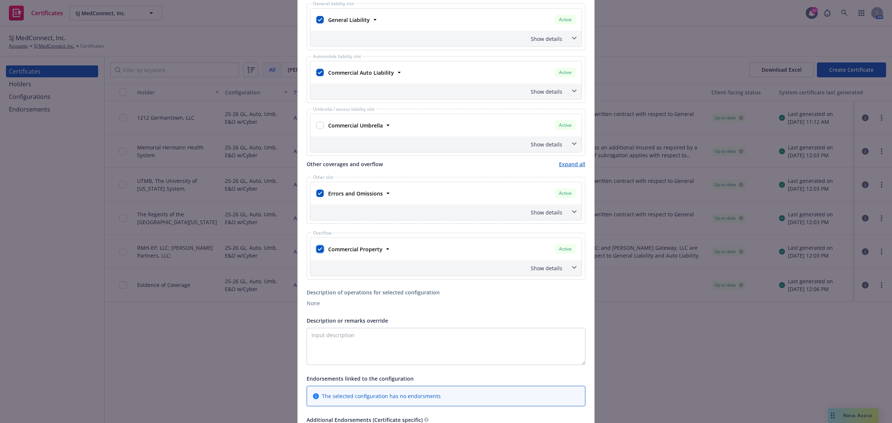
click at [316, 250] on input "checkbox" at bounding box center [319, 248] width 7 height 7
checkbox input "false"
click at [453, 344] on textarea "Description or remarks override" at bounding box center [445, 346] width 279 height 37
paste textarea "RE: All Operations of the Named Insured."
click at [358, 350] on textarea "RE: All Operations of the Named Insured." at bounding box center [445, 346] width 279 height 37
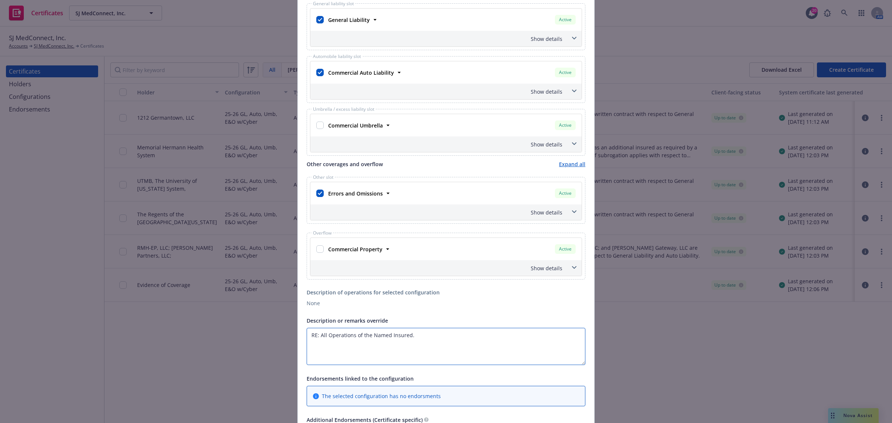
paste textarea "The Trustees of [GEOGRAPHIC_DATA] in the City of [US_STATE], its trustees, offi…"
click at [416, 354] on textarea "RE: All Operations of the Named Insured. The Trustees of [GEOGRAPHIC_DATA] in t…" at bounding box center [445, 346] width 279 height 37
paste textarea "extent provided in the attached forms."
click at [397, 350] on textarea "RE: All Operations of the Named Insured. The Trustees of [GEOGRAPHIC_DATA] in t…" at bounding box center [445, 346] width 279 height 37
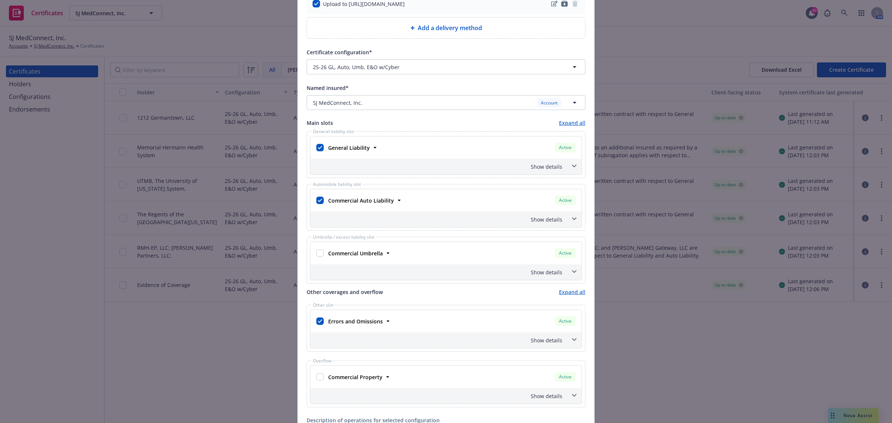
scroll to position [93, 0]
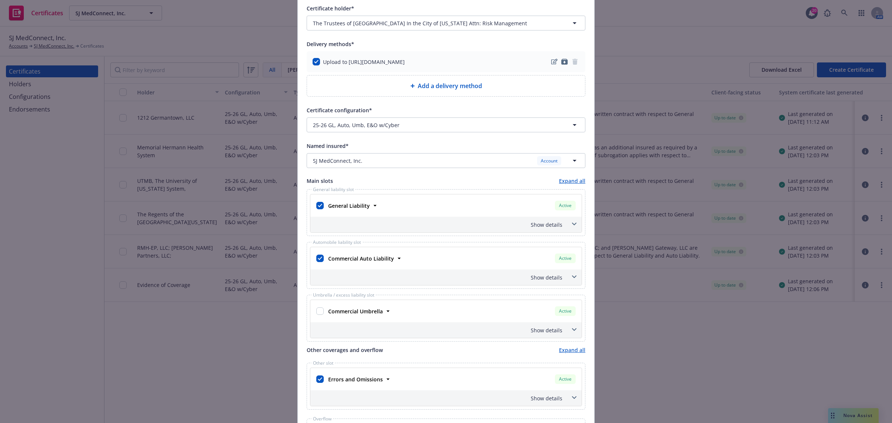
type textarea "RE: All Operations of the Named Insured. The Trustees of [GEOGRAPHIC_DATA] in t…"
click at [568, 227] on span at bounding box center [574, 224] width 12 height 12
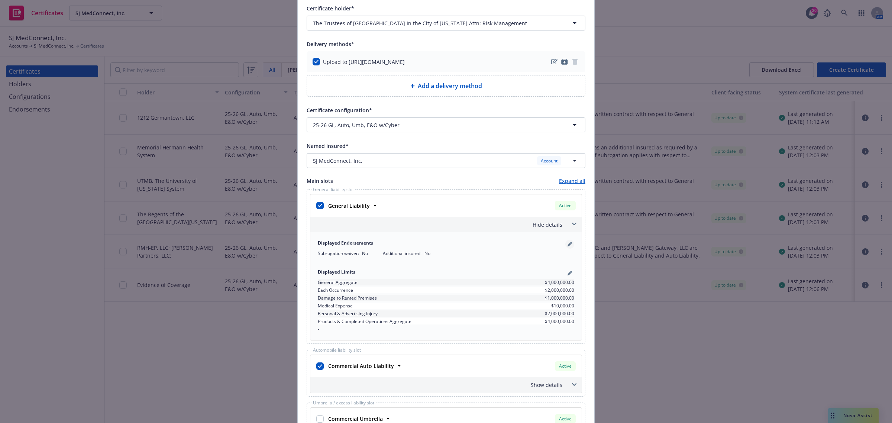
click at [568, 240] on link "pencil" at bounding box center [569, 244] width 9 height 9
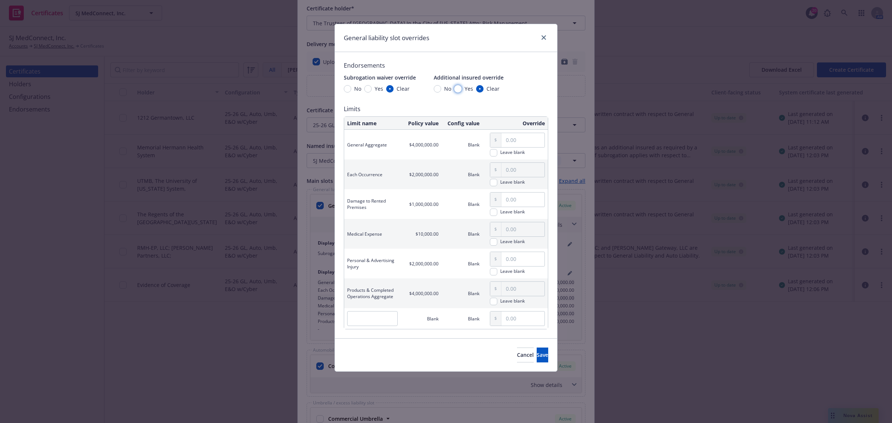
drag, startPoint x: 456, startPoint y: 89, endPoint x: 459, endPoint y: 93, distance: 5.0
click at [456, 88] on input "Yes" at bounding box center [457, 88] width 7 height 7
radio input "true"
click at [547, 353] on button "Save" at bounding box center [542, 354] width 12 height 15
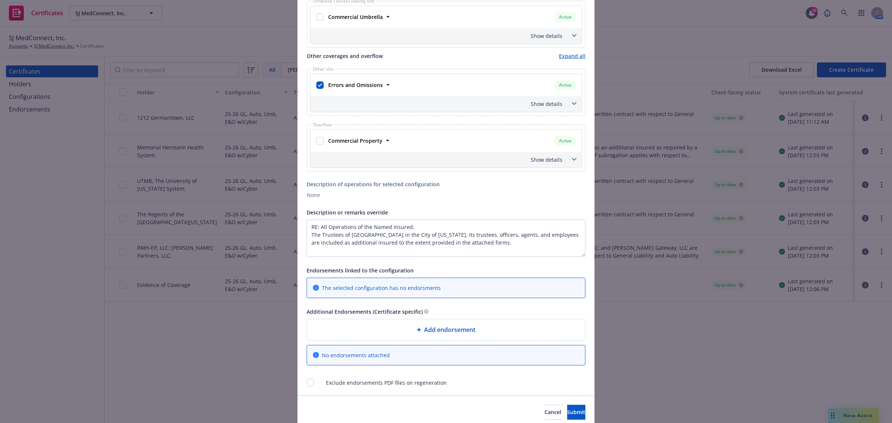
scroll to position [526, 0]
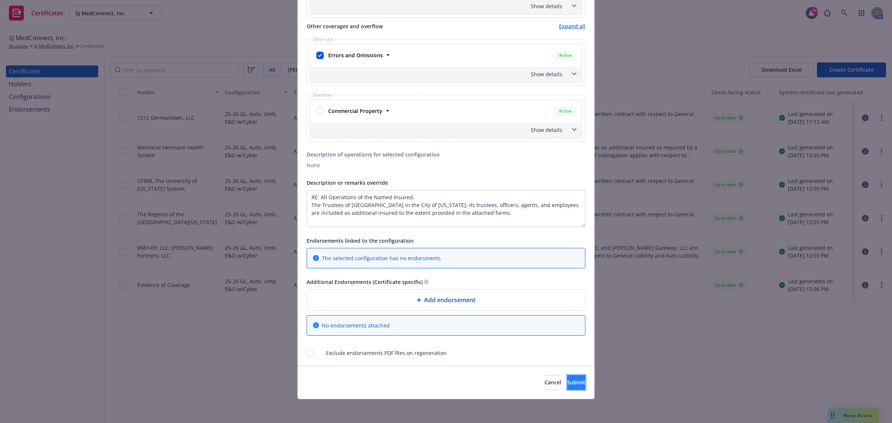
click at [568, 377] on button "Submit" at bounding box center [576, 382] width 18 height 15
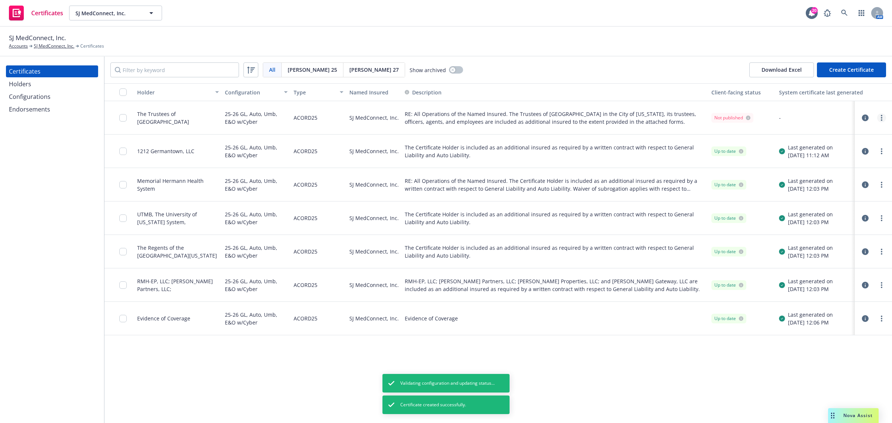
click at [883, 120] on link "more" at bounding box center [881, 117] width 9 height 9
click at [852, 164] on link "Regenerate" at bounding box center [825, 162] width 119 height 15
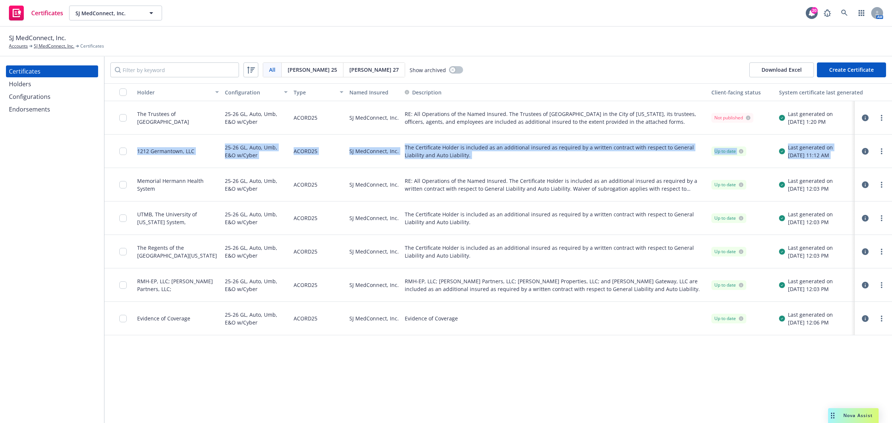
drag, startPoint x: 880, startPoint y: 120, endPoint x: 882, endPoint y: 142, distance: 22.4
click at [882, 142] on div "The Trustees of [GEOGRAPHIC_DATA] 25-26 GL, Auto, Umb, E&O w/Cyber ACORD25 SJ M…" at bounding box center [552, 218] width 897 height 234
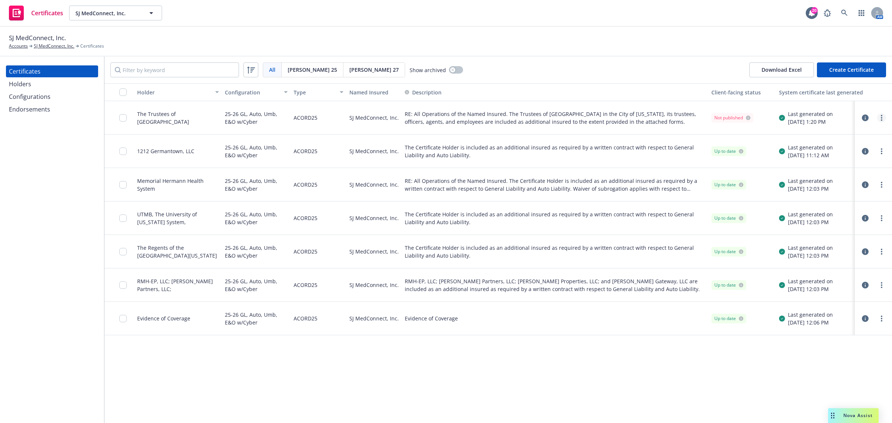
click at [880, 117] on link "more" at bounding box center [881, 117] width 9 height 9
click at [824, 248] on link "Preview a new version" at bounding box center [825, 251] width 119 height 15
click at [56, 106] on div "Endorsements" at bounding box center [52, 109] width 86 height 12
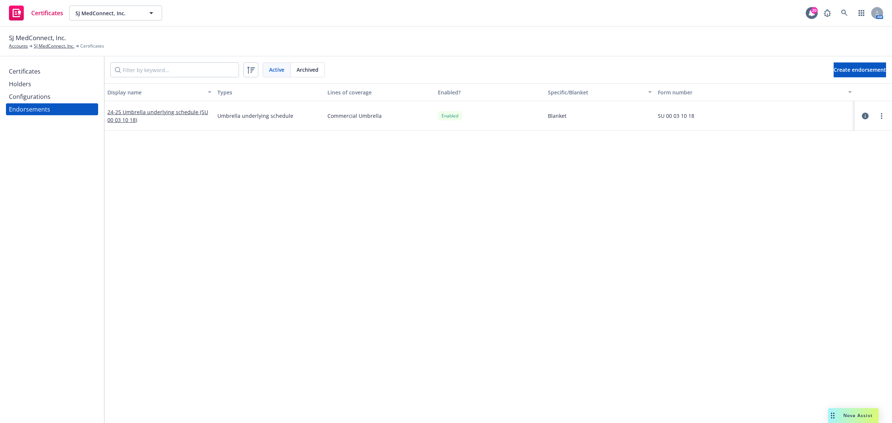
click at [47, 68] on div "Certificates" at bounding box center [52, 71] width 86 height 12
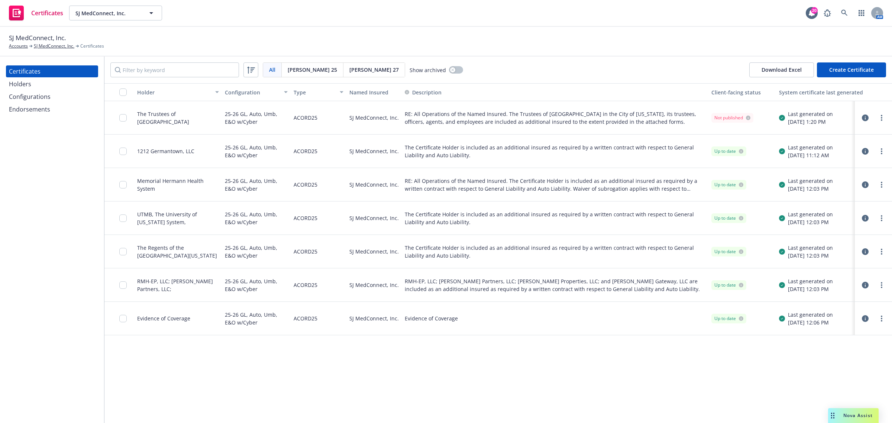
click at [864, 115] on icon "button" at bounding box center [865, 117] width 7 height 7
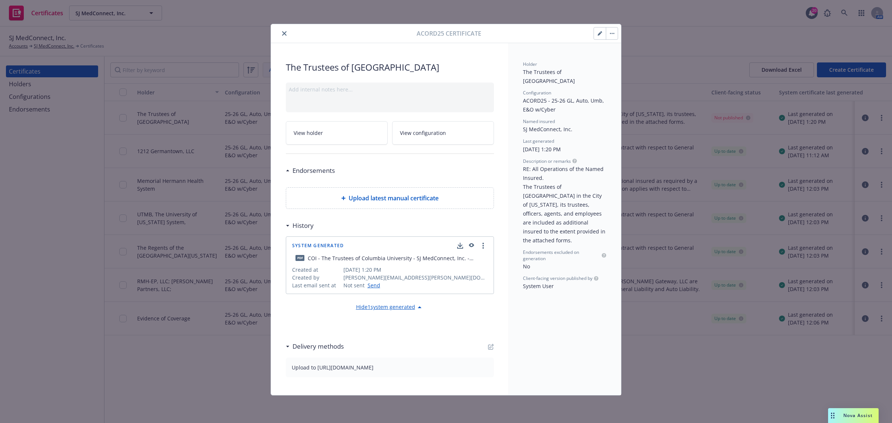
click at [601, 32] on icon "button" at bounding box center [601, 32] width 2 height 2
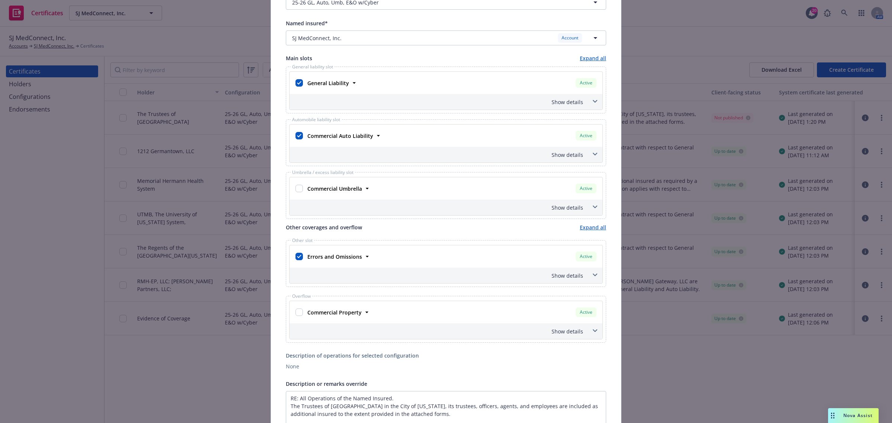
scroll to position [186, 0]
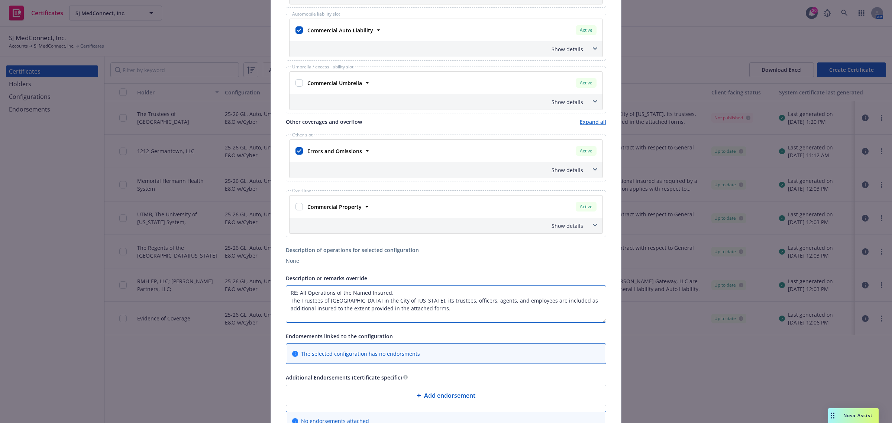
drag, startPoint x: 541, startPoint y: 302, endPoint x: 518, endPoint y: 303, distance: 23.1
click at [541, 301] on textarea "RE: All Operations of the Named Insured. The Trustees of [GEOGRAPHIC_DATA] in t…" at bounding box center [446, 303] width 320 height 37
click at [357, 309] on textarea "RE: All Operations of the Named Insured. The Trustees of [GEOGRAPHIC_DATA] in t…" at bounding box center [446, 303] width 320 height 37
click at [320, 311] on textarea "RE: All Operations of the Named Insured. The Trustees of [GEOGRAPHIC_DATA] in t…" at bounding box center [446, 303] width 320 height 37
click at [312, 309] on textarea "RE: All Operations of the Named Insured. The Trustees of [GEOGRAPHIC_DATA] in t…" at bounding box center [446, 303] width 320 height 37
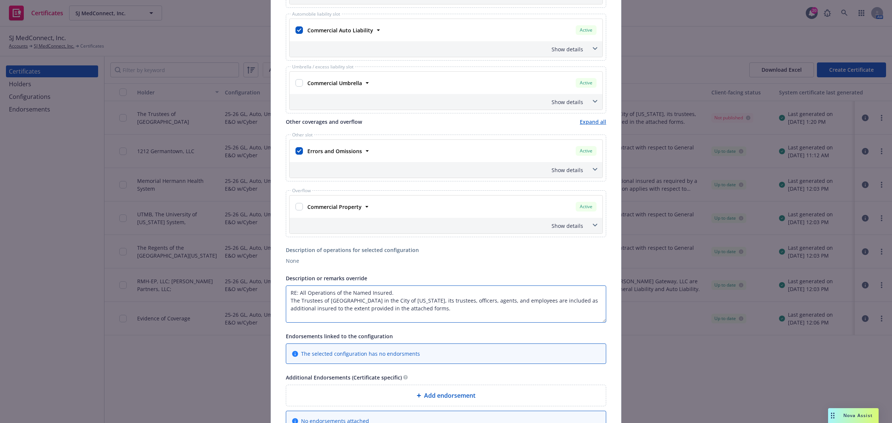
scroll to position [9, 0]
drag, startPoint x: 332, startPoint y: 309, endPoint x: 495, endPoint y: 317, distance: 163.6
click at [495, 317] on textarea "RE: All Operations of the Named Insured. The Trustees of [GEOGRAPHIC_DATA] in t…" at bounding box center [446, 303] width 320 height 37
paste textarea "as required by a written contract"
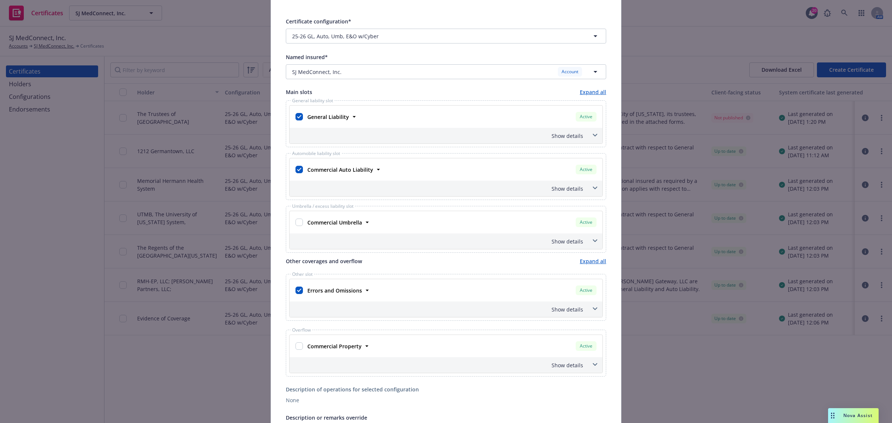
scroll to position [0, 0]
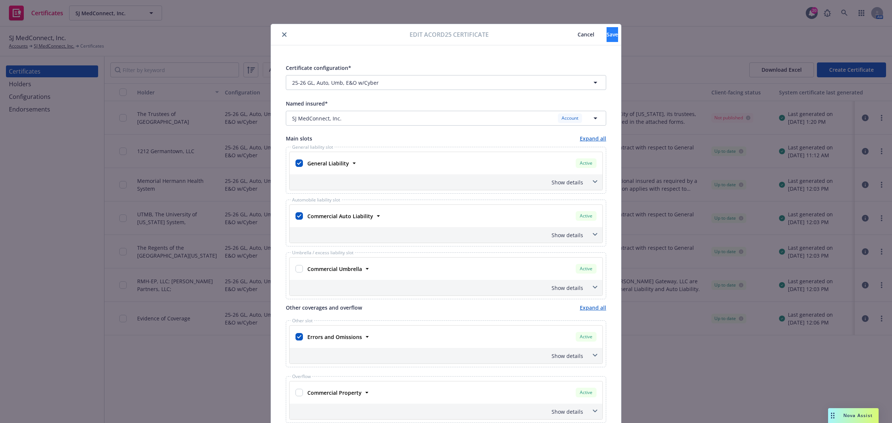
type textarea "RE: All Operations of the Named Insured. The Trustees of [GEOGRAPHIC_DATA] in t…"
click at [606, 35] on button "Save" at bounding box center [612, 34] width 12 height 15
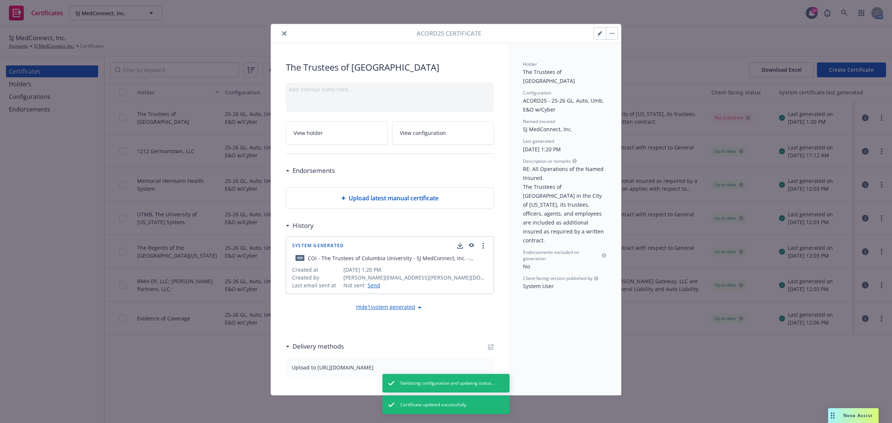
click at [602, 33] on button "button" at bounding box center [600, 33] width 12 height 12
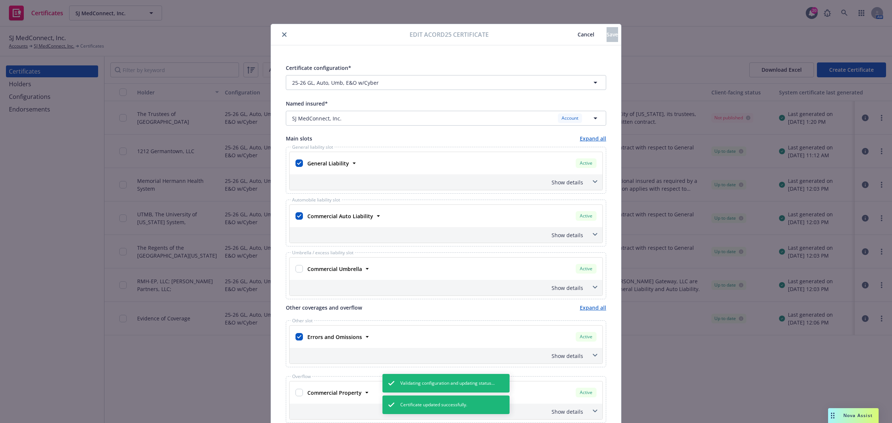
click at [577, 34] on span "Cancel" at bounding box center [585, 34] width 17 height 7
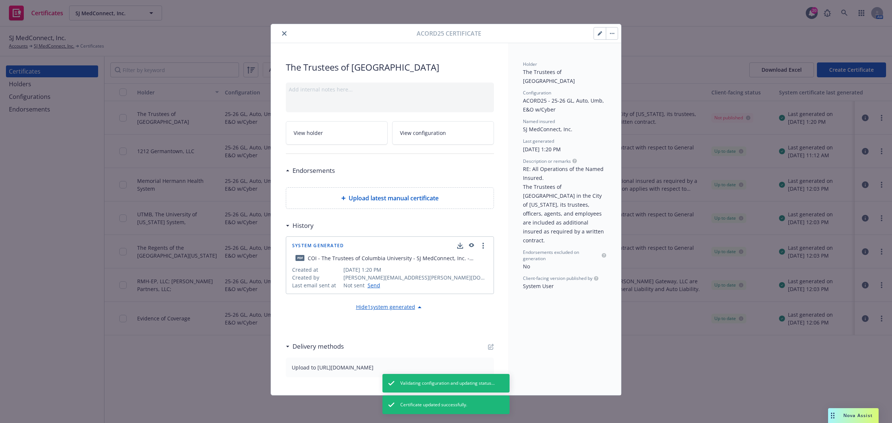
click at [599, 39] on button "button" at bounding box center [600, 33] width 12 height 12
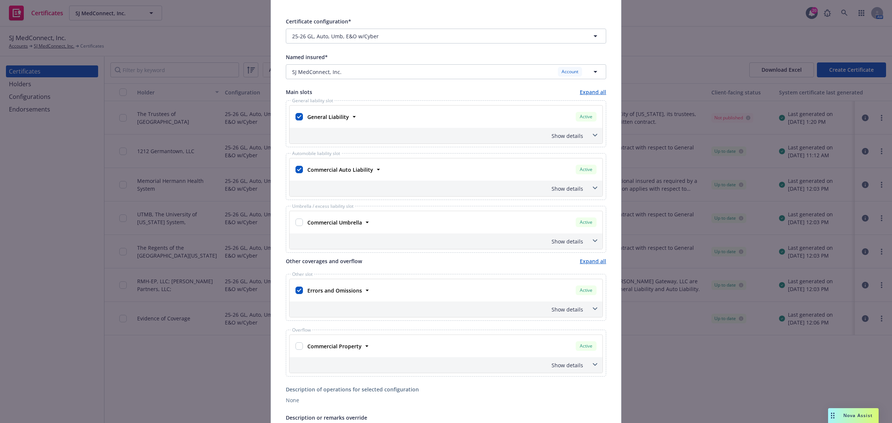
scroll to position [27, 0]
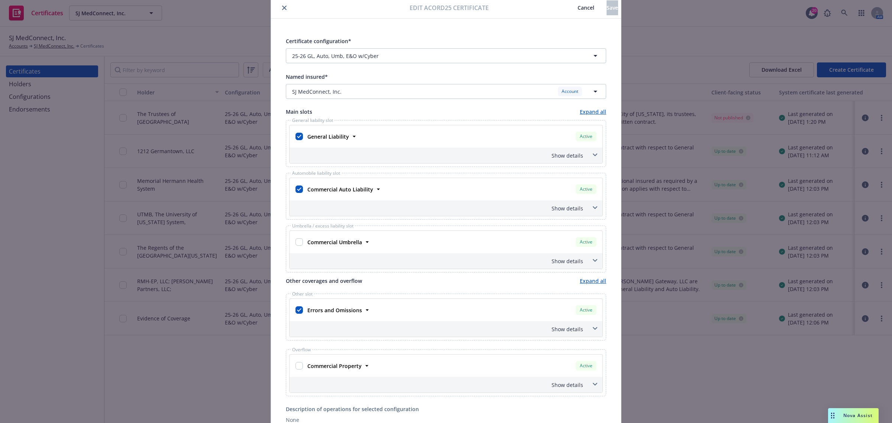
click at [592, 156] on span at bounding box center [595, 155] width 12 height 12
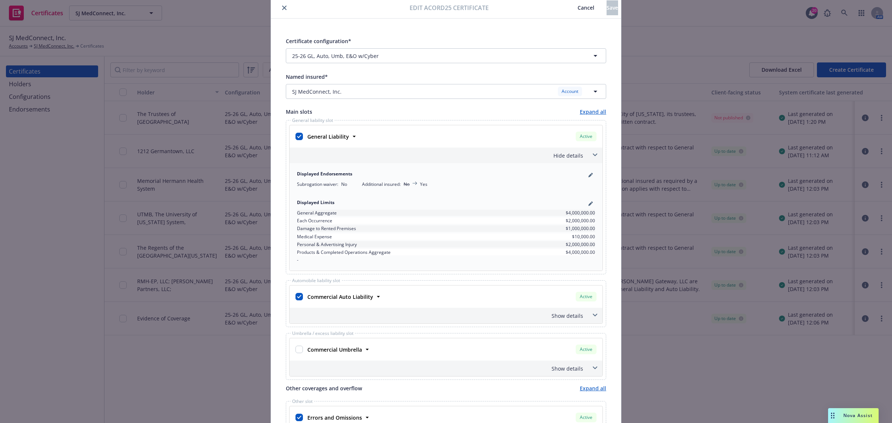
click at [592, 156] on span at bounding box center [595, 155] width 12 height 12
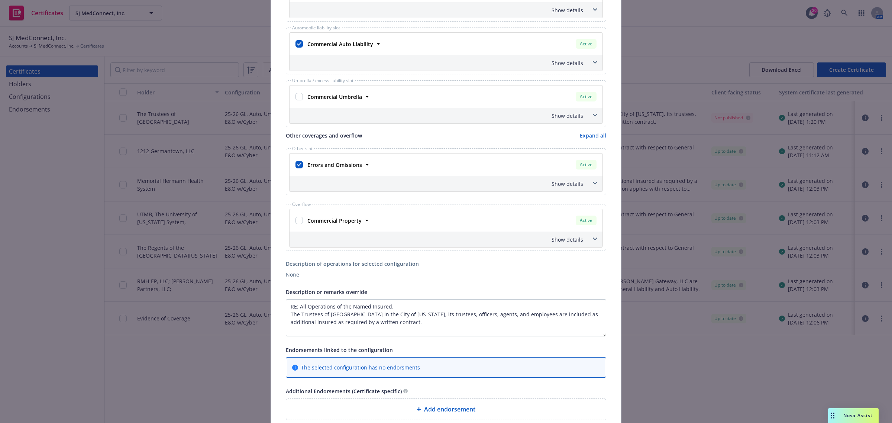
scroll to position [0, 0]
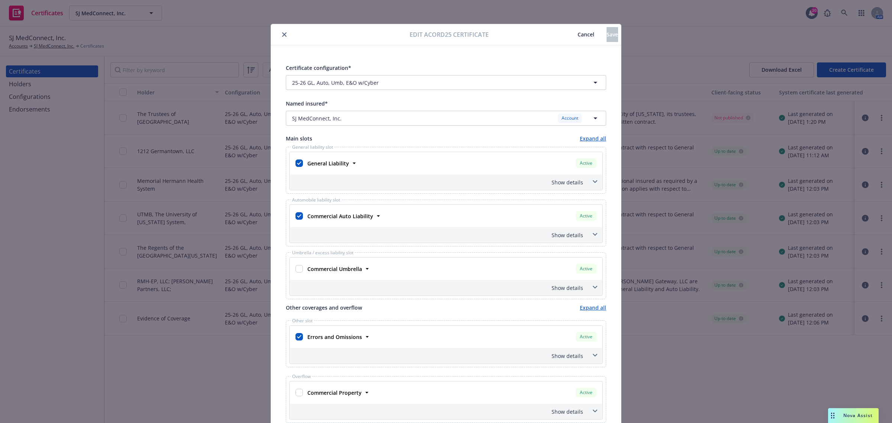
click at [577, 36] on span "Cancel" at bounding box center [585, 34] width 17 height 7
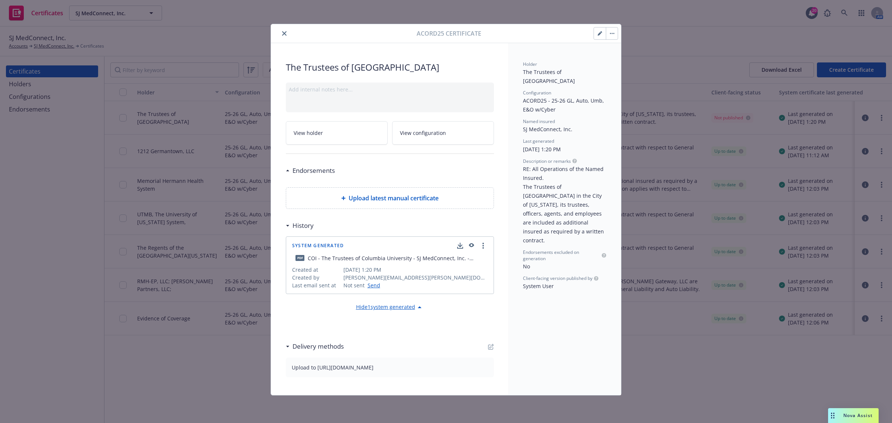
click at [610, 36] on button "button" at bounding box center [612, 33] width 12 height 12
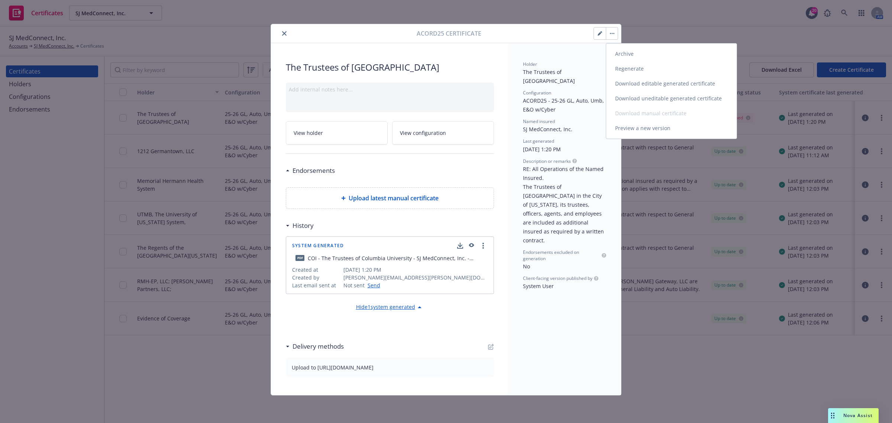
click at [623, 69] on link "Regenerate" at bounding box center [671, 68] width 130 height 15
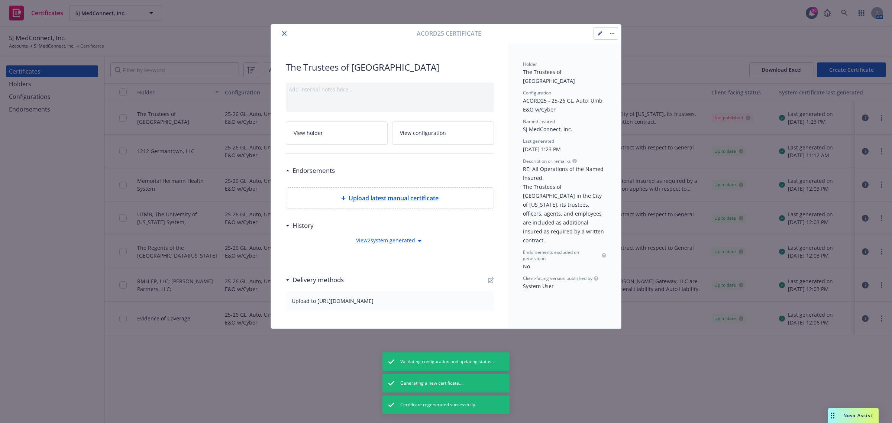
click at [282, 33] on icon "close" at bounding box center [284, 33] width 4 height 4
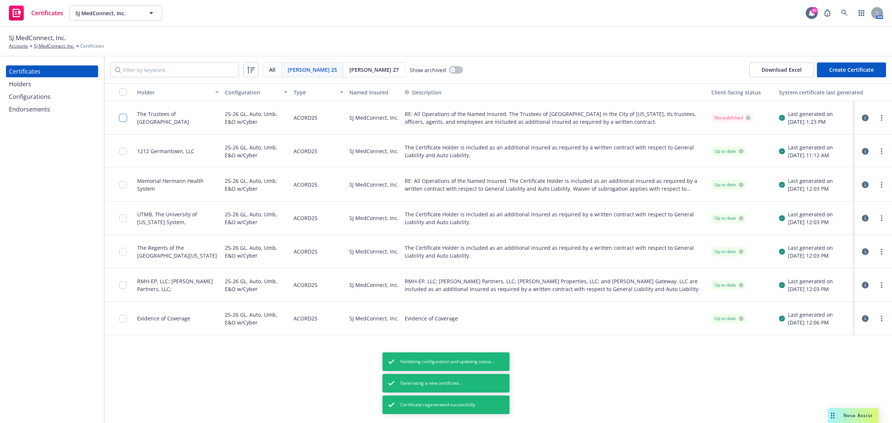
click at [123, 117] on input "checkbox" at bounding box center [122, 117] width 7 height 7
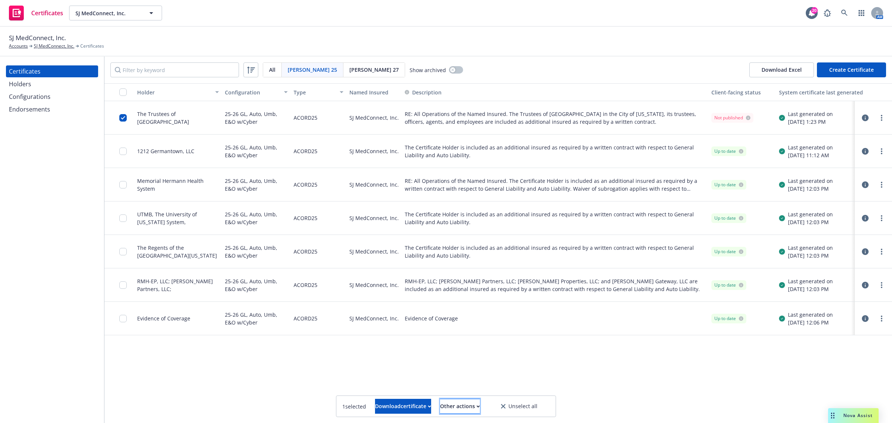
click at [476, 405] on div "Other actions" at bounding box center [460, 406] width 40 height 14
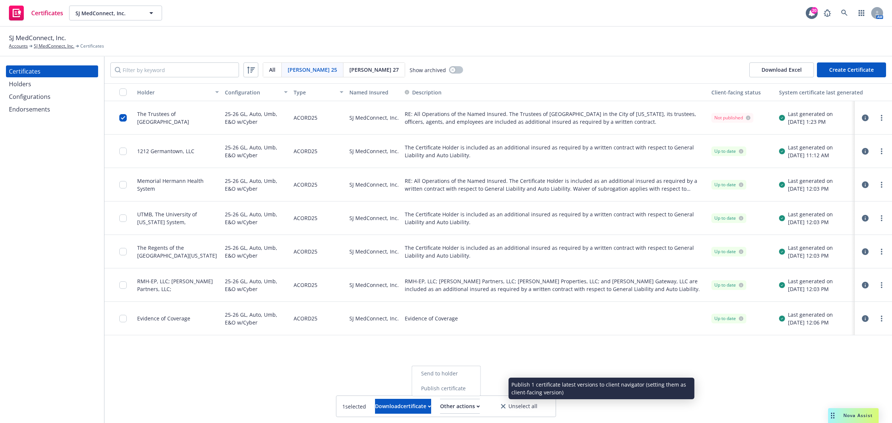
click at [474, 387] on link "Publish certificate" at bounding box center [446, 388] width 68 height 15
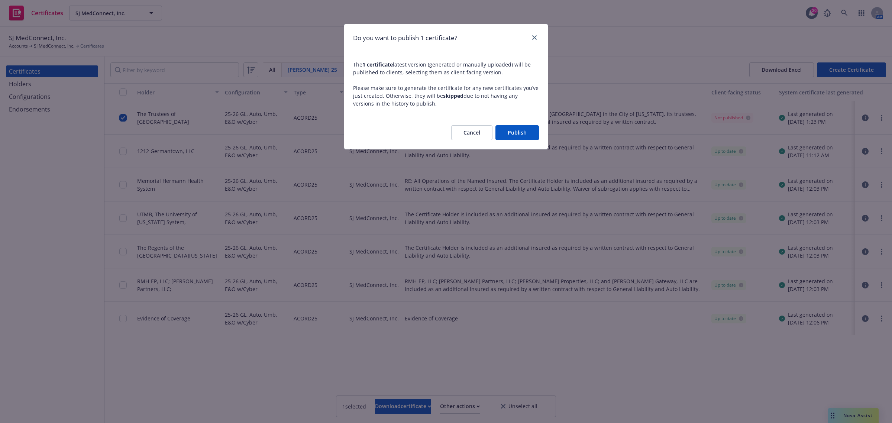
click at [527, 127] on button "Publish" at bounding box center [516, 132] width 43 height 15
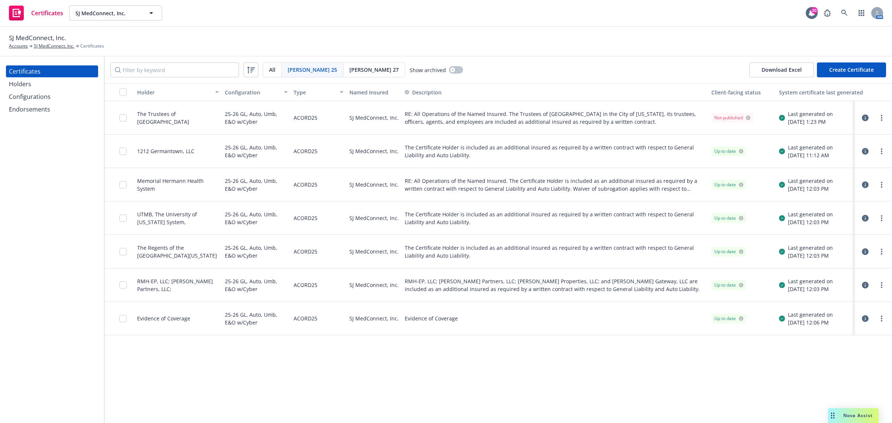
click at [866, 116] on icon "button" at bounding box center [865, 117] width 7 height 7
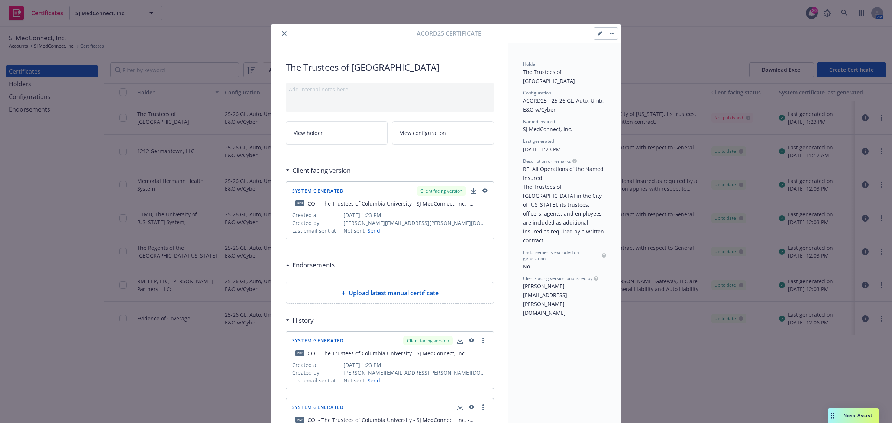
click at [284, 32] on button "close" at bounding box center [284, 33] width 9 height 9
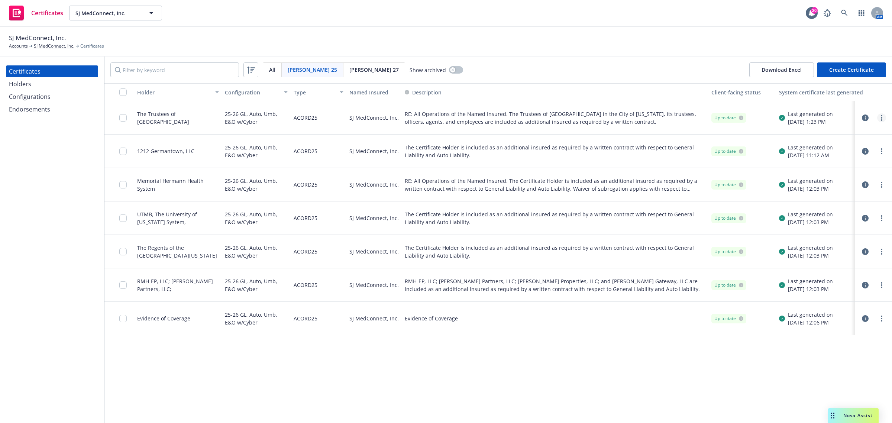
click at [881, 121] on link "more" at bounding box center [881, 117] width 9 height 9
click at [835, 225] on link "Download uneditable generated certificate" at bounding box center [825, 221] width 119 height 15
